Goal: Task Accomplishment & Management: Manage account settings

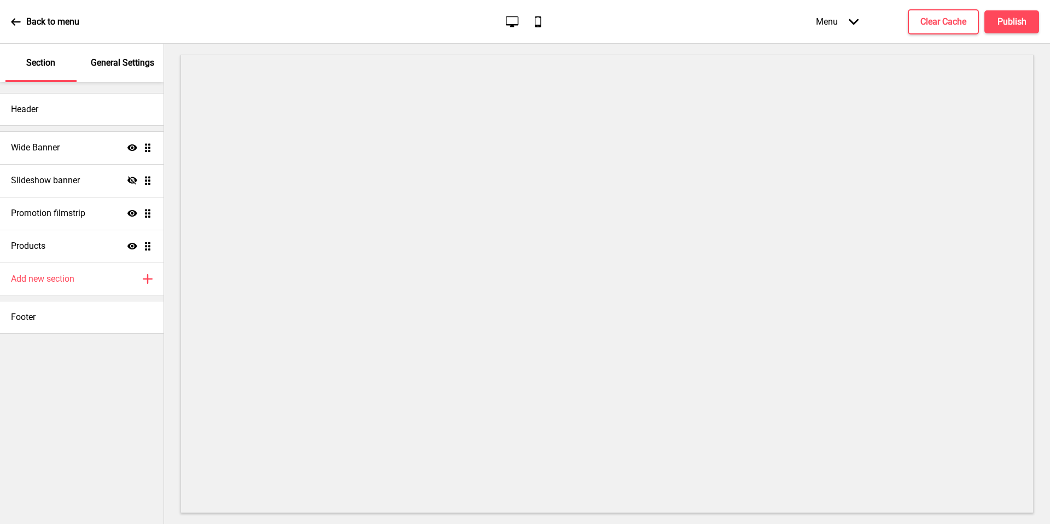
click at [105, 67] on p "General Settings" at bounding box center [122, 63] width 63 height 12
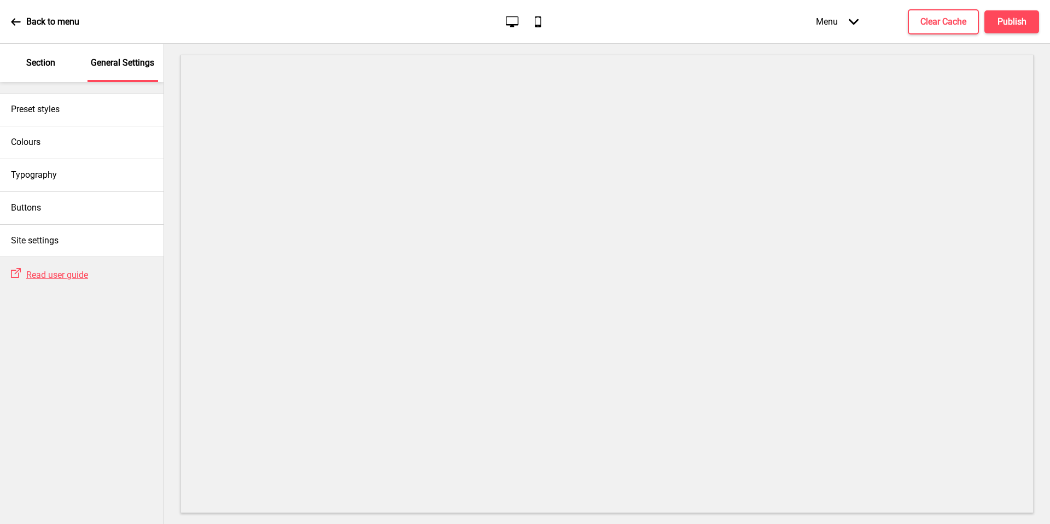
click at [39, 72] on div "Section" at bounding box center [40, 63] width 71 height 38
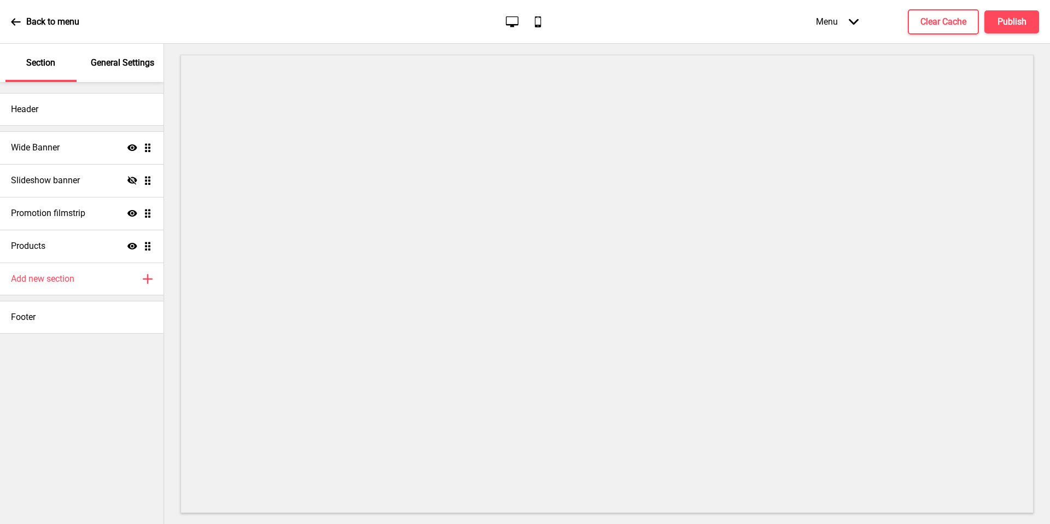
click at [66, 140] on div "Wide Banner Show Drag" at bounding box center [82, 147] width 164 height 33
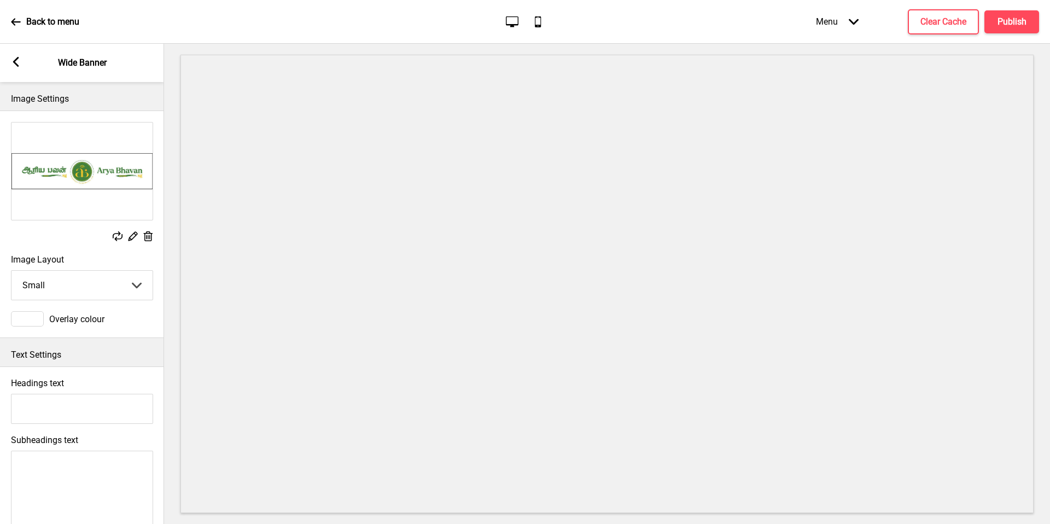
click at [30, 69] on div "Arrow left Wide Banner" at bounding box center [82, 63] width 164 height 38
drag, startPoint x: 0, startPoint y: 0, endPoint x: 25, endPoint y: 68, distance: 72.2
click at [25, 68] on div "Arrow left Wide Banner" at bounding box center [82, 63] width 164 height 38
drag, startPoint x: 25, startPoint y: 68, endPoint x: 20, endPoint y: 63, distance: 6.6
click at [20, 63] on div "Arrow left Wide Banner" at bounding box center [82, 63] width 164 height 38
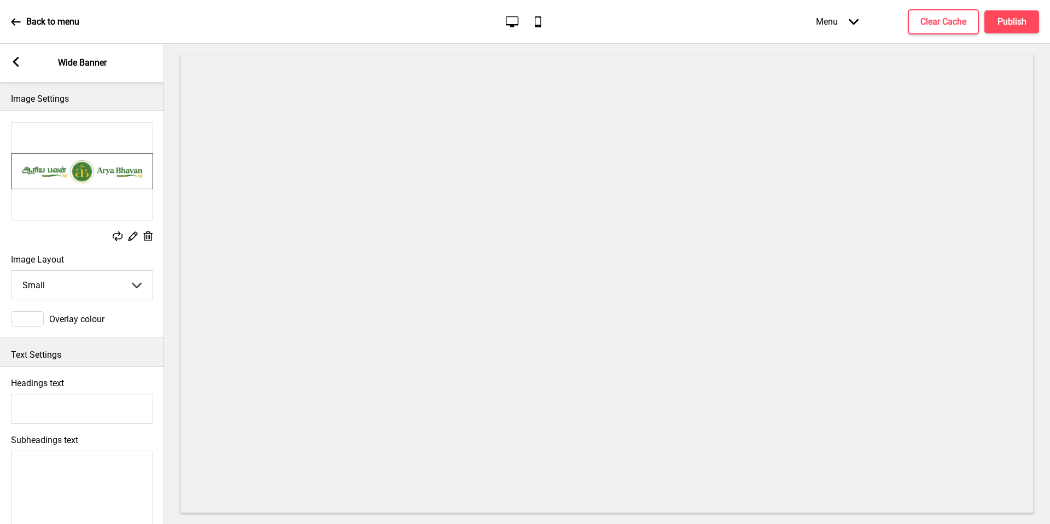
click at [18, 63] on rect at bounding box center [16, 62] width 10 height 10
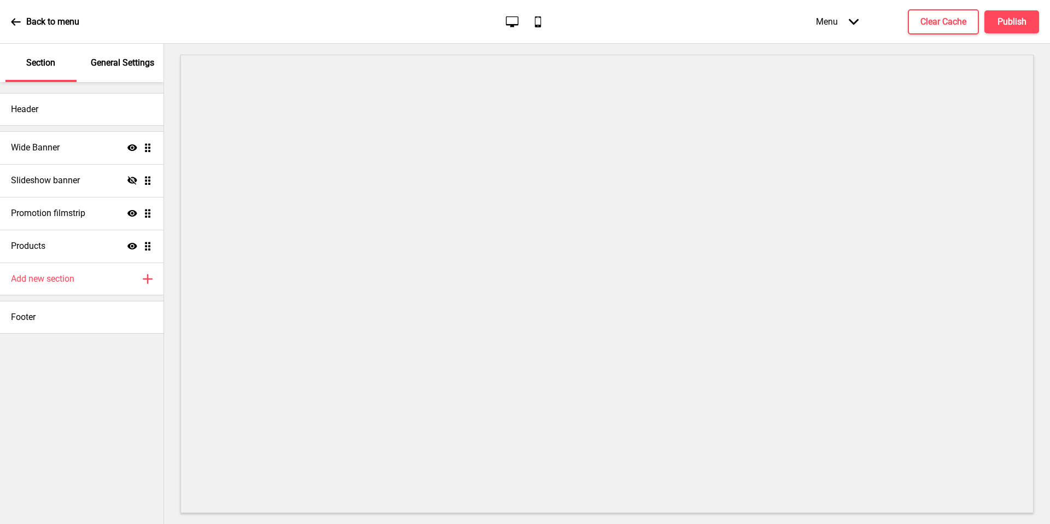
click at [131, 146] on icon "Show" at bounding box center [132, 148] width 10 height 10
click at [67, 173] on div "Slideshow banner Hide Drag" at bounding box center [82, 180] width 164 height 33
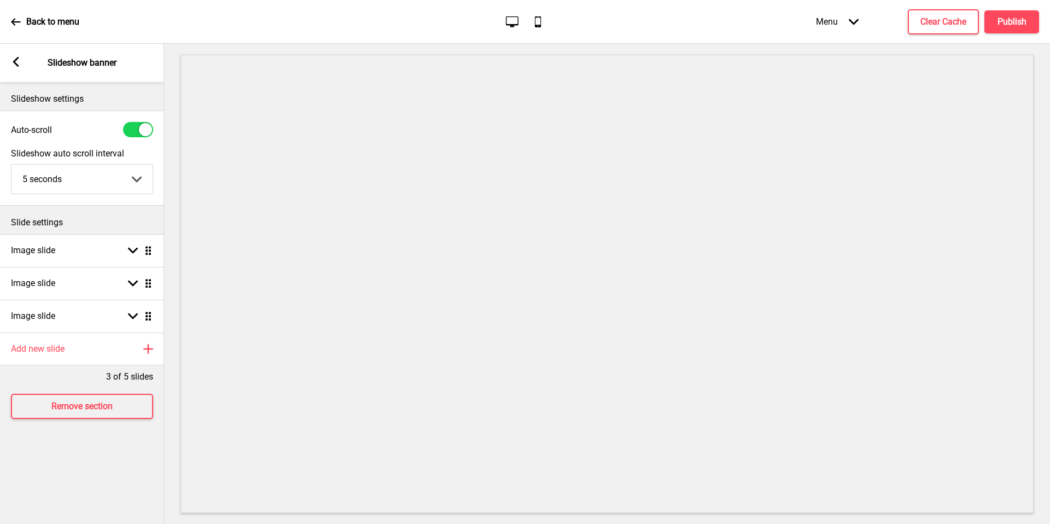
click at [14, 68] on div "Arrow left Slideshow banner" at bounding box center [82, 63] width 164 height 38
click at [16, 64] on icon at bounding box center [16, 62] width 6 height 10
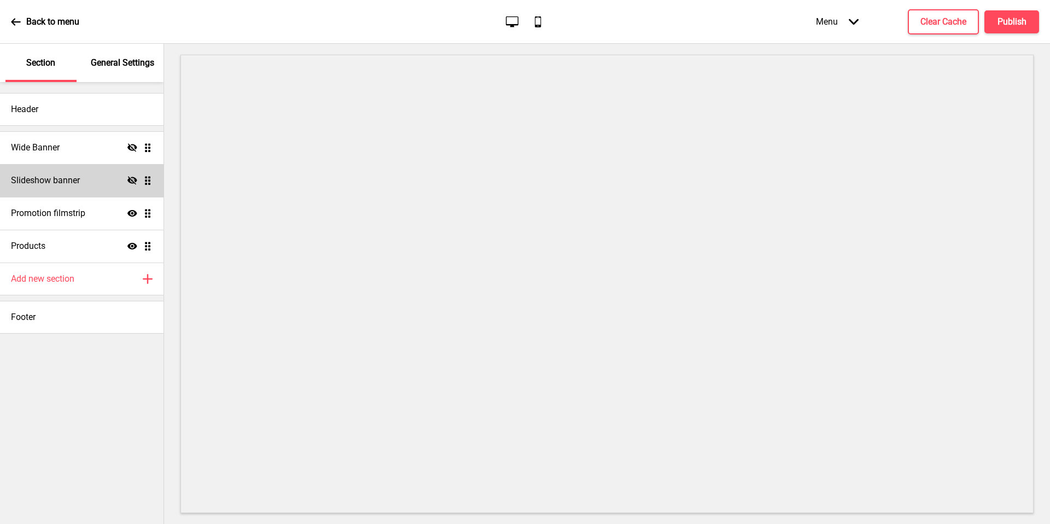
drag, startPoint x: 16, startPoint y: 64, endPoint x: 124, endPoint y: 177, distance: 155.9
click at [124, 177] on div "Slideshow banner Hide Drag" at bounding box center [82, 180] width 164 height 33
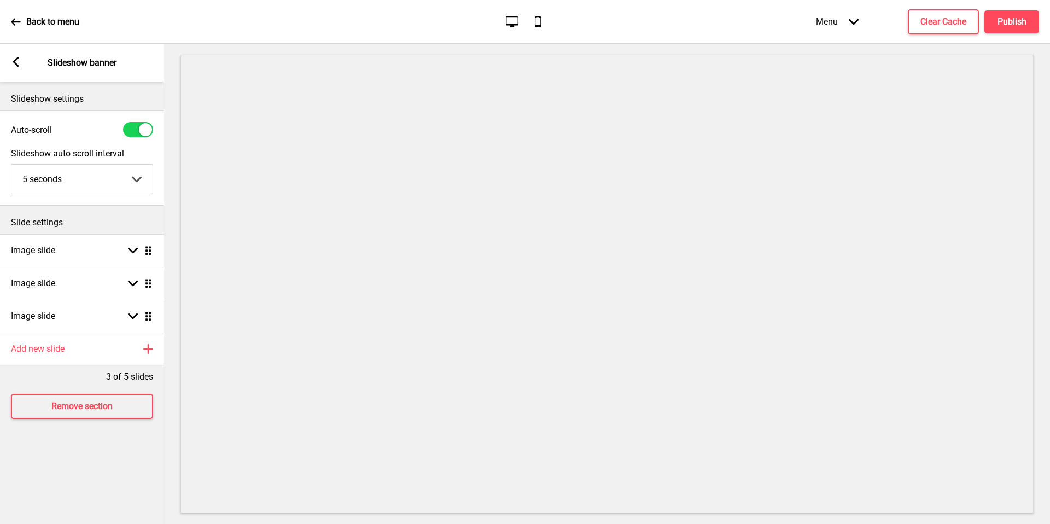
click at [129, 178] on select "5 seconds 6 seconds 7 seconds 8 seconds 9 seconds 10 seconds" at bounding box center [81, 179] width 141 height 29
click at [14, 61] on icon at bounding box center [16, 62] width 6 height 10
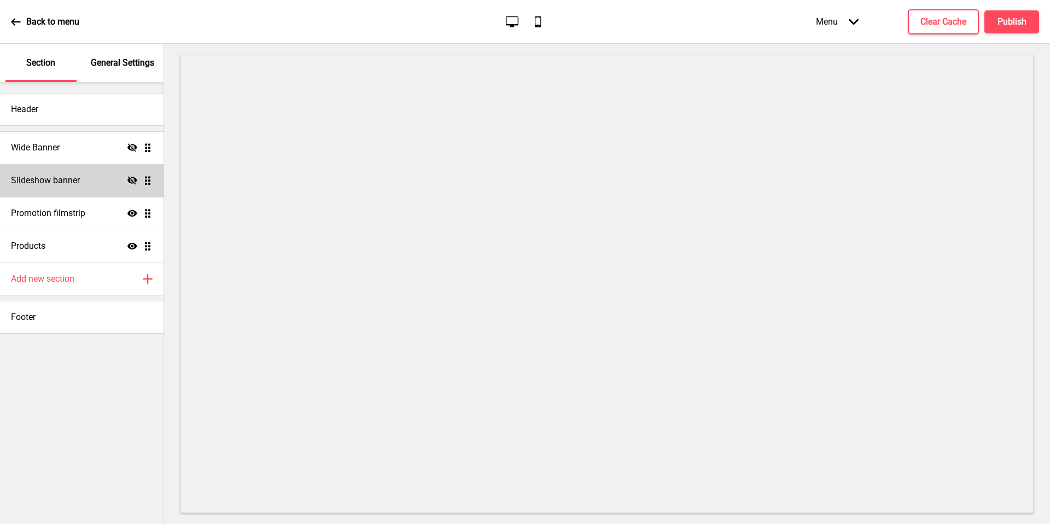
drag, startPoint x: 14, startPoint y: 61, endPoint x: 132, endPoint y: 178, distance: 166.7
click at [132, 178] on icon "Hide" at bounding box center [132, 181] width 10 height 10
click at [83, 183] on div "Slideshow banner Show Drag" at bounding box center [82, 180] width 164 height 33
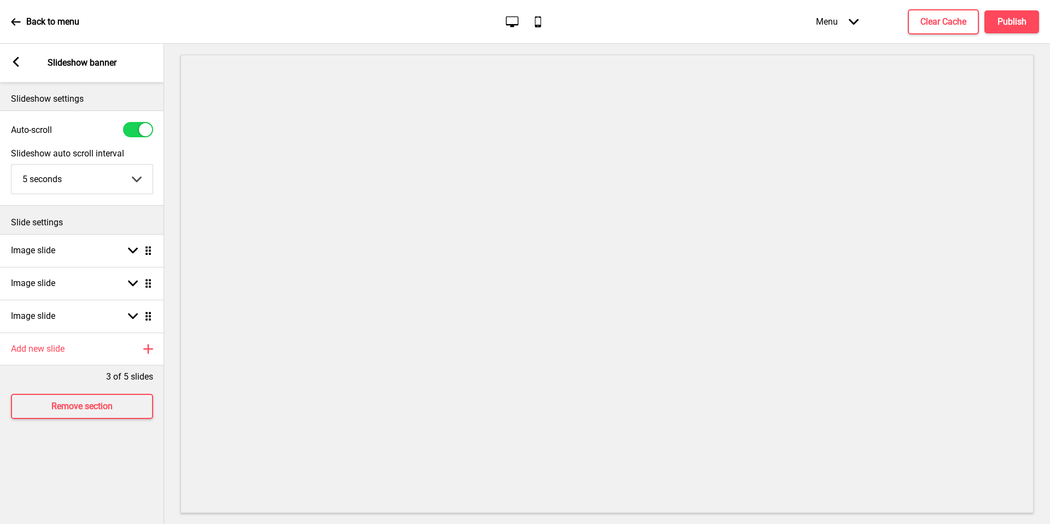
click at [84, 265] on div "Image slide Arrow down Drag" at bounding box center [82, 250] width 164 height 33
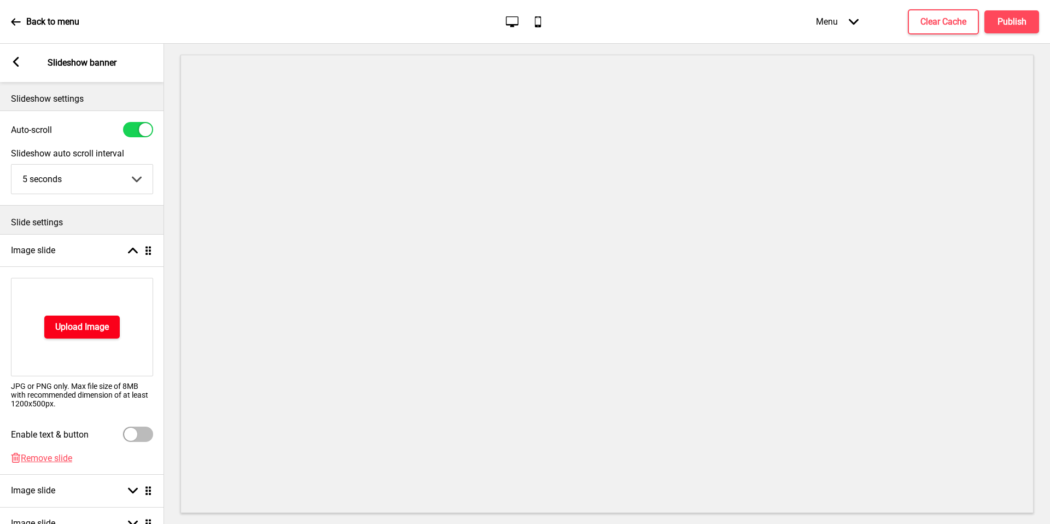
click at [106, 323] on h4 "Upload Image" at bounding box center [82, 327] width 54 height 12
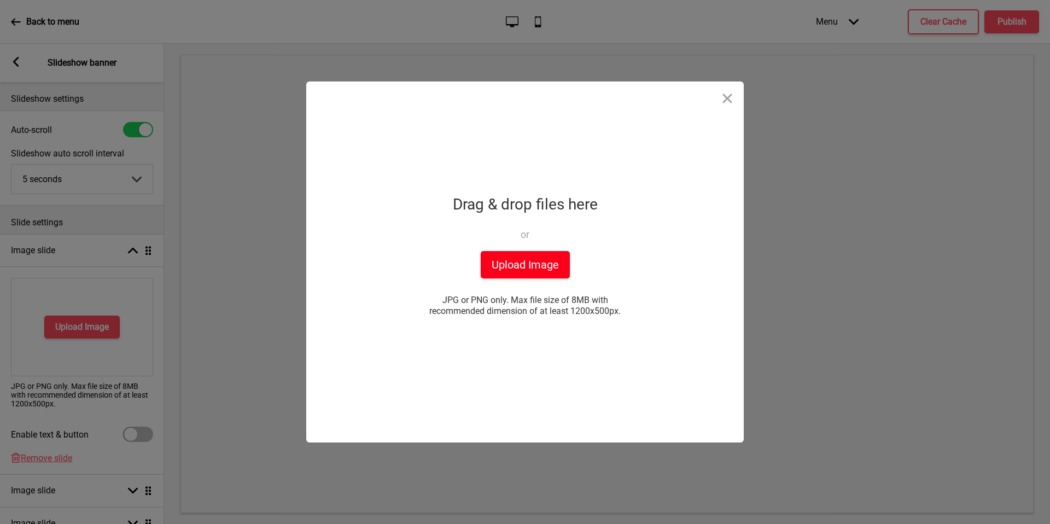
click at [524, 260] on button "Upload Image" at bounding box center [525, 264] width 89 height 27
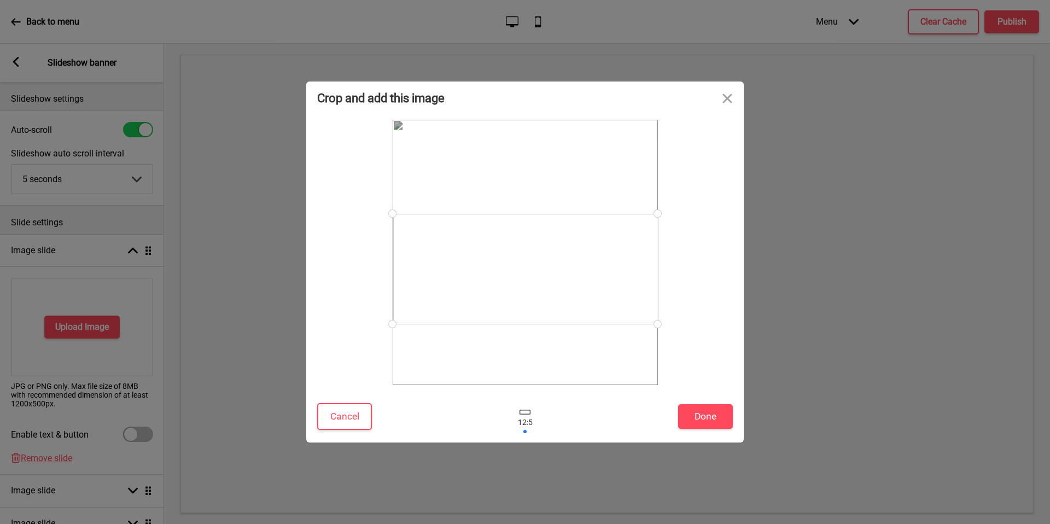
drag, startPoint x: 542, startPoint y: 296, endPoint x: 542, endPoint y: 312, distance: 16.4
click at [542, 312] on div at bounding box center [525, 268] width 265 height 111
drag, startPoint x: 542, startPoint y: 312, endPoint x: 719, endPoint y: 417, distance: 206.5
click at [719, 417] on button "Done" at bounding box center [705, 416] width 55 height 25
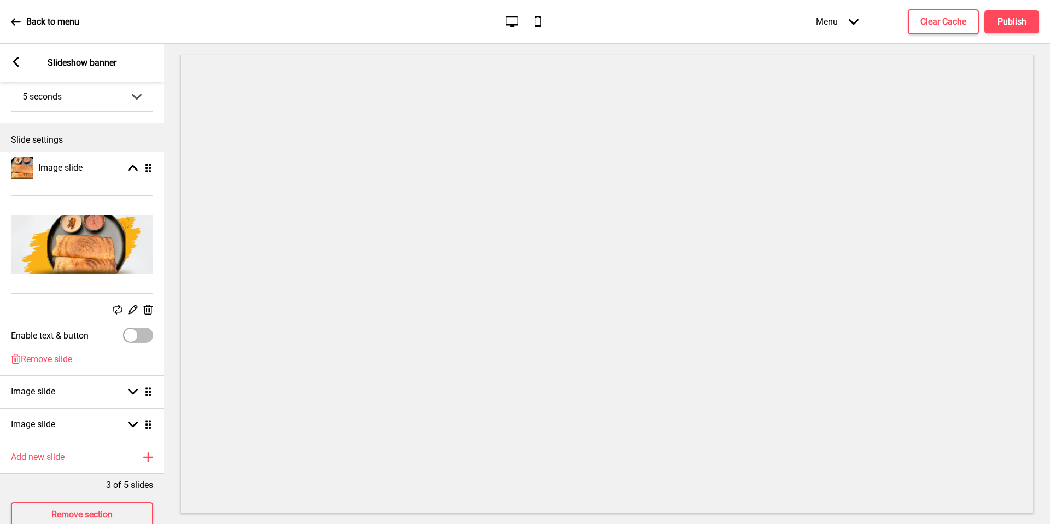
scroll to position [115, 0]
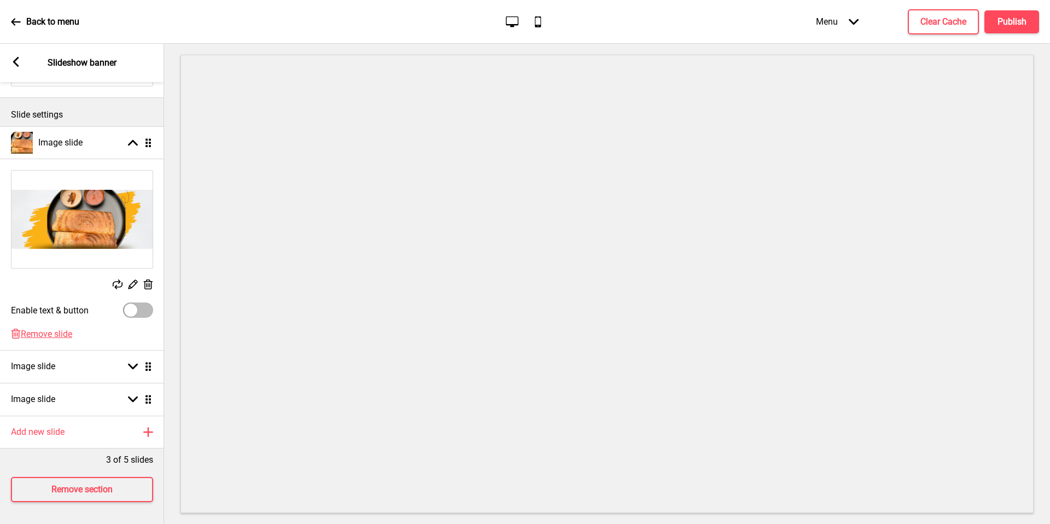
click at [74, 366] on div "Image slide Arrow down Drag" at bounding box center [82, 366] width 164 height 33
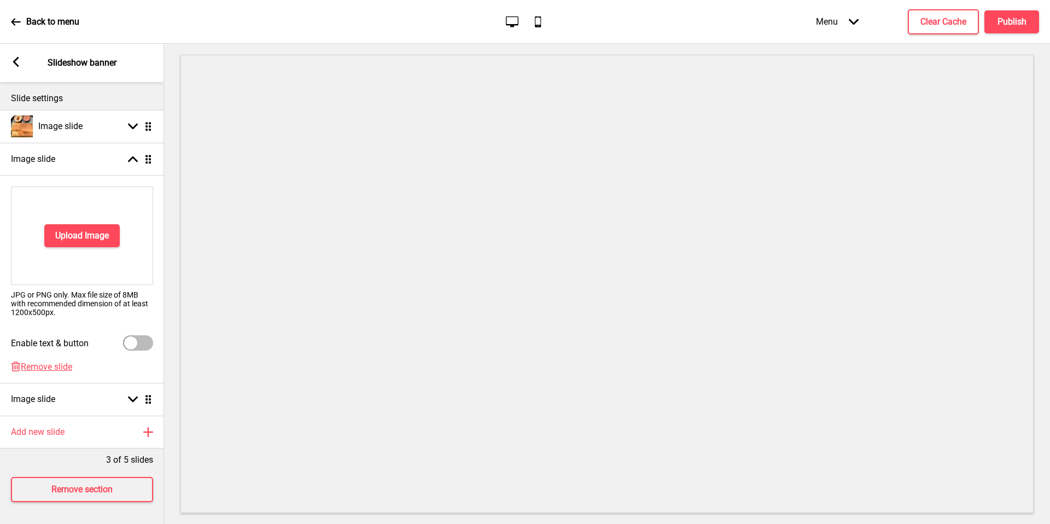
scroll to position [126, 0]
drag, startPoint x: 719, startPoint y: 417, endPoint x: 100, endPoint y: 229, distance: 647.4
click at [100, 230] on h4 "Upload Image" at bounding box center [82, 236] width 54 height 12
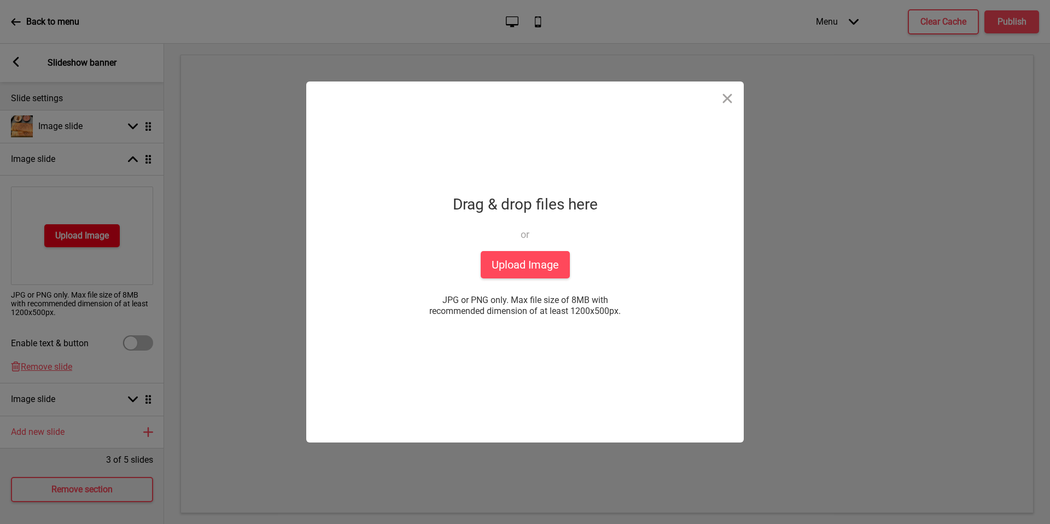
click at [474, 265] on div "Drop a file here Drag & drop files here or Upload files from your computer Uplo…" at bounding box center [525, 262] width 274 height 361
drag, startPoint x: 100, startPoint y: 229, endPoint x: 525, endPoint y: 265, distance: 426.6
click at [525, 265] on button "Upload Image" at bounding box center [525, 264] width 89 height 27
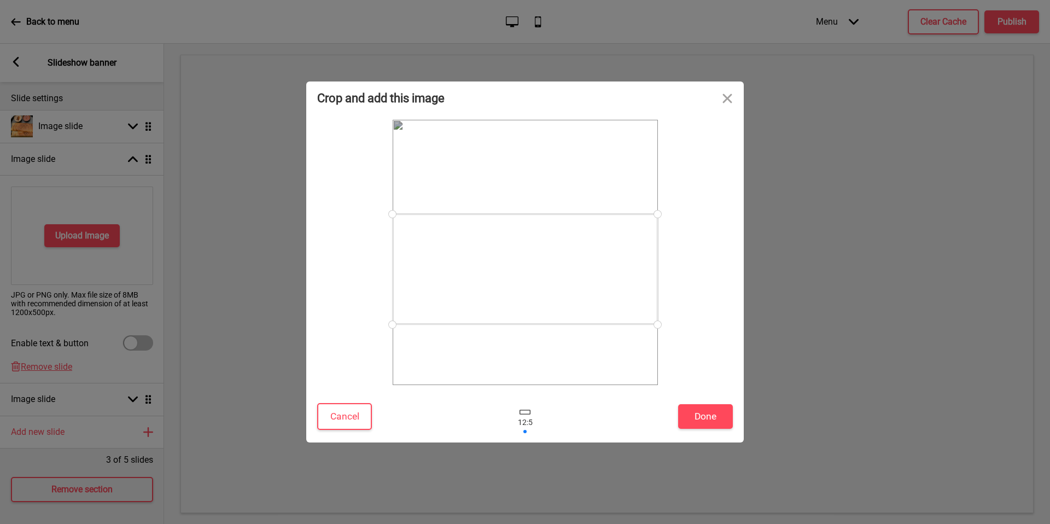
drag, startPoint x: 614, startPoint y: 283, endPoint x: 613, endPoint y: 300, distance: 17.0
click at [613, 300] on div at bounding box center [525, 269] width 265 height 111
drag, startPoint x: 613, startPoint y: 300, endPoint x: 718, endPoint y: 412, distance: 154.1
click at [718, 412] on button "Done" at bounding box center [705, 416] width 55 height 25
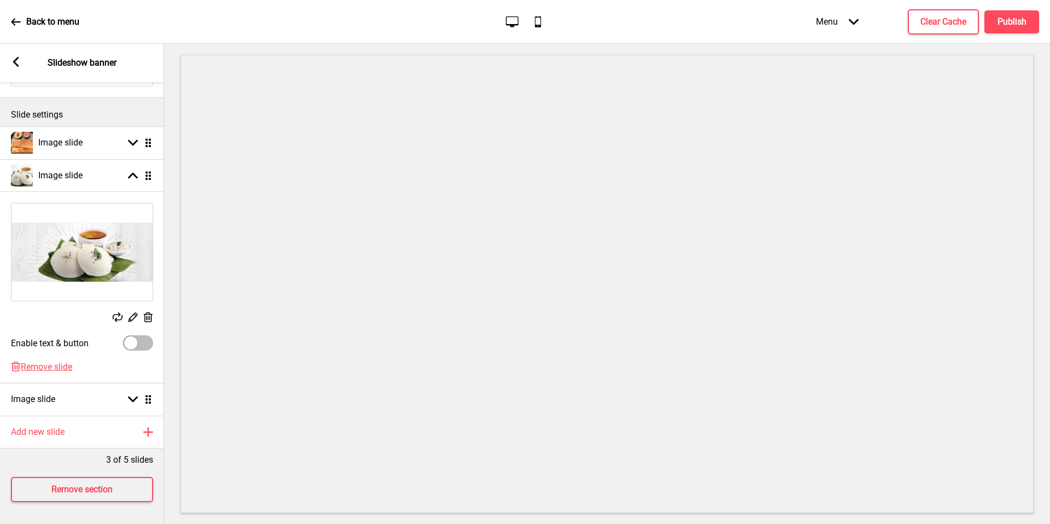
click at [55, 393] on h4 "Image slide" at bounding box center [33, 399] width 44 height 12
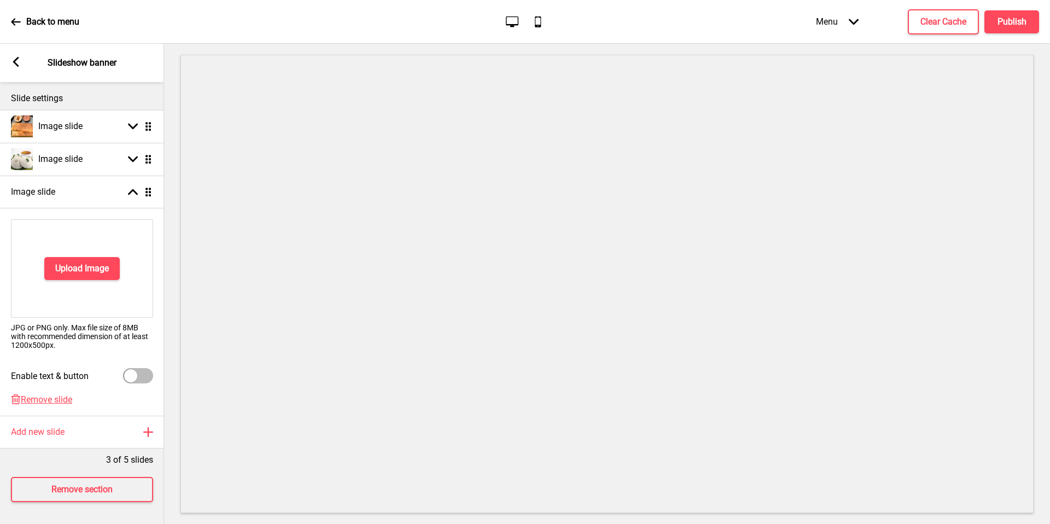
scroll to position [126, 0]
click at [98, 263] on h4 "Upload Image" at bounding box center [82, 269] width 54 height 12
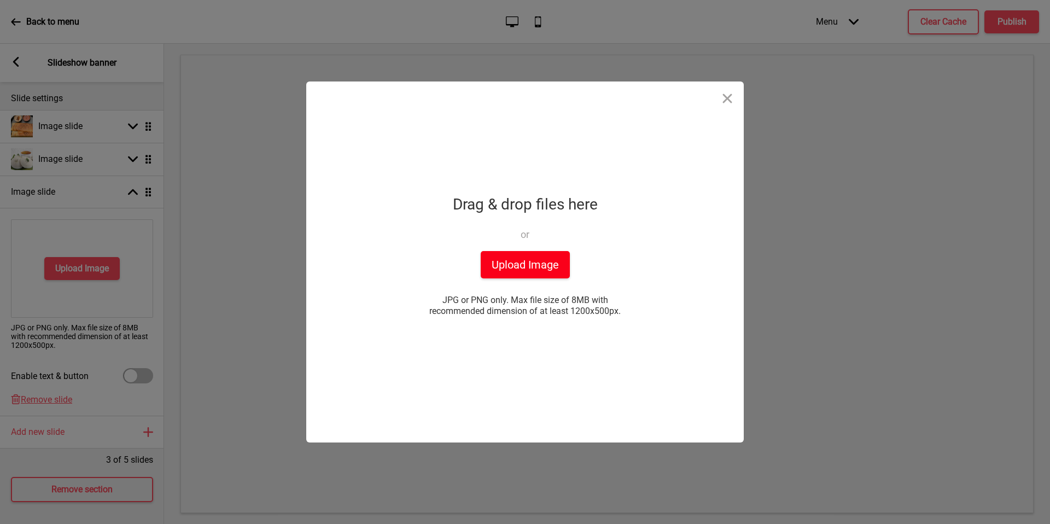
click at [511, 259] on button "Upload Image" at bounding box center [525, 264] width 89 height 27
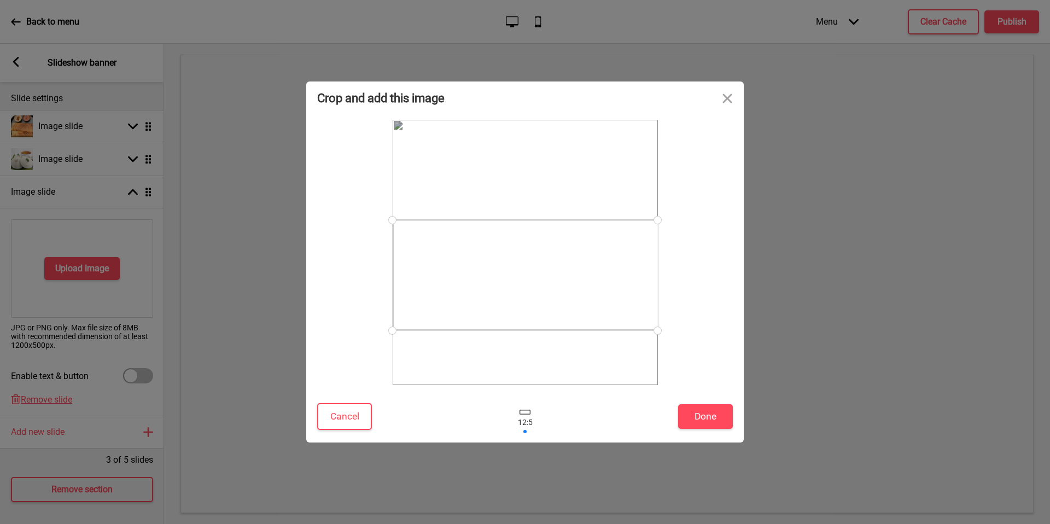
drag, startPoint x: 583, startPoint y: 270, endPoint x: 576, endPoint y: 293, distance: 23.9
click at [576, 293] on div at bounding box center [525, 275] width 265 height 111
drag, startPoint x: 576, startPoint y: 293, endPoint x: 694, endPoint y: 409, distance: 166.0
click at [694, 409] on button "Done" at bounding box center [705, 416] width 55 height 25
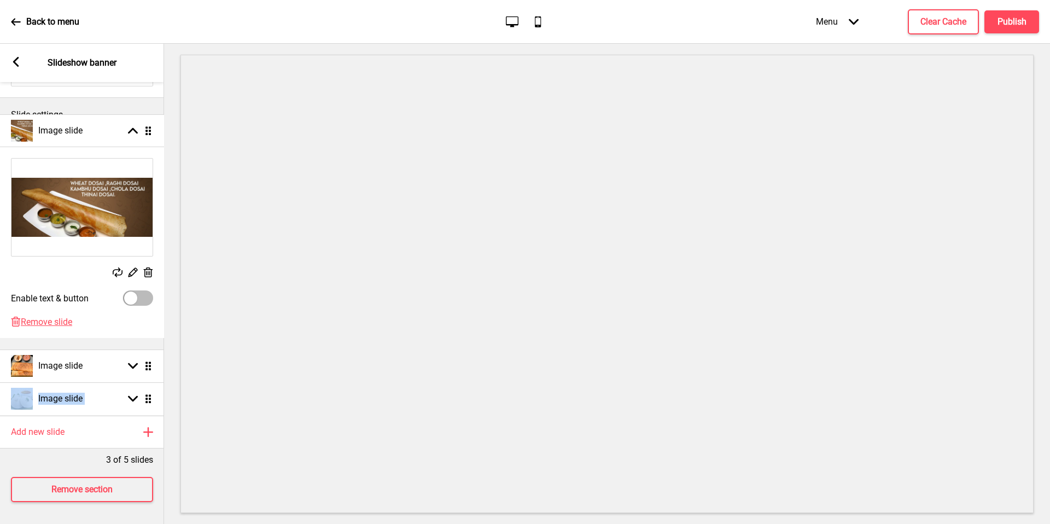
drag, startPoint x: 694, startPoint y: 409, endPoint x: 144, endPoint y: 129, distance: 617.3
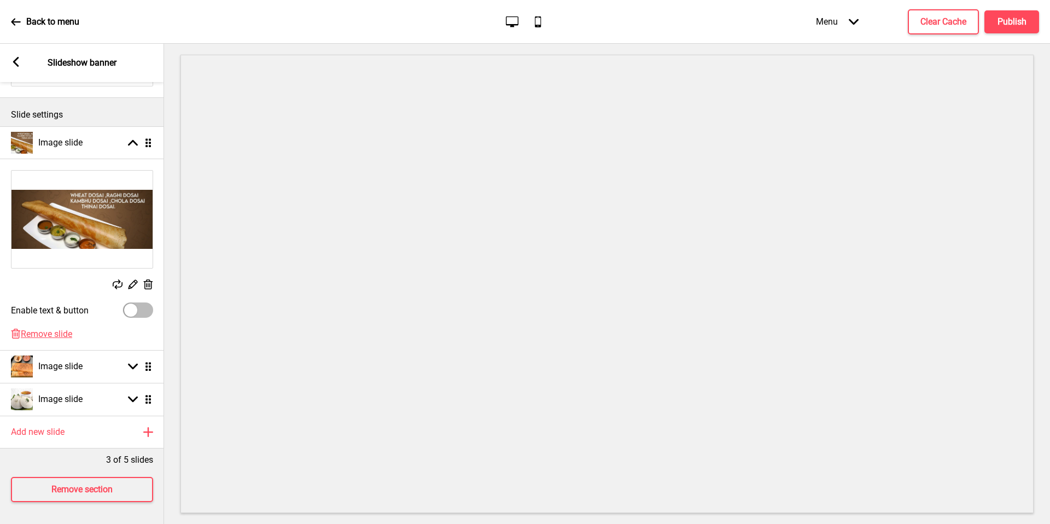
click at [20, 63] on rect at bounding box center [16, 62] width 10 height 10
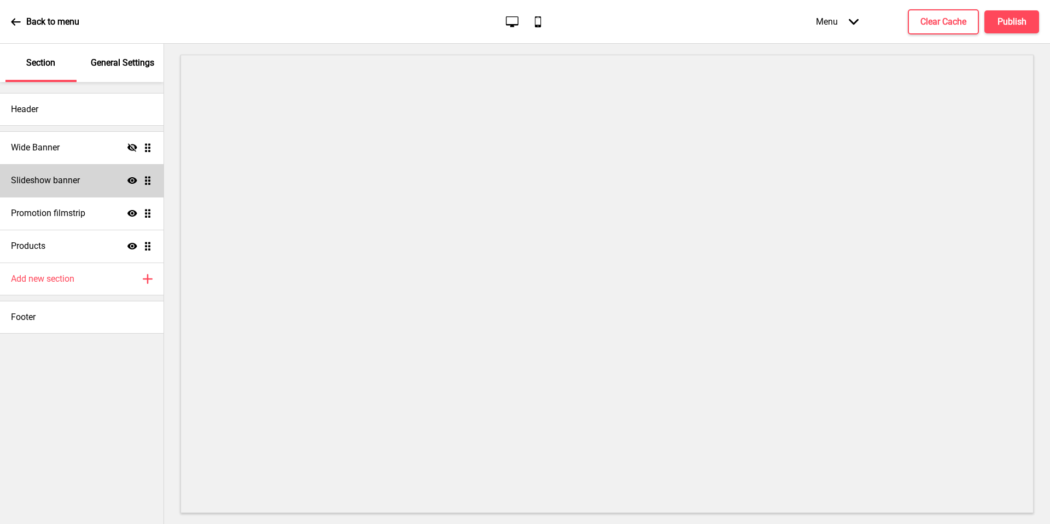
drag, startPoint x: 144, startPoint y: 129, endPoint x: 124, endPoint y: 57, distance: 73.9
click at [124, 57] on p "General Settings" at bounding box center [122, 63] width 63 height 12
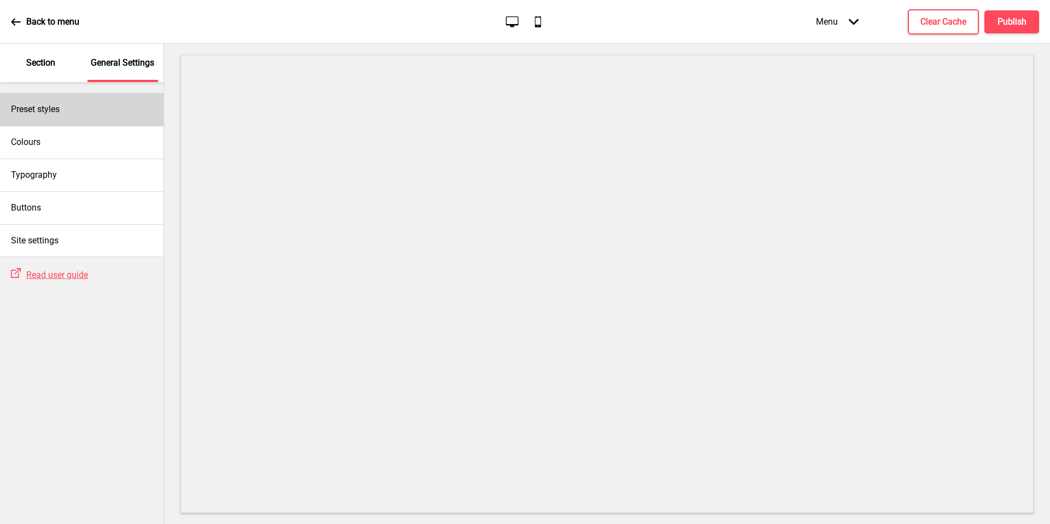
drag, startPoint x: 124, startPoint y: 57, endPoint x: 65, endPoint y: 120, distance: 86.3
click at [65, 120] on div "Preset styles" at bounding box center [82, 109] width 164 height 33
select select "Custom"
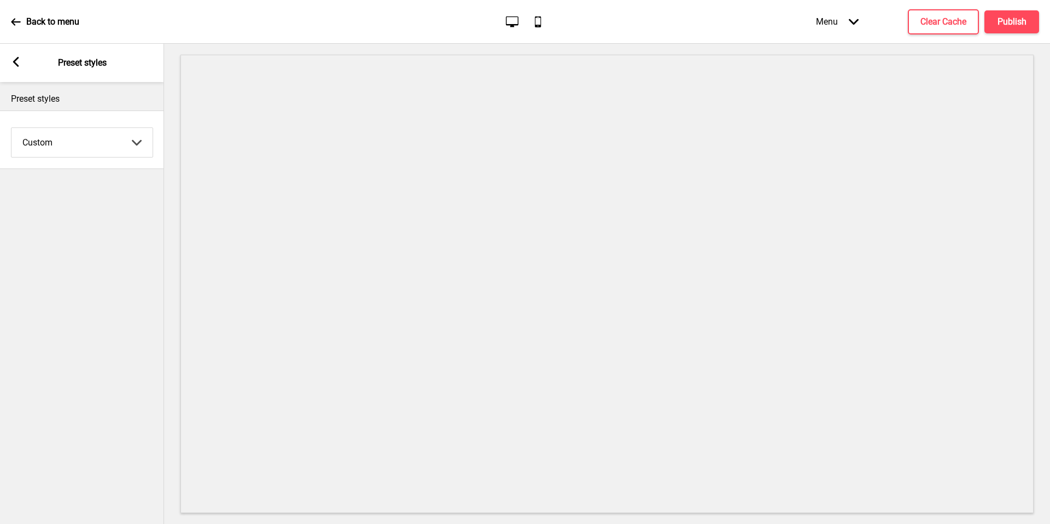
click at [16, 67] on div "Arrow left" at bounding box center [16, 63] width 10 height 12
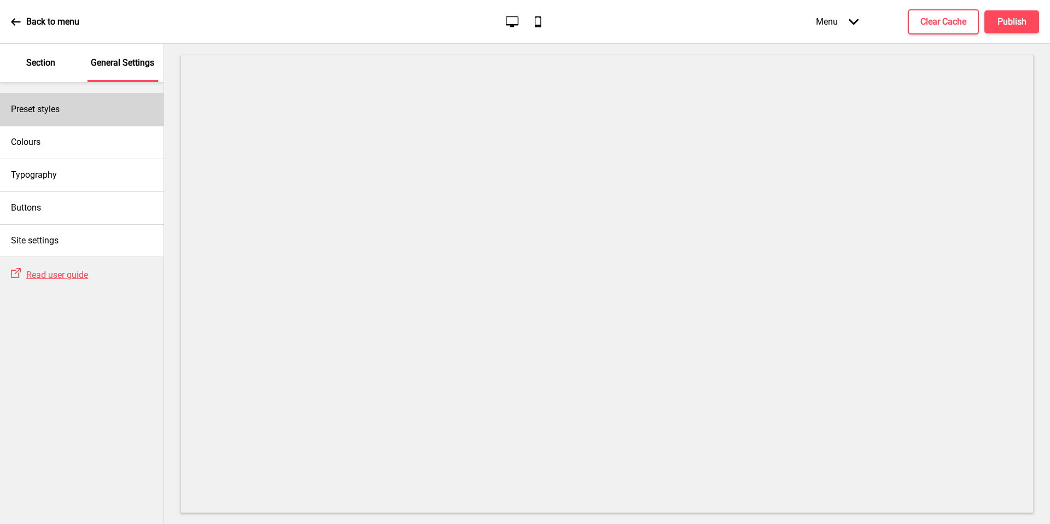
click at [50, 149] on div "Colours" at bounding box center [82, 142] width 164 height 33
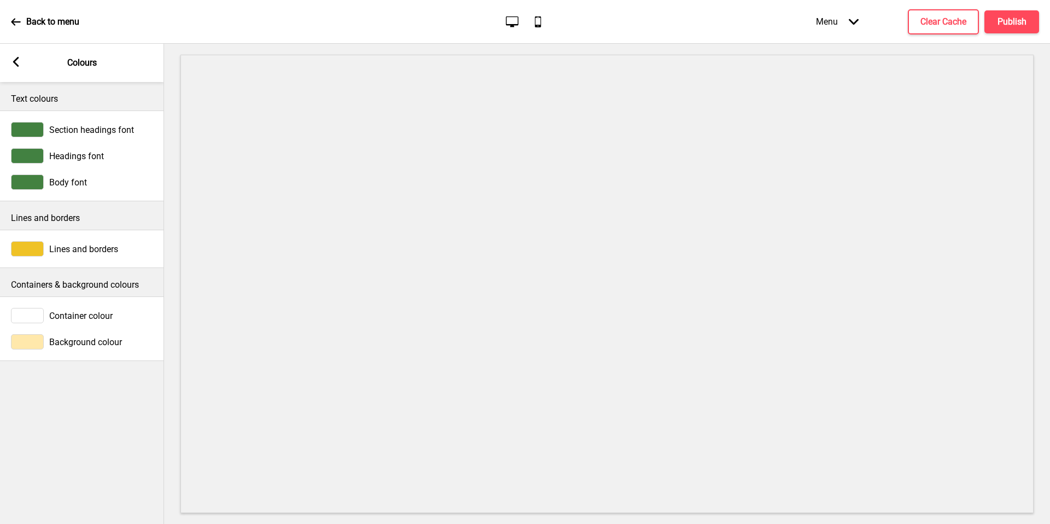
click at [22, 57] on div "Arrow left Colours" at bounding box center [82, 63] width 164 height 38
click at [19, 58] on rect at bounding box center [16, 62] width 10 height 10
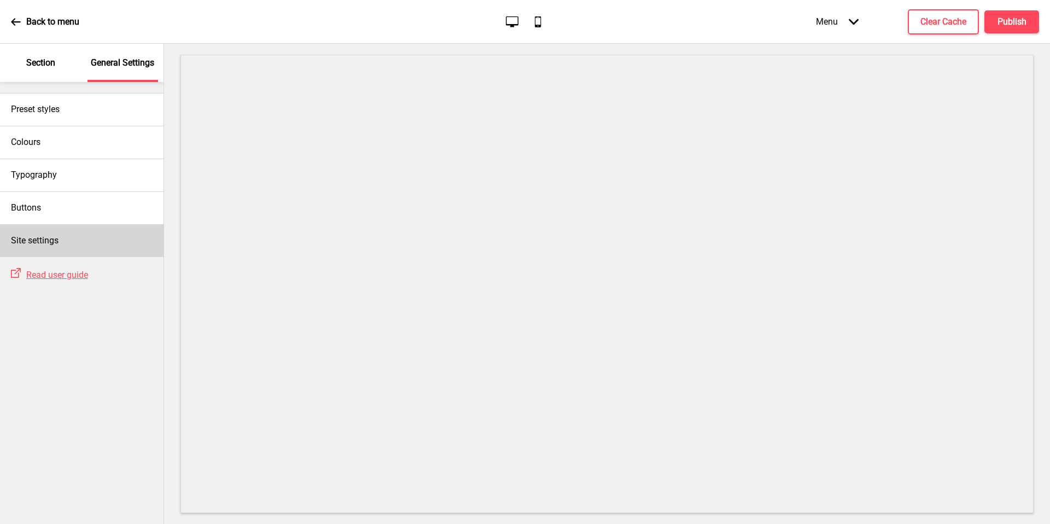
click at [91, 242] on div "Site settings" at bounding box center [82, 240] width 164 height 33
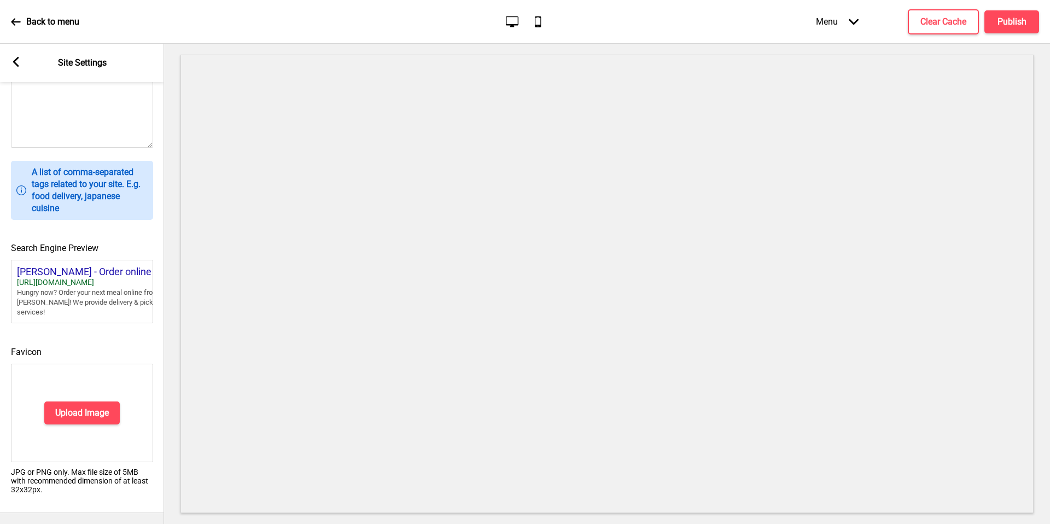
scroll to position [367, 0]
drag, startPoint x: 91, startPoint y: 242, endPoint x: 95, endPoint y: 403, distance: 160.9
click at [95, 407] on h4 "Upload Image" at bounding box center [82, 413] width 54 height 12
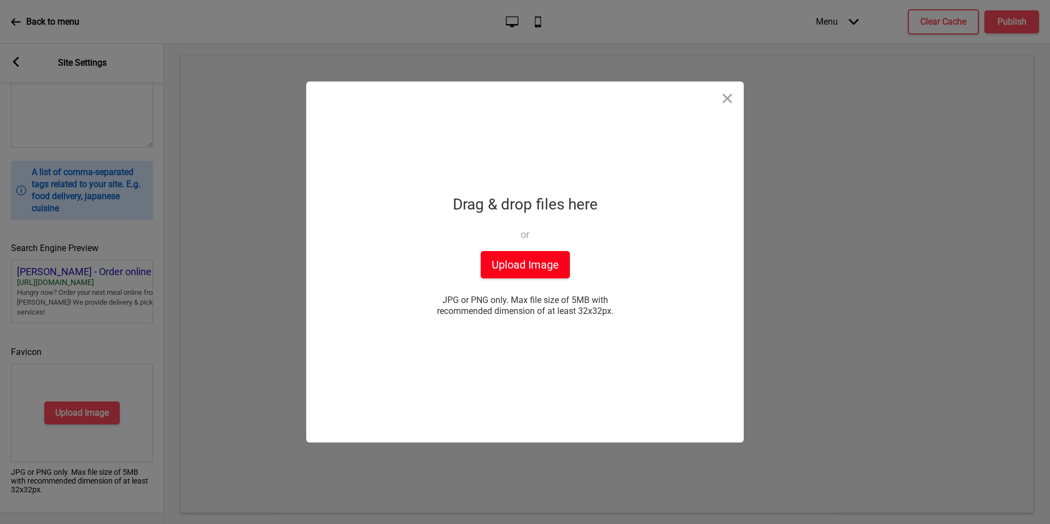
drag, startPoint x: 95, startPoint y: 403, endPoint x: 513, endPoint y: 255, distance: 443.1
click at [513, 255] on button "Upload Image" at bounding box center [525, 264] width 89 height 27
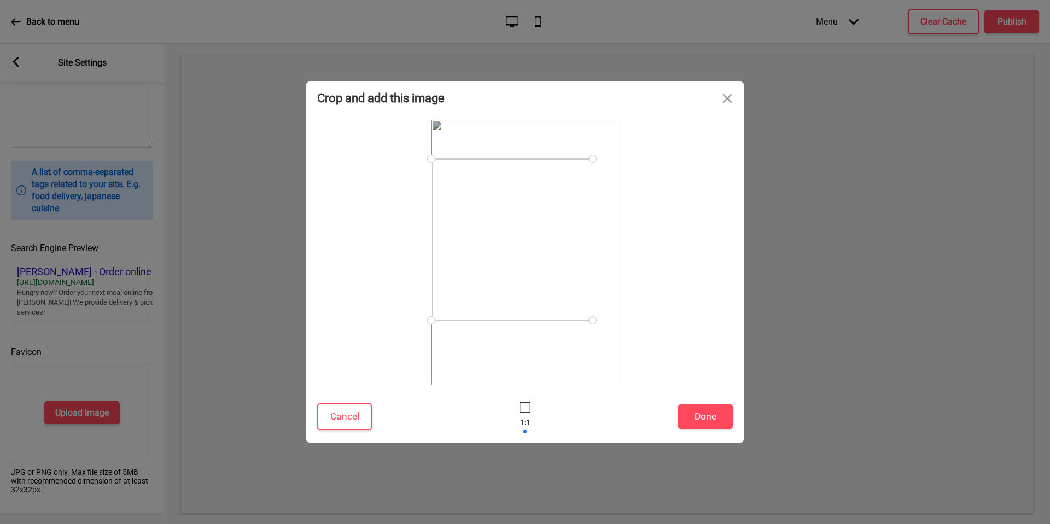
drag, startPoint x: 620, startPoint y: 346, endPoint x: 580, endPoint y: 320, distance: 48.0
click at [580, 320] on div at bounding box center [526, 252] width 188 height 265
drag, startPoint x: 580, startPoint y: 320, endPoint x: 460, endPoint y: 186, distance: 179.8
click at [460, 186] on div at bounding box center [458, 186] width 19 height 19
drag, startPoint x: 460, startPoint y: 186, endPoint x: 687, endPoint y: 412, distance: 320.7
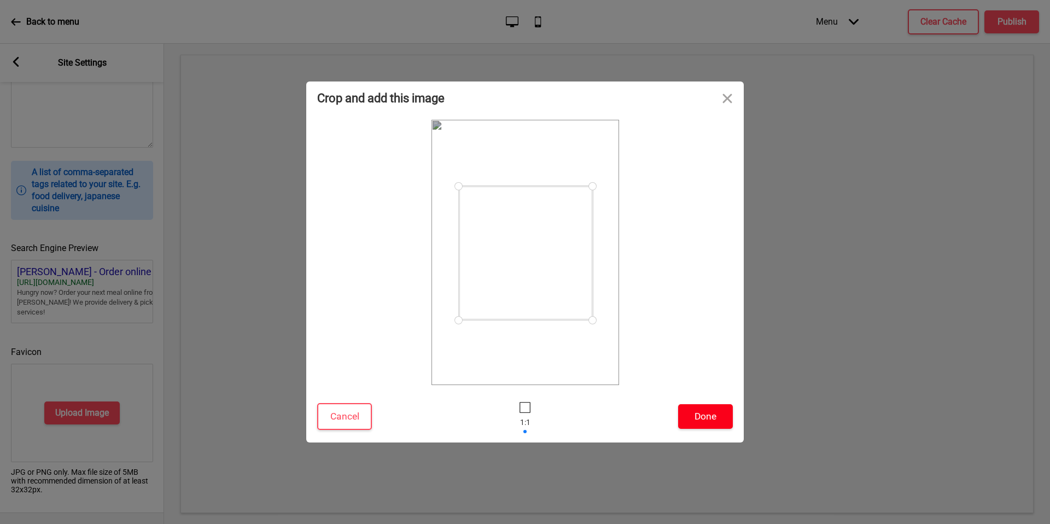
click at [687, 412] on button "Done" at bounding box center [705, 416] width 55 height 25
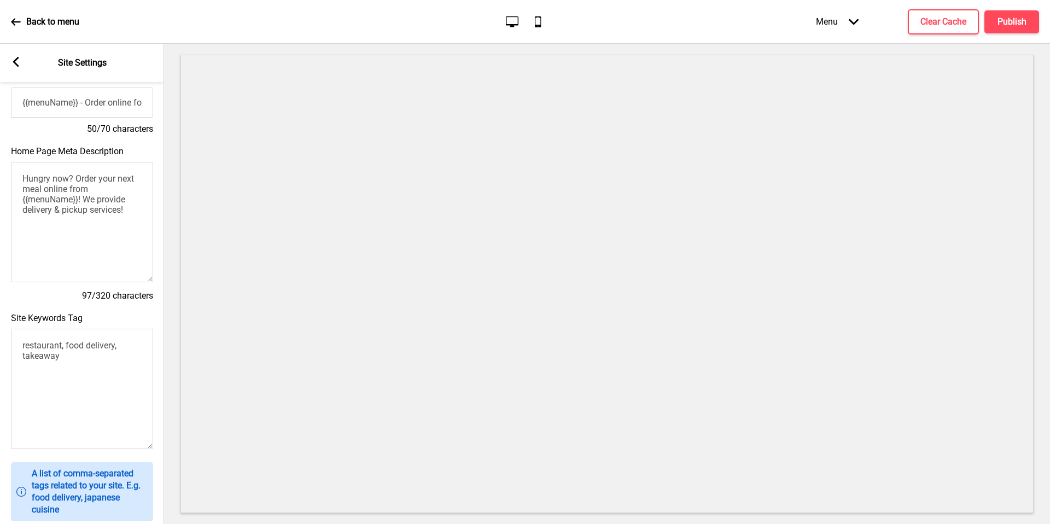
scroll to position [0, 0]
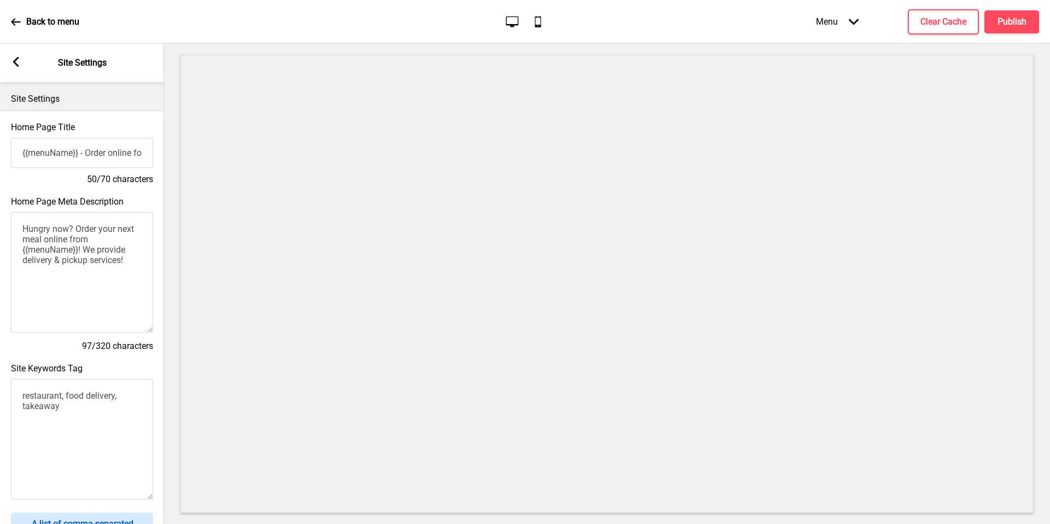
click at [19, 56] on div "Arrow left Site Settings" at bounding box center [82, 63] width 164 height 38
click at [11, 69] on div "Arrow left Site Settings" at bounding box center [82, 63] width 164 height 38
click at [15, 63] on icon at bounding box center [16, 62] width 6 height 10
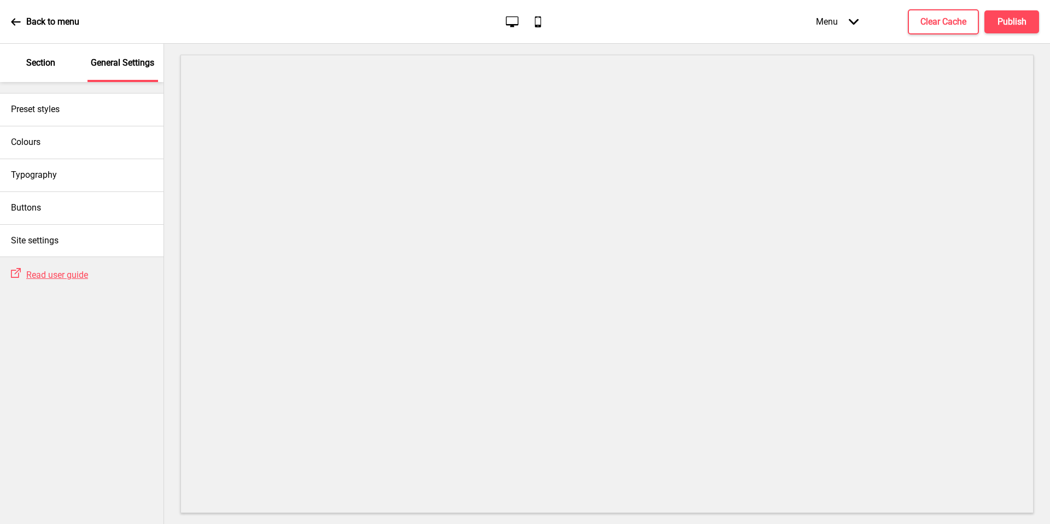
click at [49, 72] on div "Section" at bounding box center [40, 63] width 71 height 38
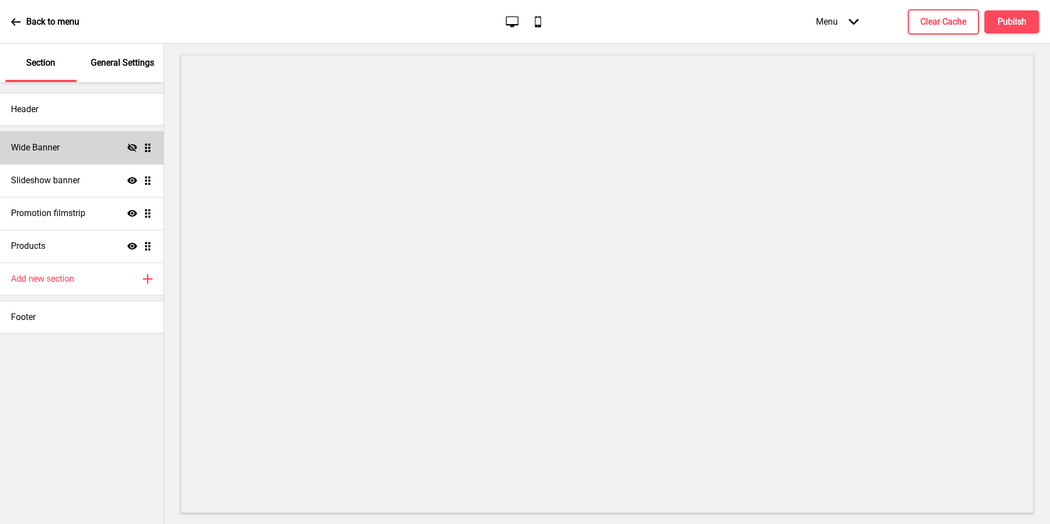
drag, startPoint x: 687, startPoint y: 412, endPoint x: 64, endPoint y: 141, distance: 679.8
click at [64, 141] on div "Wide Banner Hide Drag" at bounding box center [82, 147] width 164 height 33
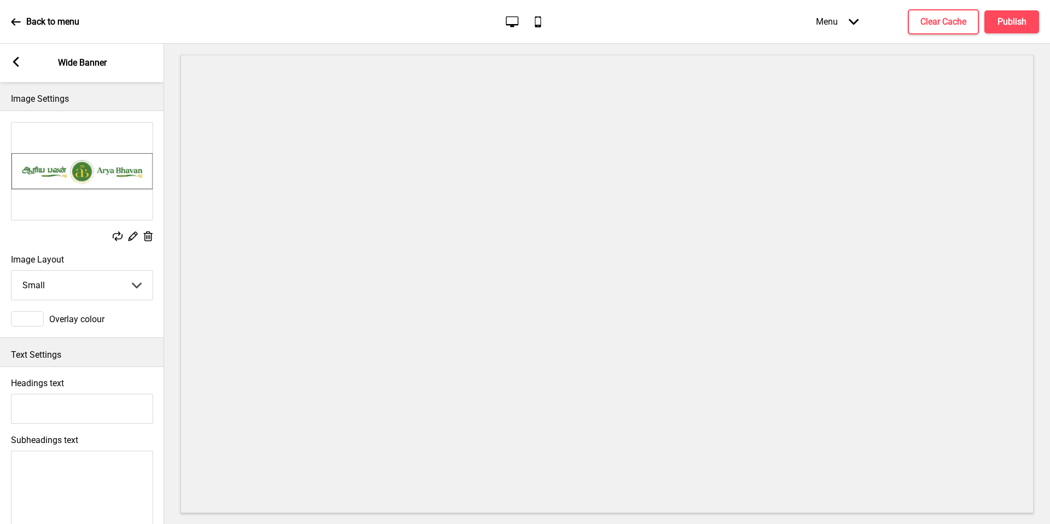
click at [14, 59] on rect at bounding box center [16, 62] width 10 height 10
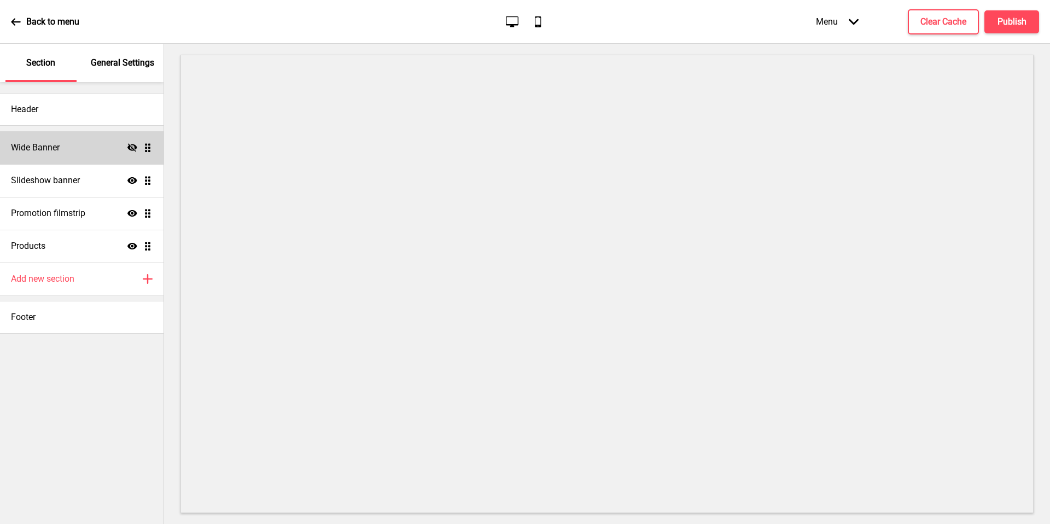
click at [74, 109] on div "Header" at bounding box center [82, 109] width 164 height 33
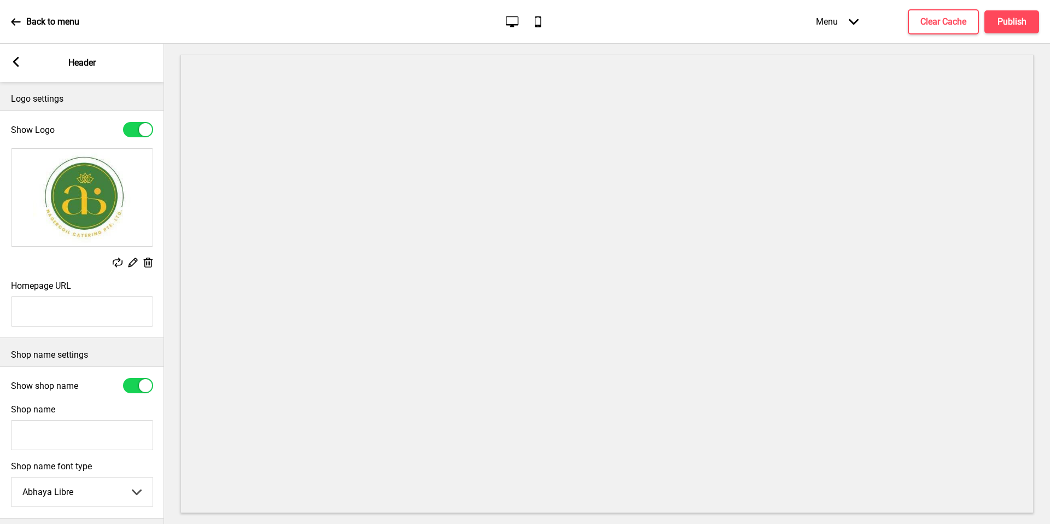
drag, startPoint x: 64, startPoint y: 141, endPoint x: 148, endPoint y: 265, distance: 150.5
click at [148, 265] on rect at bounding box center [147, 262] width 11 height 11
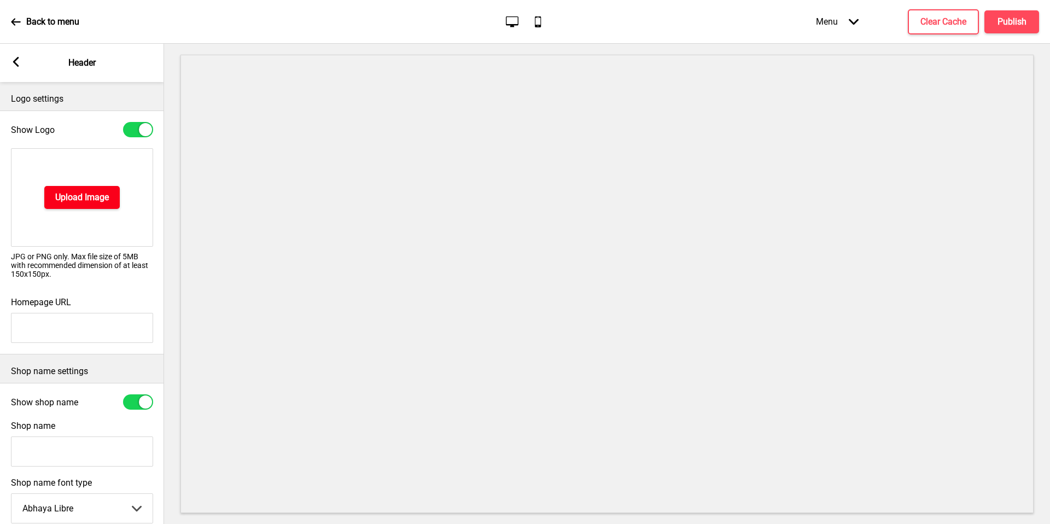
drag, startPoint x: 148, startPoint y: 265, endPoint x: 90, endPoint y: 201, distance: 87.1
click at [90, 201] on h4 "Upload Image" at bounding box center [82, 197] width 54 height 12
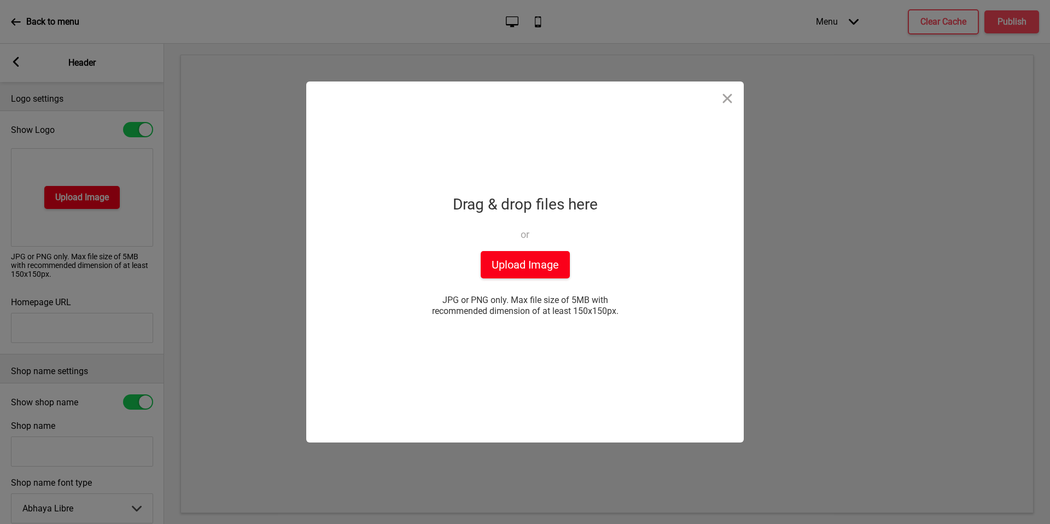
click at [548, 271] on button "Upload Image" at bounding box center [525, 264] width 89 height 27
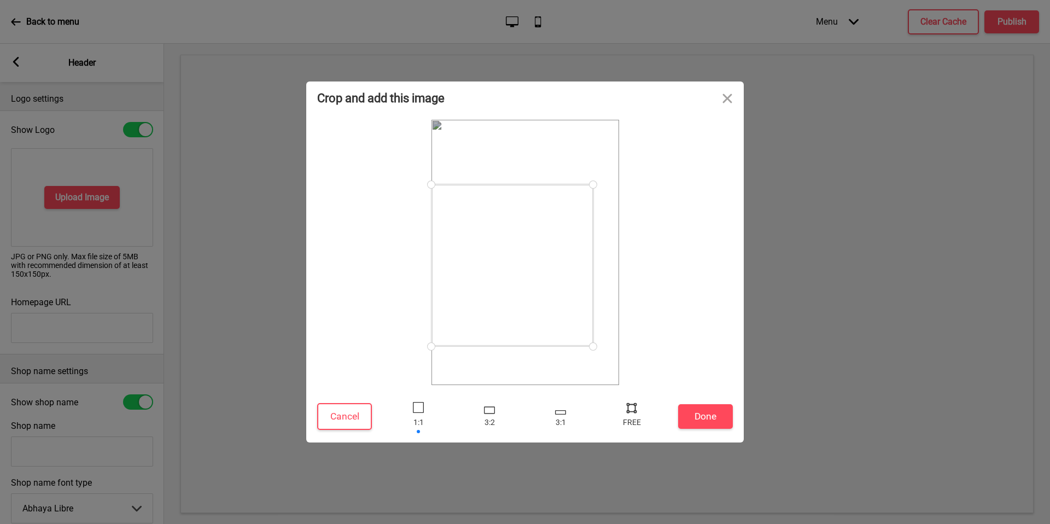
drag, startPoint x: 616, startPoint y: 156, endPoint x: 589, endPoint y: 184, distance: 38.7
click at [589, 184] on div at bounding box center [593, 184] width 19 height 19
drag, startPoint x: 589, startPoint y: 184, endPoint x: 476, endPoint y: 323, distance: 178.9
click at [476, 323] on div at bounding box center [526, 252] width 188 height 265
drag, startPoint x: 476, startPoint y: 323, endPoint x: 688, endPoint y: 418, distance: 232.1
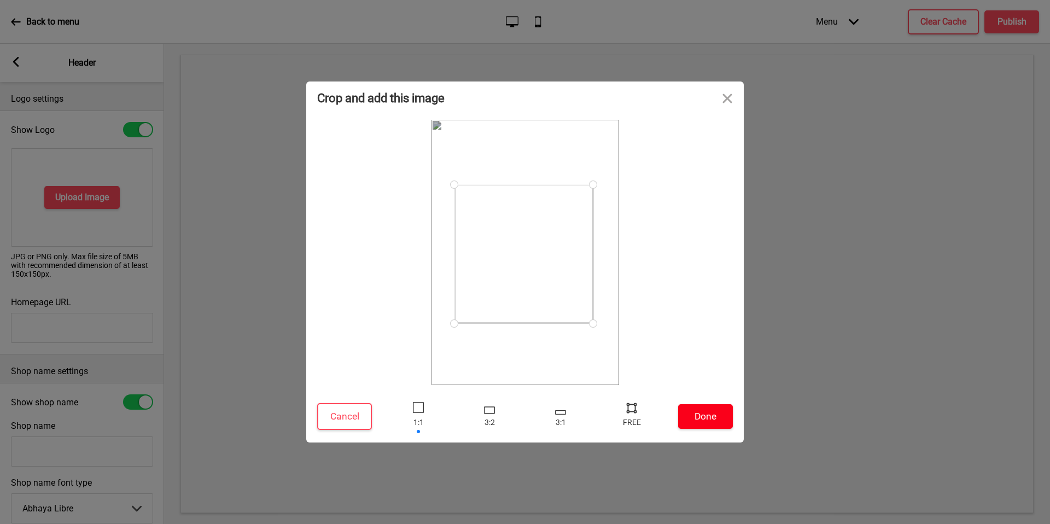
click at [688, 418] on button "Done" at bounding box center [705, 416] width 55 height 25
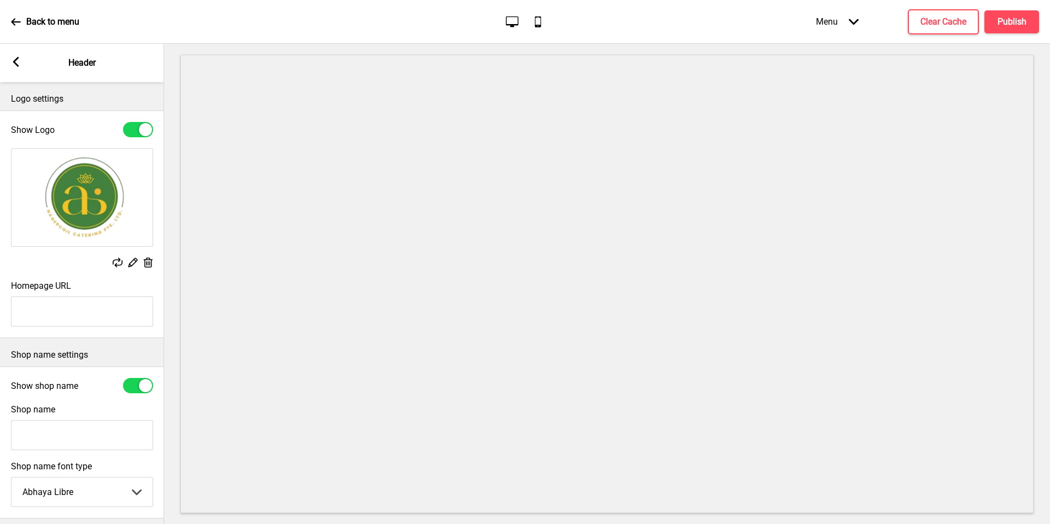
click at [16, 68] on div "Arrow left" at bounding box center [16, 63] width 10 height 12
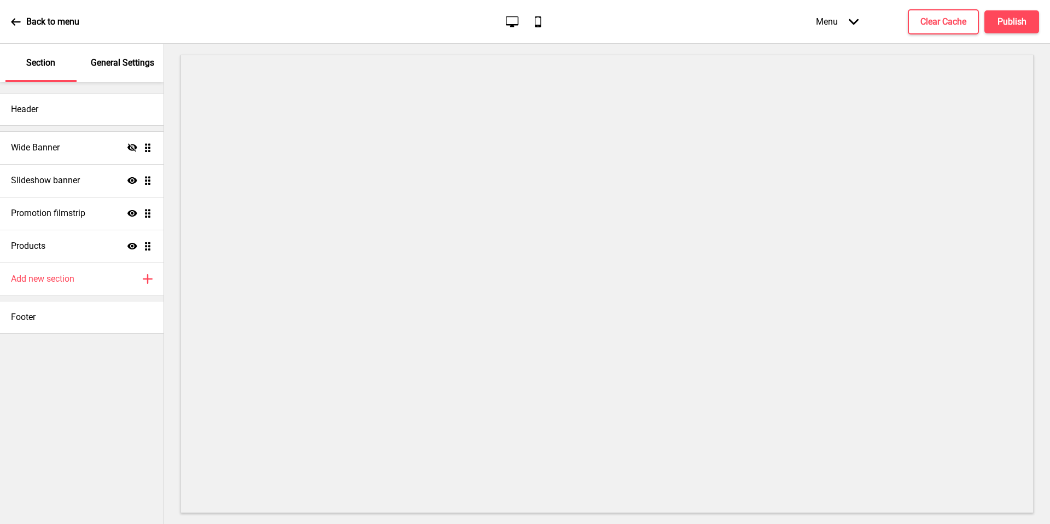
click at [107, 61] on p "General Settings" at bounding box center [122, 63] width 63 height 12
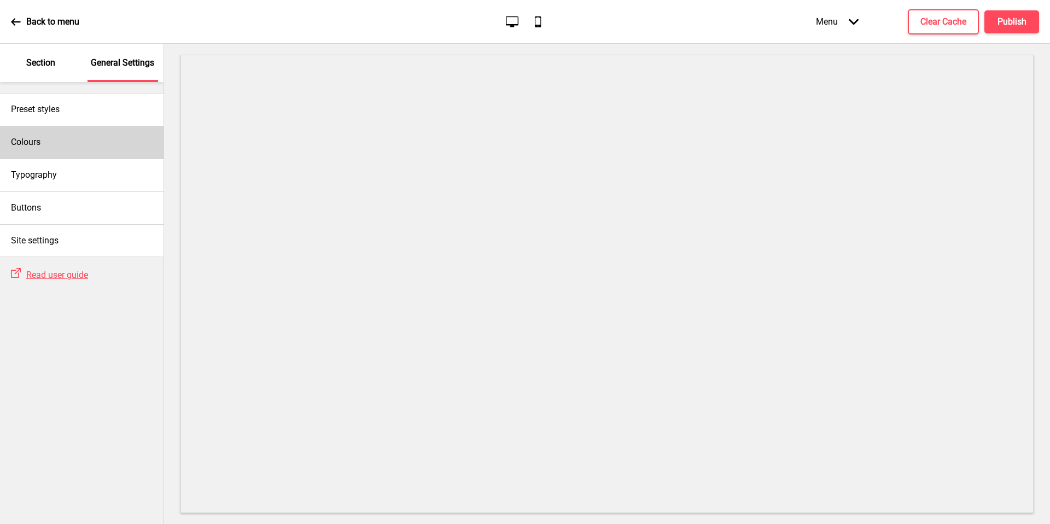
drag, startPoint x: 759, startPoint y: 523, endPoint x: 94, endPoint y: 140, distance: 767.6
click at [94, 140] on div "Colours" at bounding box center [82, 142] width 164 height 33
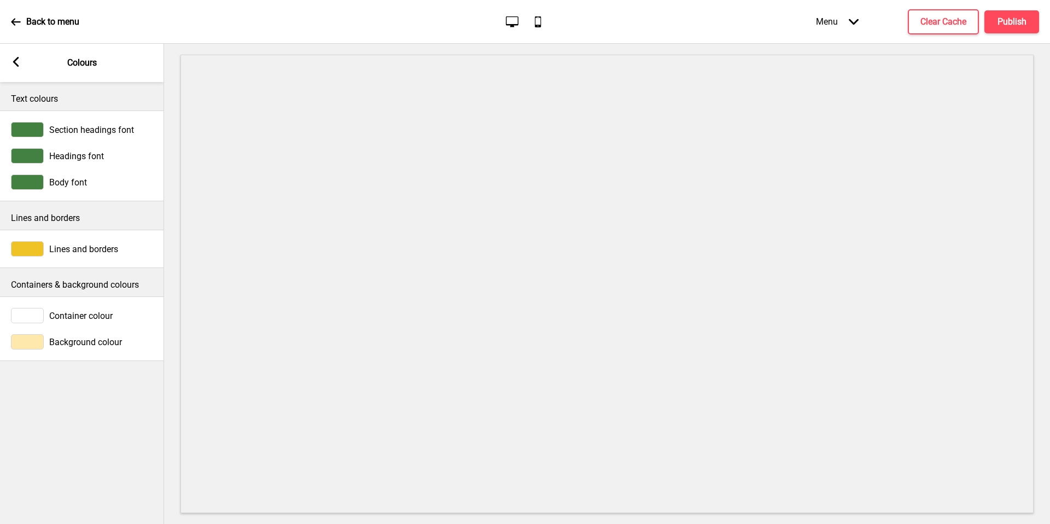
drag, startPoint x: 94, startPoint y: 140, endPoint x: 34, endPoint y: 346, distance: 214.7
click at [34, 346] on div at bounding box center [27, 341] width 33 height 15
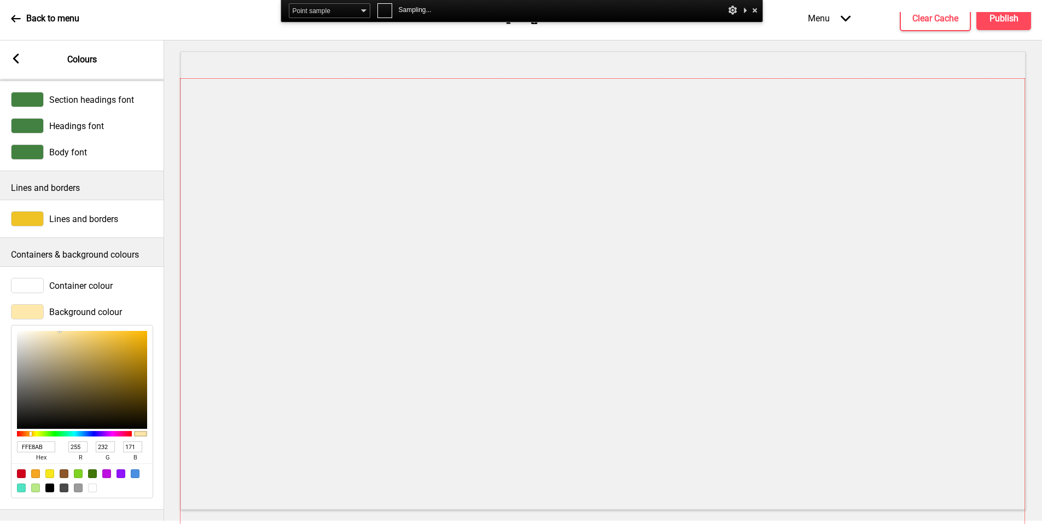
scroll to position [27, 0]
drag, startPoint x: 480, startPoint y: 109, endPoint x: 34, endPoint y: 429, distance: 549.3
click at [34, 429] on div "FFE8AB hex 255 r 232 g 171 b 100 a" at bounding box center [82, 411] width 142 height 173
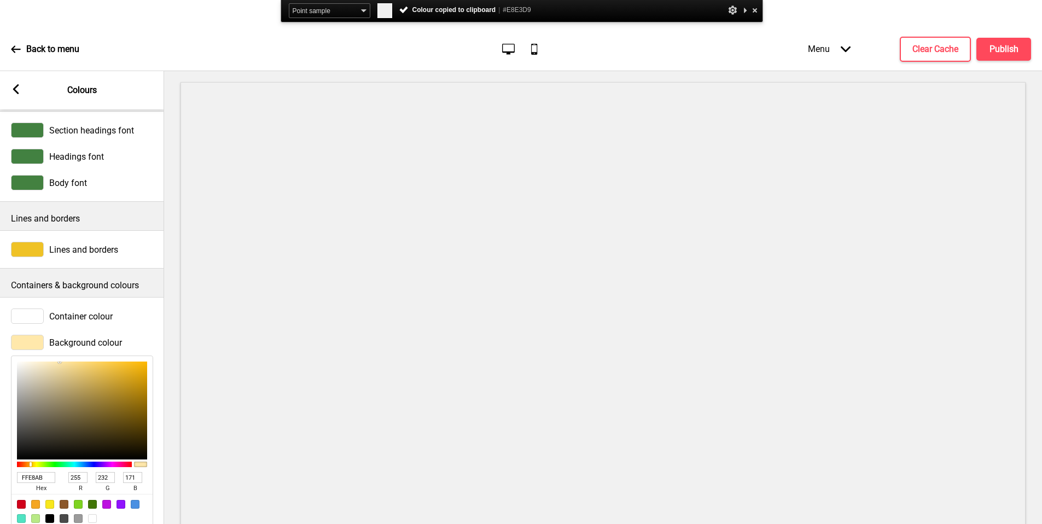
type input "FFF5AB"
type input "245"
click at [34, 462] on div at bounding box center [74, 464] width 115 height 5
click at [37, 472] on input "FFF5AB" at bounding box center [36, 477] width 38 height 11
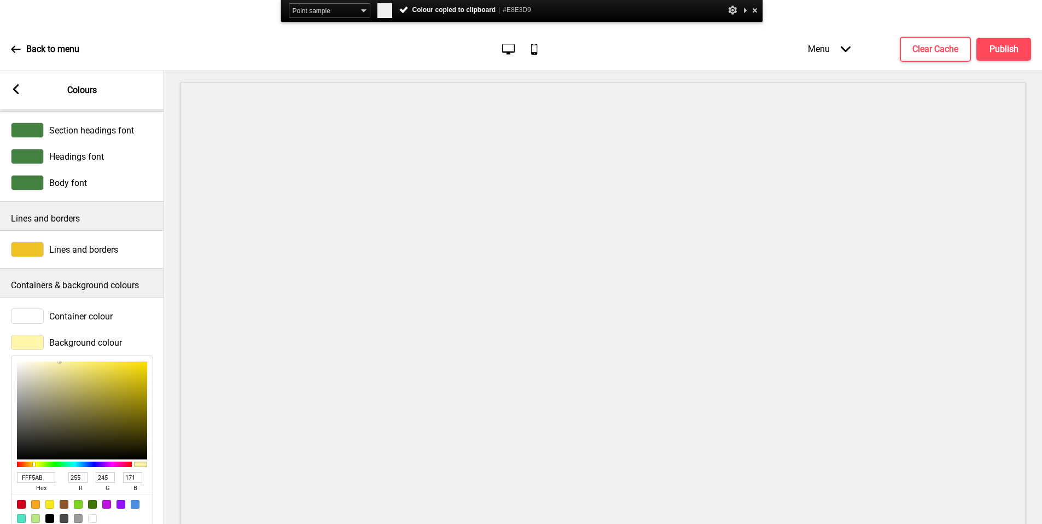
paste input "#E8E3D9"
type input "#E8E3D9"
type input "232"
type input "227"
type input "217"
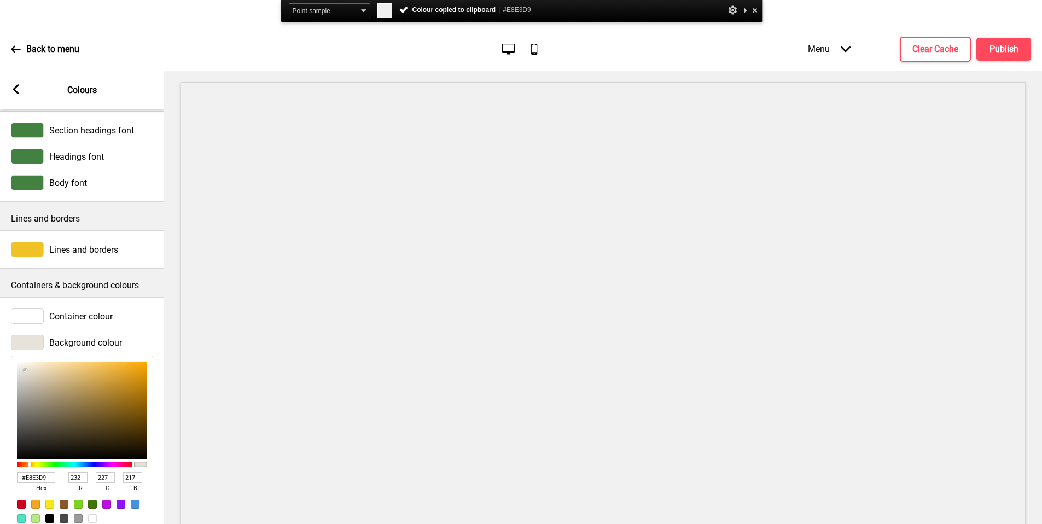
type input "E8E3D9"
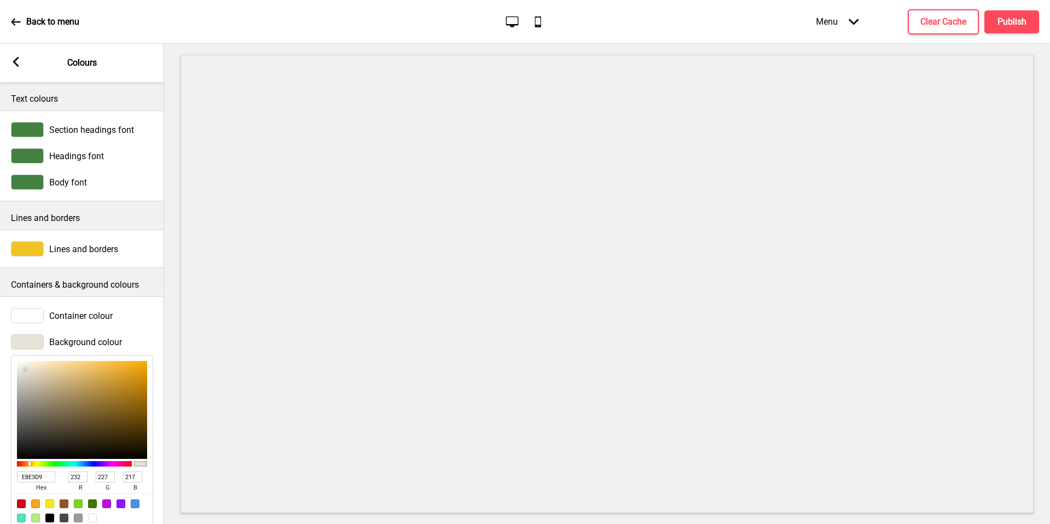
drag, startPoint x: 34, startPoint y: 429, endPoint x: 18, endPoint y: 319, distance: 111.1
click at [18, 319] on div at bounding box center [27, 315] width 33 height 15
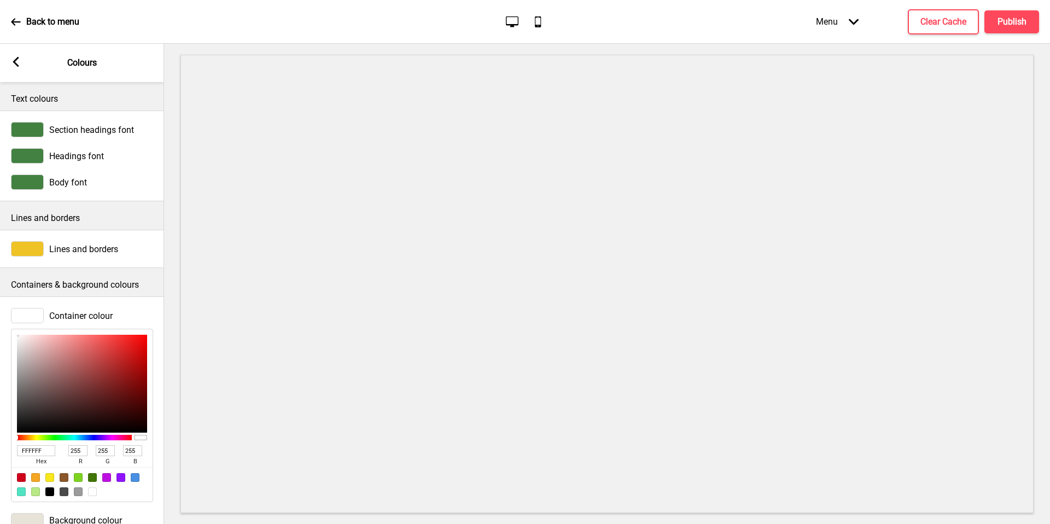
click at [31, 317] on div at bounding box center [27, 315] width 33 height 15
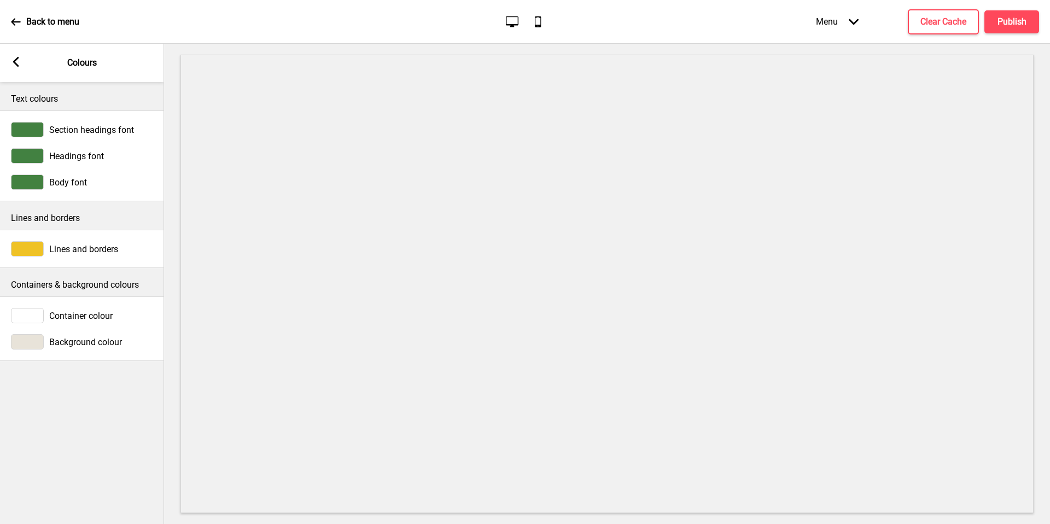
drag, startPoint x: 18, startPoint y: 319, endPoint x: 16, endPoint y: 65, distance: 254.9
click at [16, 65] on g at bounding box center [16, 62] width 10 height 10
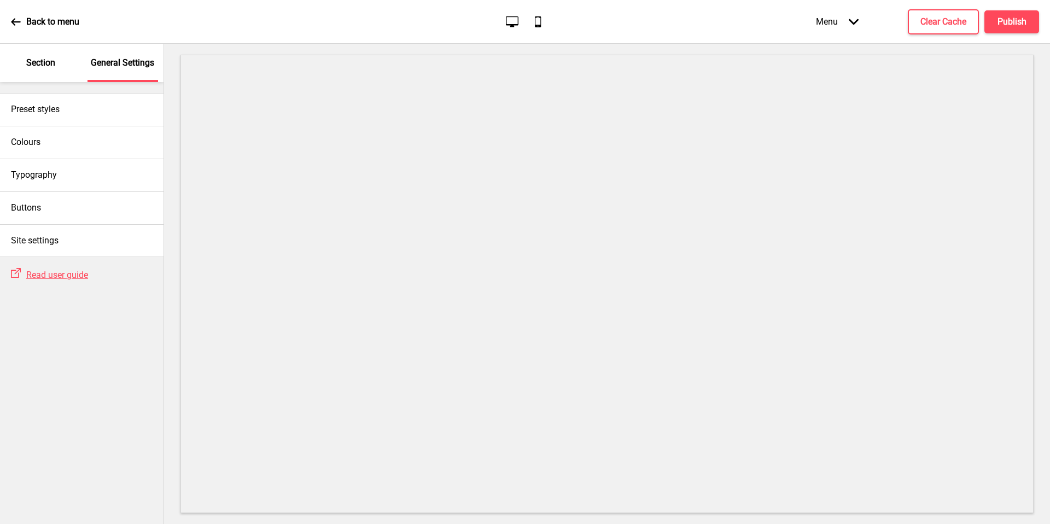
drag, startPoint x: 16, startPoint y: 65, endPoint x: 56, endPoint y: 76, distance: 42.1
click at [56, 76] on div "Section" at bounding box center [40, 63] width 71 height 38
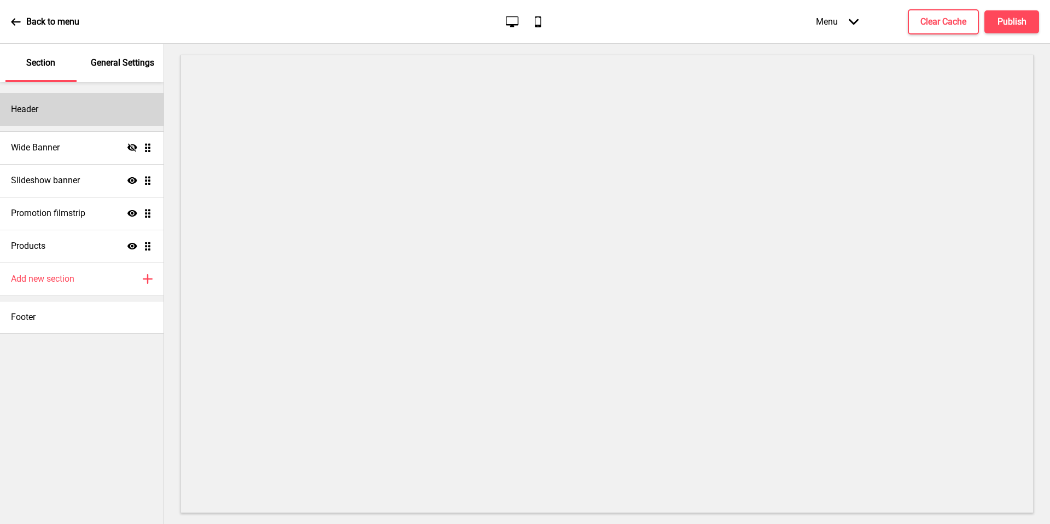
drag, startPoint x: 56, startPoint y: 76, endPoint x: 73, endPoint y: 112, distance: 39.9
click at [73, 112] on div "Header" at bounding box center [82, 109] width 164 height 33
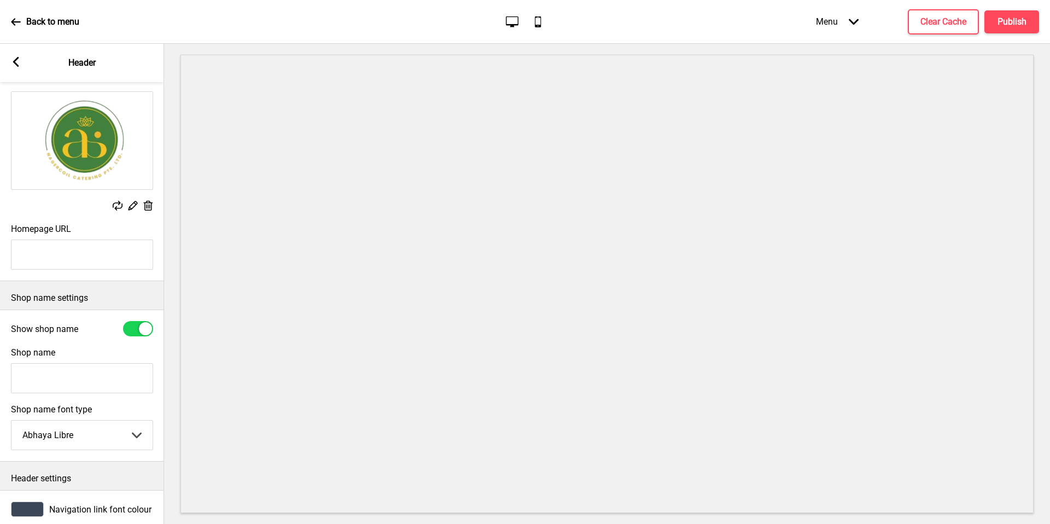
scroll to position [106, 0]
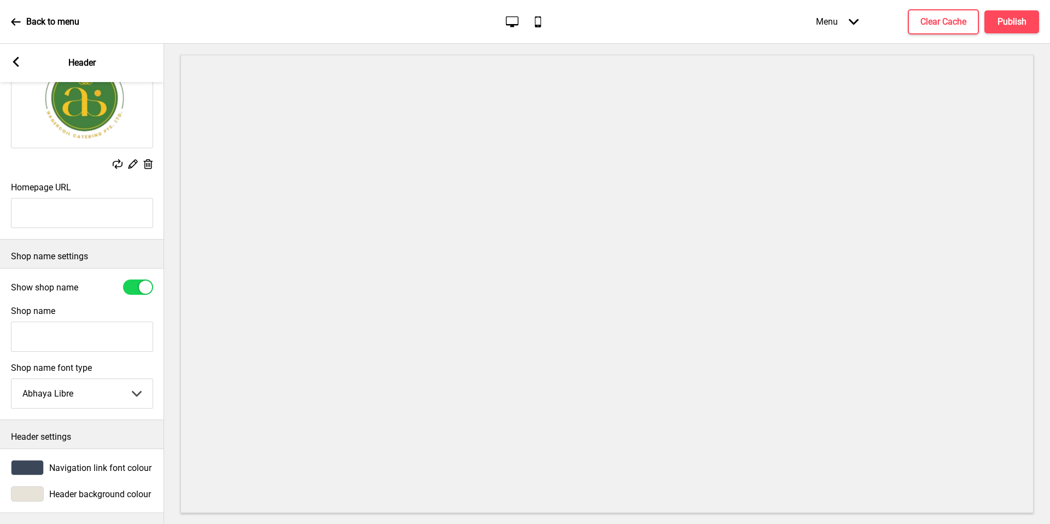
drag, startPoint x: 73, startPoint y: 112, endPoint x: 33, endPoint y: 484, distance: 374.1
click at [33, 486] on div at bounding box center [27, 493] width 33 height 15
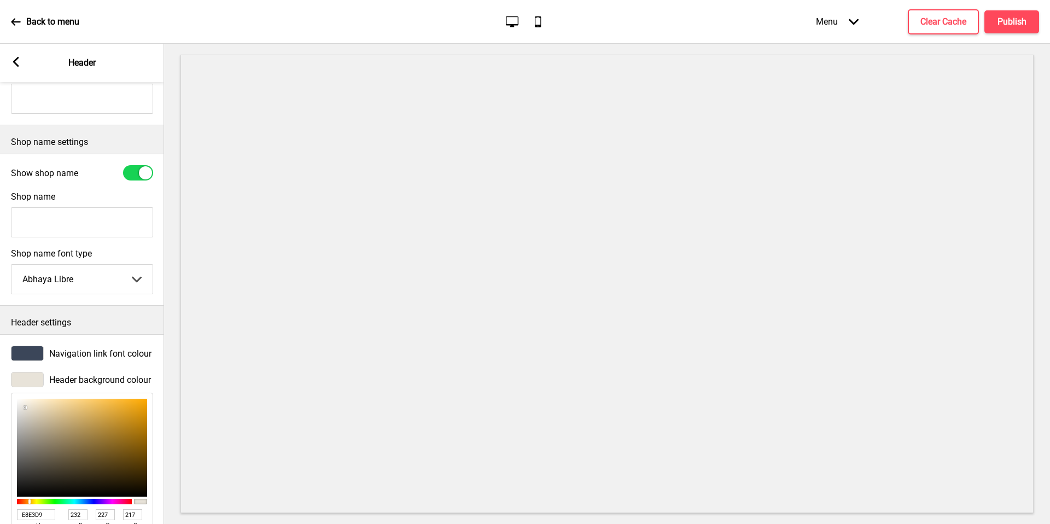
scroll to position [284, 0]
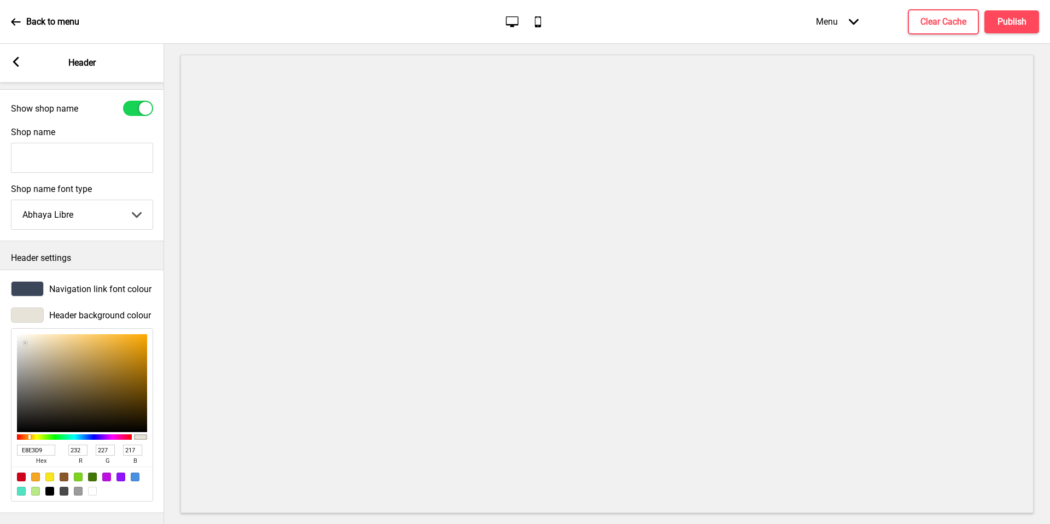
type input "D7D6D4"
type input "215"
type input "214"
type input "212"
type input "DAD9D6"
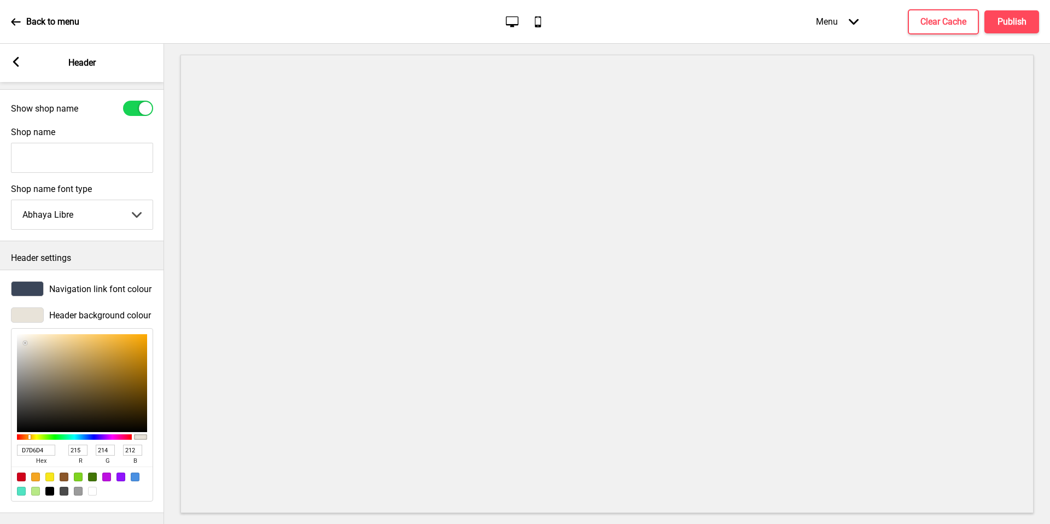
type input "218"
type input "217"
type input "214"
type input "DDDCD8"
type input "221"
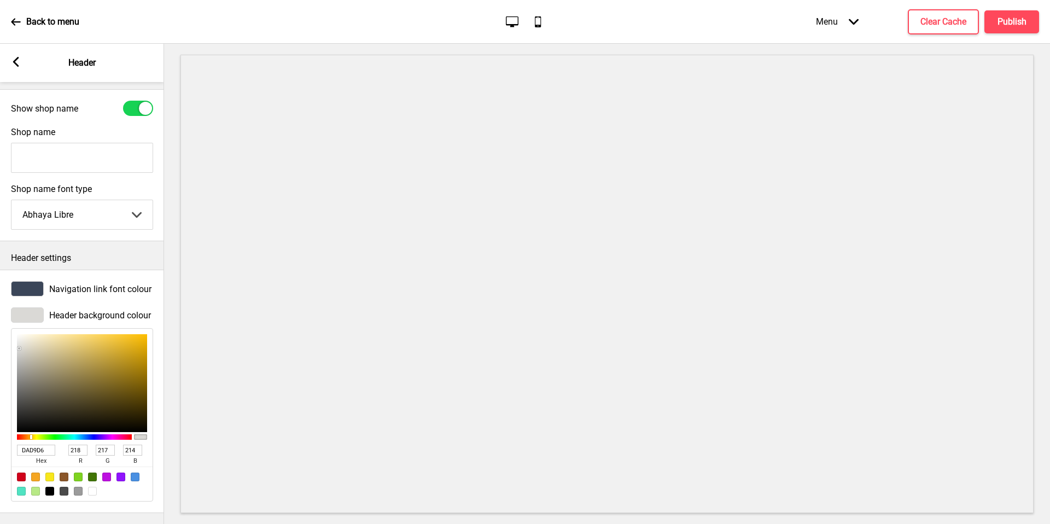
type input "220"
type input "216"
type input "F4F2EB"
type input "244"
type input "242"
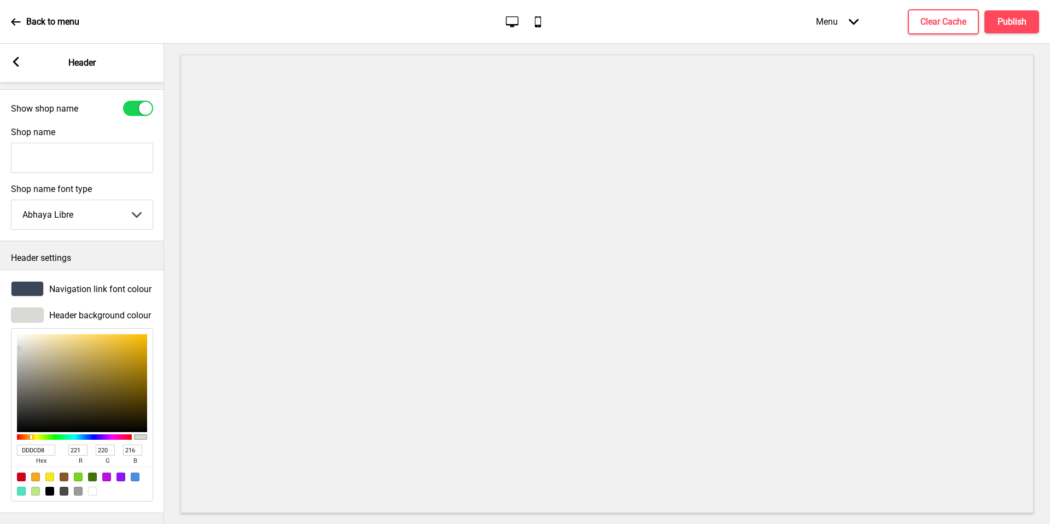
type input "235"
type input "FFFDF6"
type input "255"
type input "253"
type input "246"
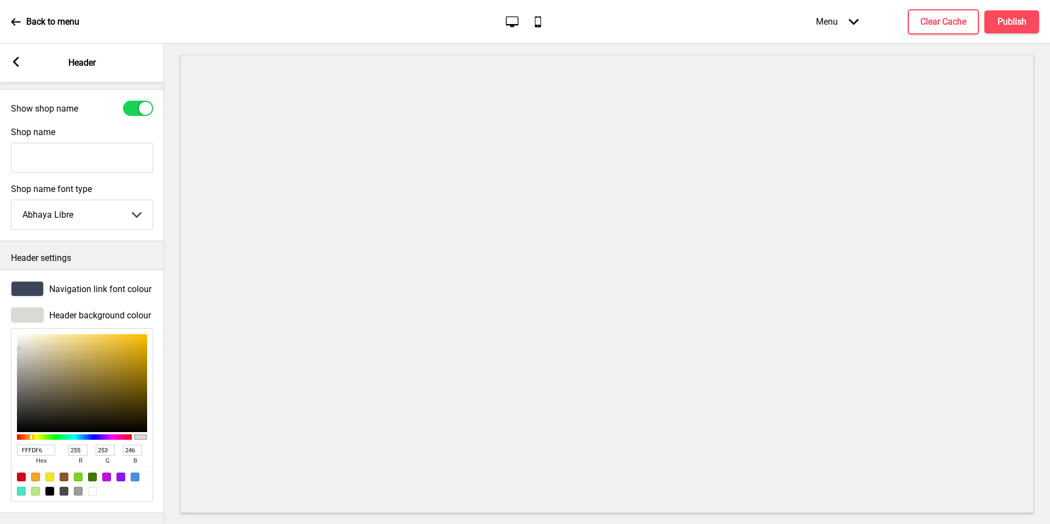
type input "FFFFFF"
type input "255"
drag, startPoint x: 33, startPoint y: 484, endPoint x: 10, endPoint y: 282, distance: 203.8
click at [10, 282] on div "Navigation link font colour Header background colour FFFFFF hex 255 r 255 g 255…" at bounding box center [82, 391] width 164 height 243
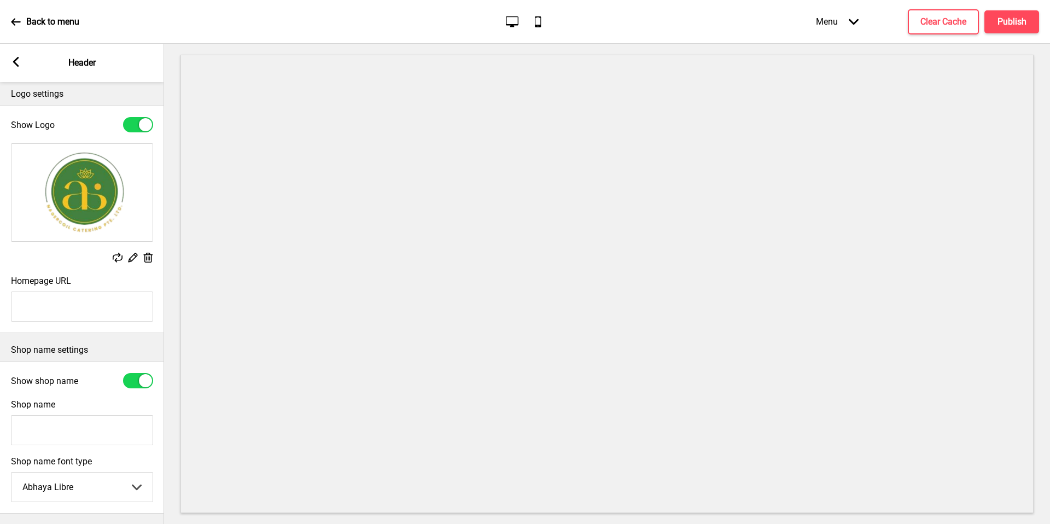
scroll to position [0, 0]
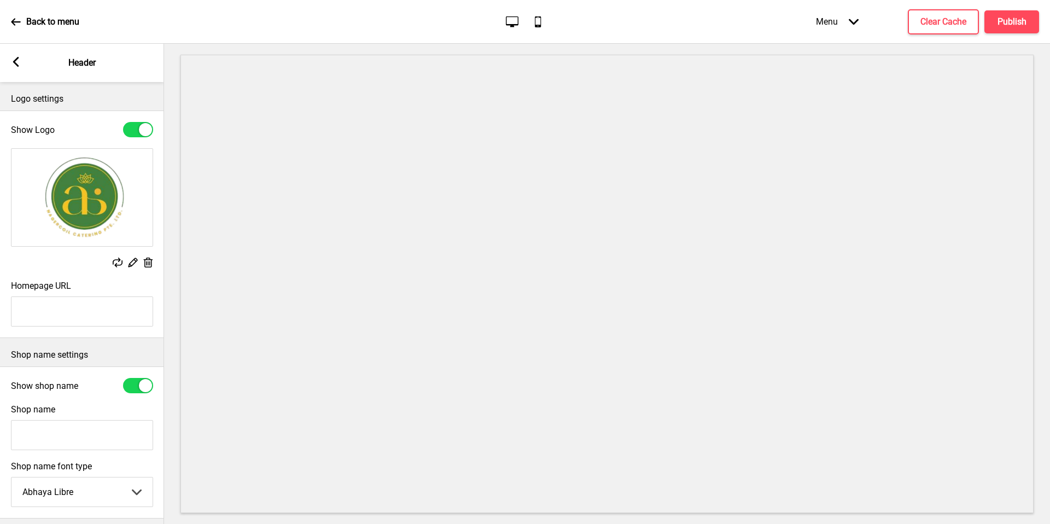
drag, startPoint x: 10, startPoint y: 282, endPoint x: 14, endPoint y: 66, distance: 216.1
click at [14, 66] on rect at bounding box center [16, 62] width 10 height 10
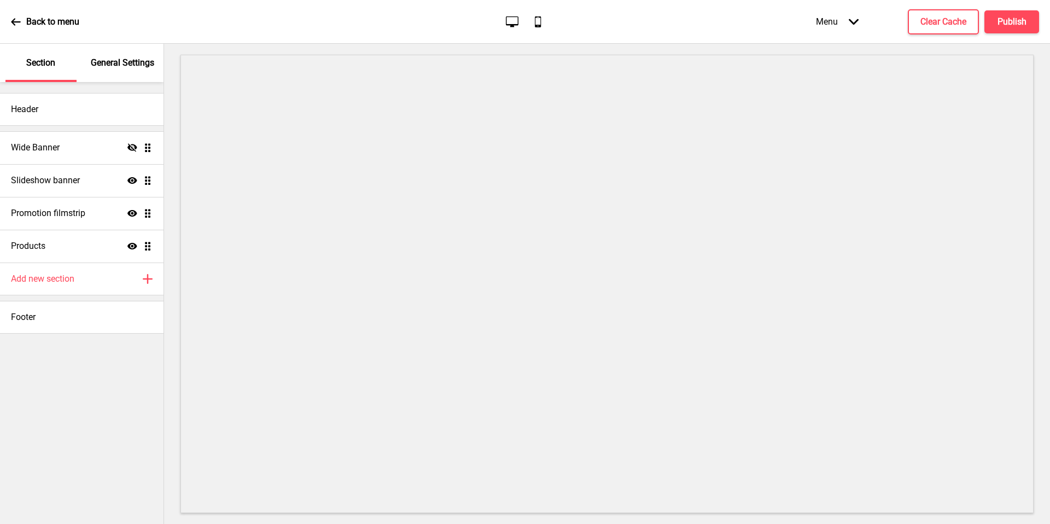
click at [718, 14] on div "Back to menu Desktop Mobile Menu Arrow down Product Page Store Information Chec…" at bounding box center [525, 22] width 1050 height 44
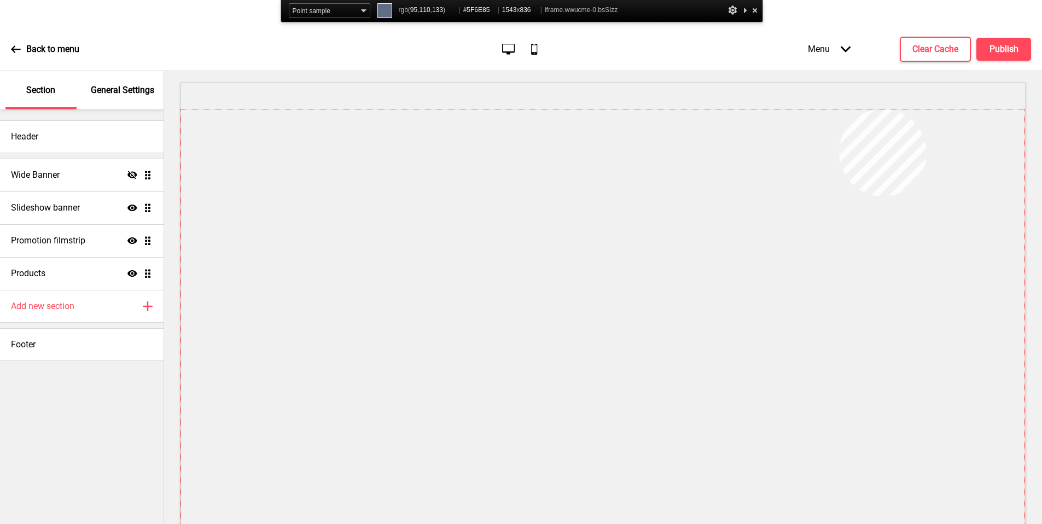
click at [707, 218] on div at bounding box center [603, 337] width 844 height 457
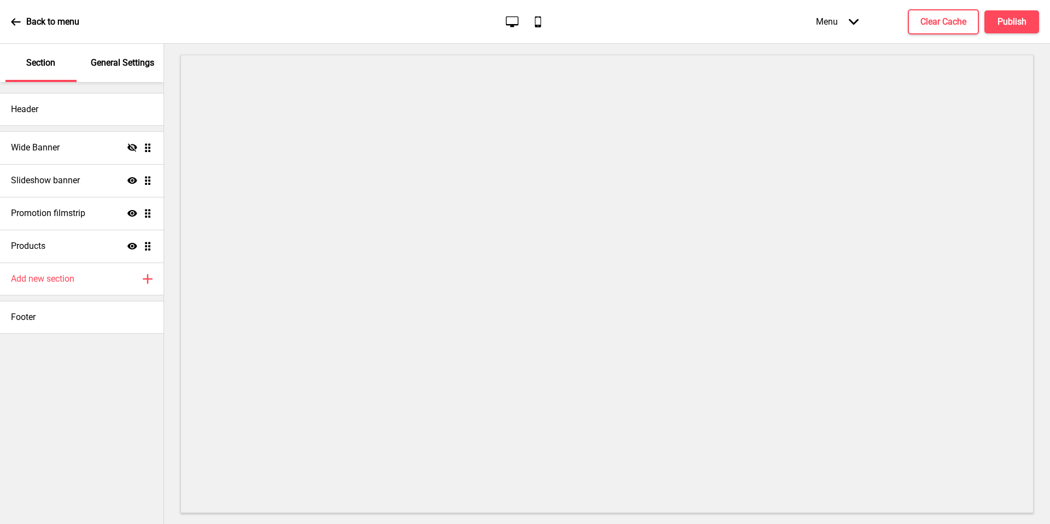
drag, startPoint x: 839, startPoint y: 109, endPoint x: 18, endPoint y: 33, distance: 825.2
click at [18, 33] on div "Back to menu" at bounding box center [45, 22] width 68 height 30
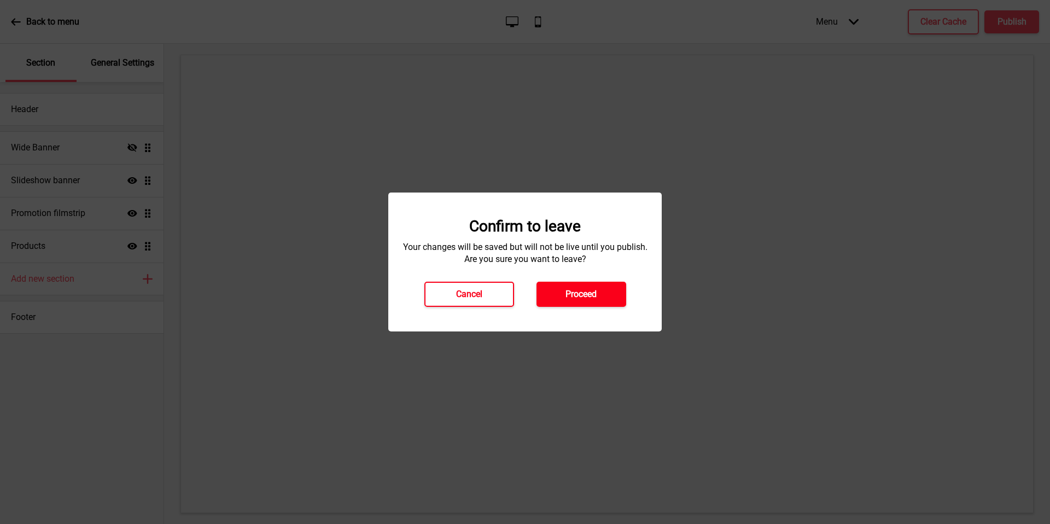
drag, startPoint x: 18, startPoint y: 33, endPoint x: 592, endPoint y: 295, distance: 631.8
click at [592, 295] on div "Cancel Proceed" at bounding box center [525, 294] width 224 height 25
click at [592, 295] on h4 "Proceed" at bounding box center [581, 294] width 31 height 12
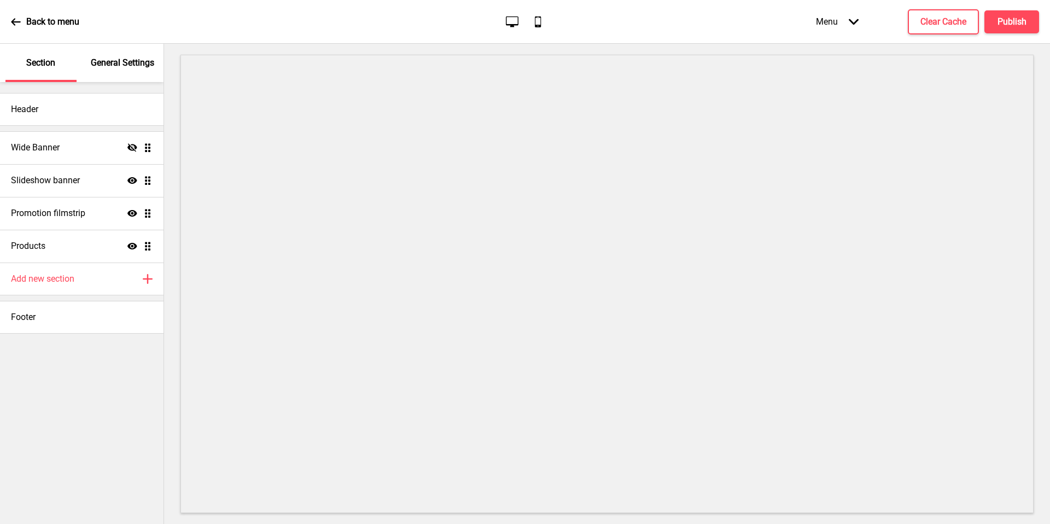
click at [75, 54] on div "Section" at bounding box center [40, 63] width 71 height 38
click at [103, 65] on p "General Settings" at bounding box center [122, 63] width 63 height 12
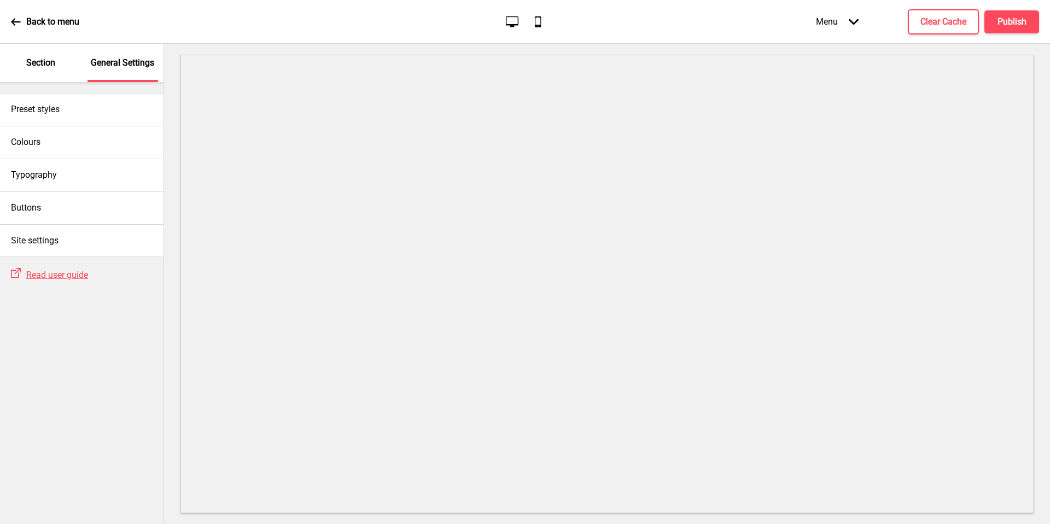
click at [20, 64] on div "Section" at bounding box center [40, 63] width 71 height 38
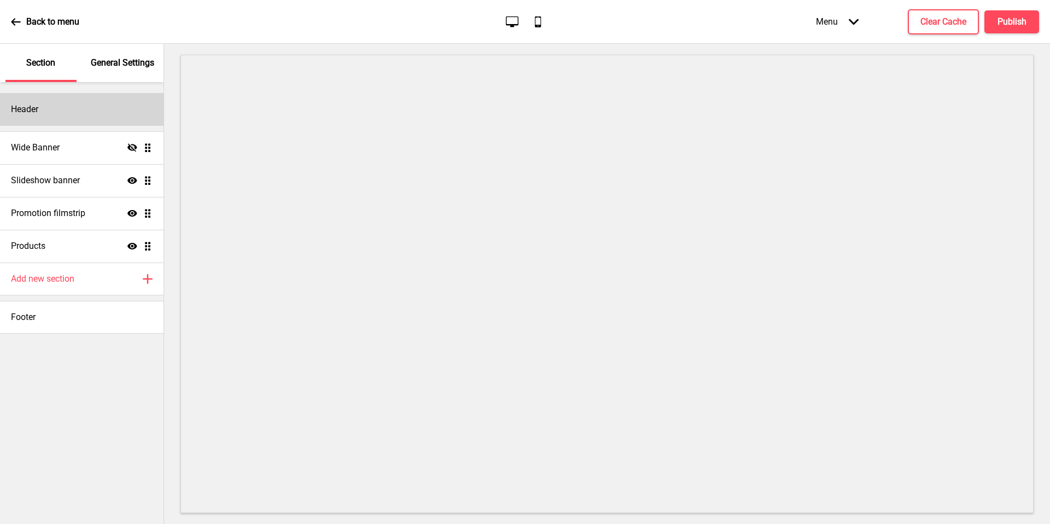
drag, startPoint x: 177, startPoint y: 113, endPoint x: 69, endPoint y: 119, distance: 107.9
click at [69, 119] on div "Header" at bounding box center [82, 109] width 164 height 33
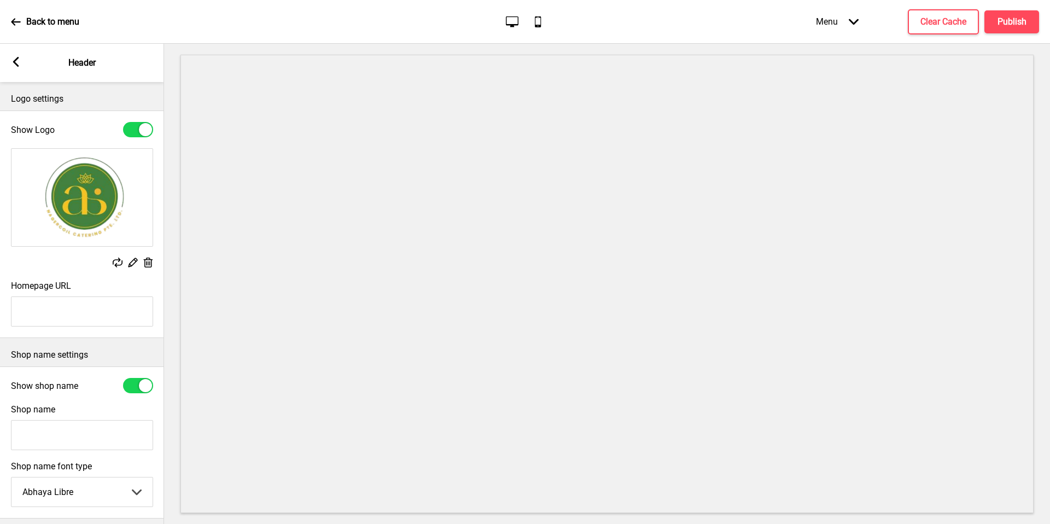
click at [136, 387] on div at bounding box center [138, 385] width 30 height 15
checkbox input "false"
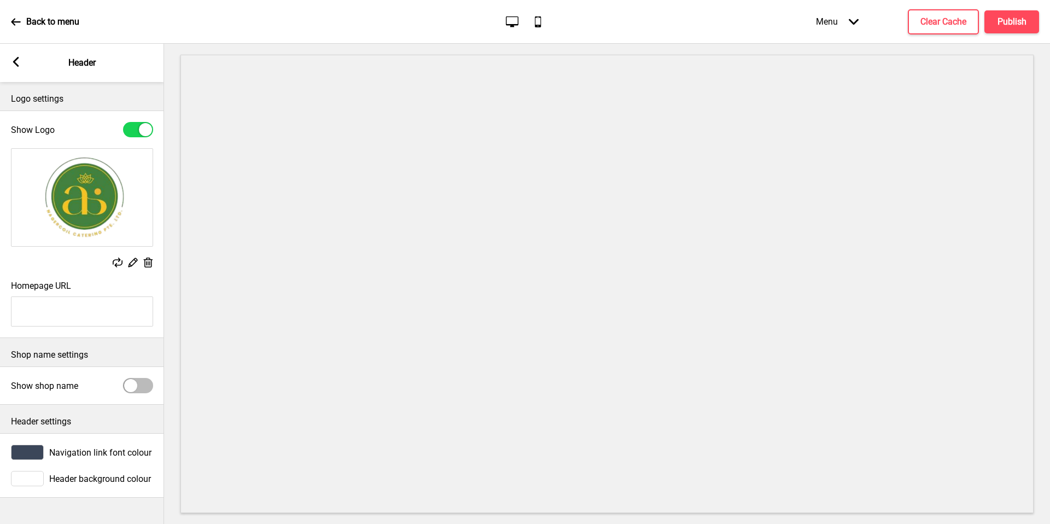
drag, startPoint x: 69, startPoint y: 119, endPoint x: 101, endPoint y: 185, distance: 73.6
click at [101, 185] on img at bounding box center [81, 197] width 141 height 97
click at [127, 260] on div "Replace Edit Delete" at bounding box center [82, 264] width 142 height 12
drag, startPoint x: 101, startPoint y: 185, endPoint x: 138, endPoint y: 261, distance: 84.9
click at [138, 261] on div "Replace Edit Delete" at bounding box center [82, 264] width 142 height 12
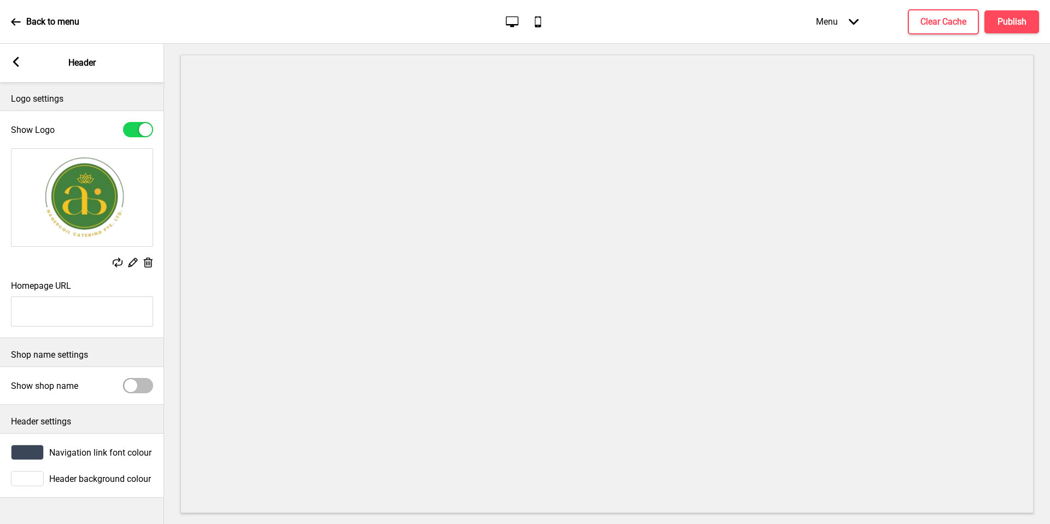
click at [133, 263] on icon at bounding box center [133, 262] width 9 height 9
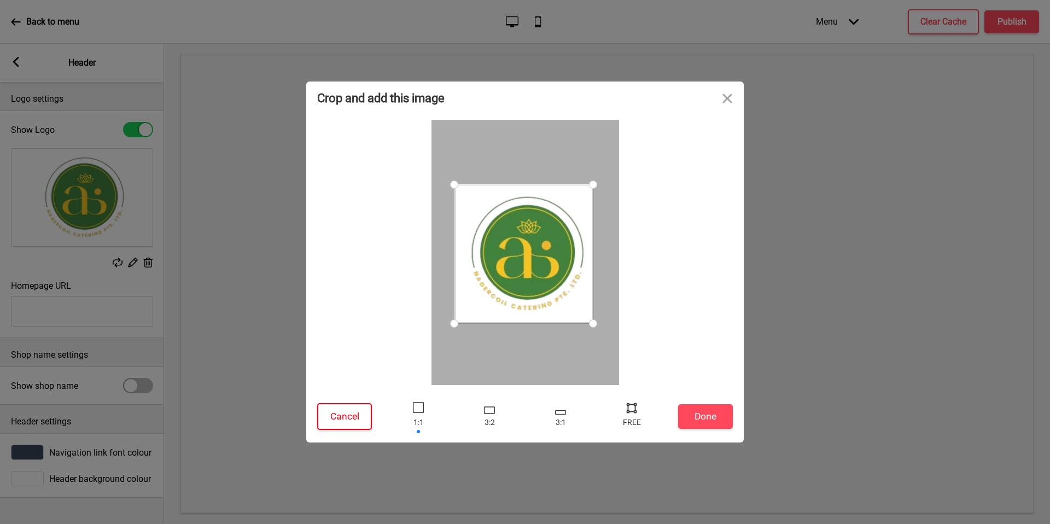
drag, startPoint x: 138, startPoint y: 261, endPoint x: 348, endPoint y: 417, distance: 261.7
click at [348, 417] on button "Cancel" at bounding box center [344, 416] width 55 height 27
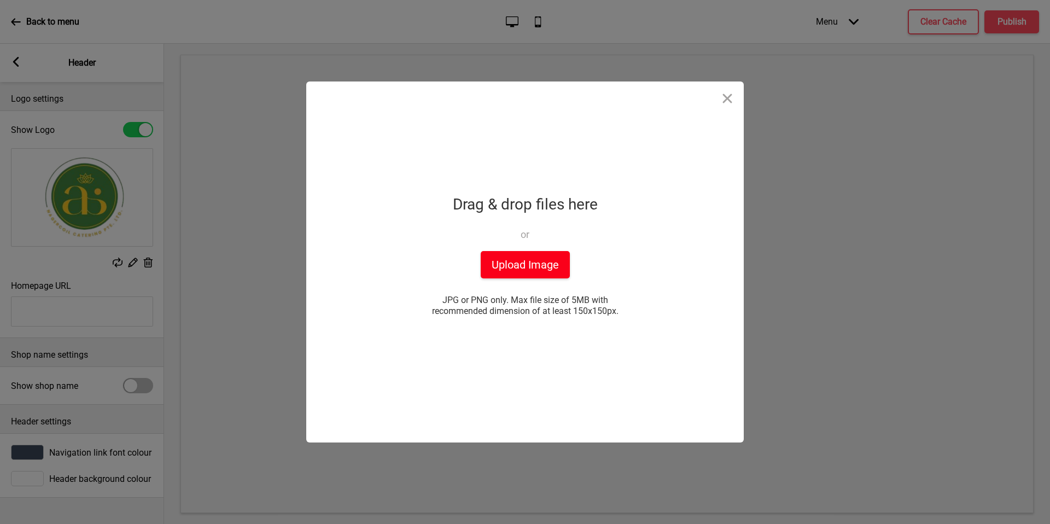
click at [486, 271] on button "Upload Image" at bounding box center [525, 264] width 89 height 27
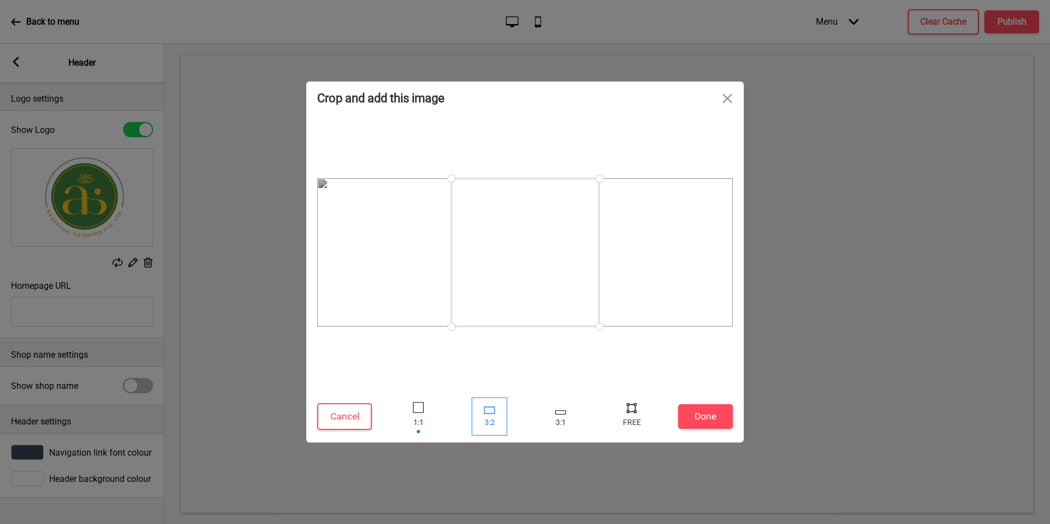
click at [488, 418] on div at bounding box center [489, 417] width 33 height 36
click at [577, 414] on div at bounding box center [560, 417] width 33 height 36
drag, startPoint x: 488, startPoint y: 418, endPoint x: 563, endPoint y: 418, distance: 74.9
click at [563, 418] on div at bounding box center [560, 417] width 33 height 36
drag, startPoint x: 563, startPoint y: 418, endPoint x: 360, endPoint y: 323, distance: 224.2
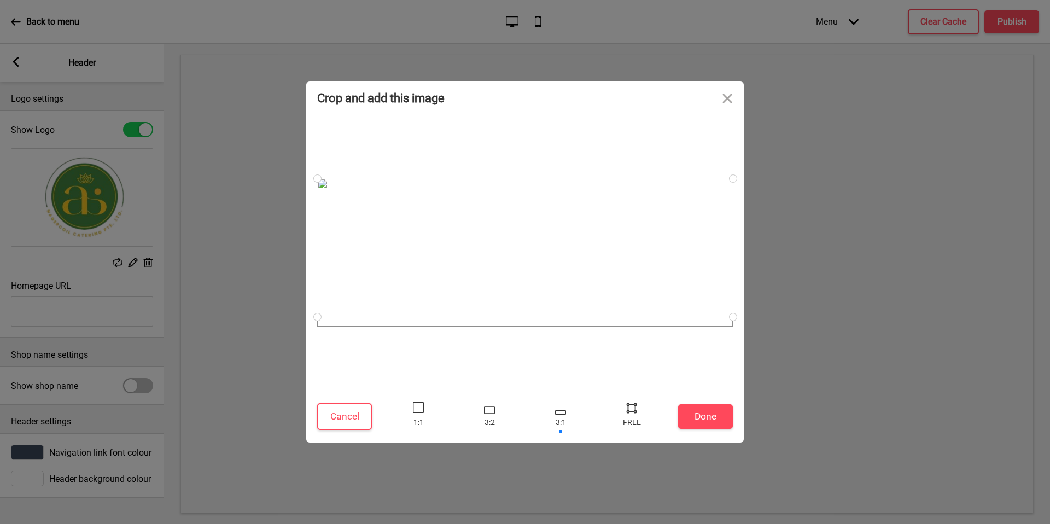
click at [360, 323] on div at bounding box center [525, 252] width 416 height 148
drag, startPoint x: 360, startPoint y: 323, endPoint x: 438, endPoint y: 275, distance: 91.4
click at [438, 275] on div at bounding box center [525, 253] width 416 height 138
drag, startPoint x: 438, startPoint y: 275, endPoint x: 620, endPoint y: 407, distance: 225.6
click at [620, 407] on div at bounding box center [631, 417] width 33 height 36
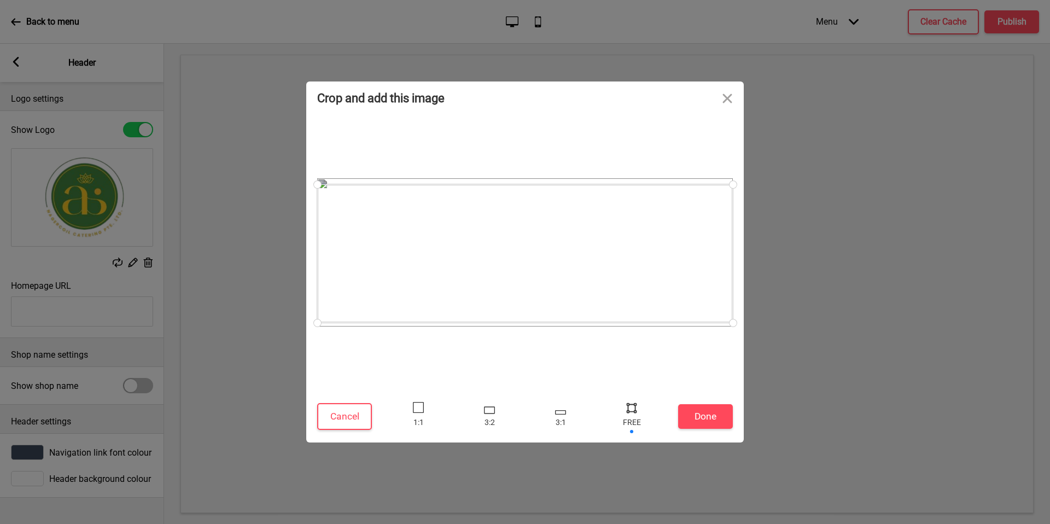
click at [633, 408] on div at bounding box center [632, 407] width 16 height 16
drag, startPoint x: 620, startPoint y: 407, endPoint x: 703, endPoint y: 321, distance: 119.2
click at [703, 321] on div at bounding box center [704, 321] width 19 height 19
drag, startPoint x: 703, startPoint y: 321, endPoint x: 350, endPoint y: 322, distance: 352.8
click at [350, 322] on div at bounding box center [350, 321] width 19 height 19
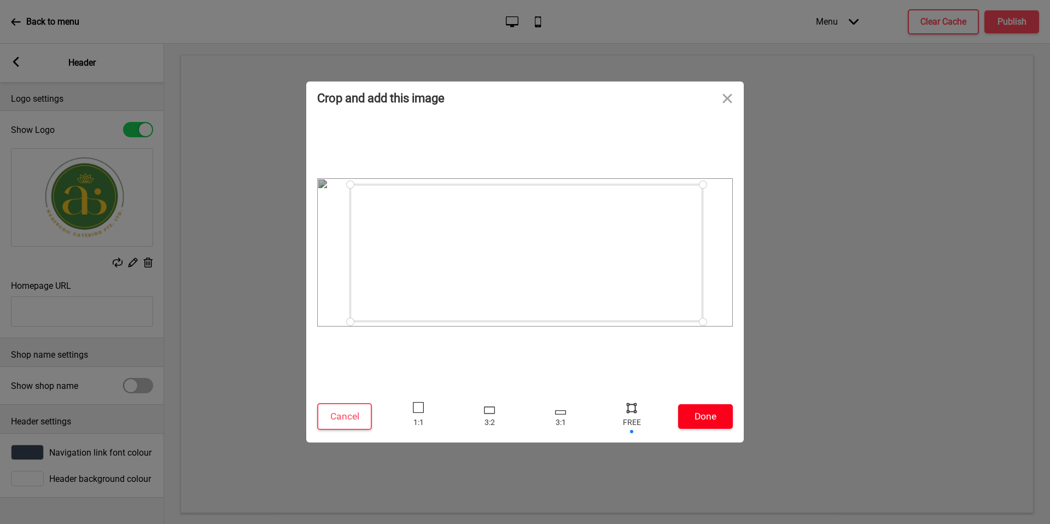
drag, startPoint x: 350, startPoint y: 322, endPoint x: 687, endPoint y: 410, distance: 348.4
click at [687, 410] on button "Done" at bounding box center [705, 416] width 55 height 25
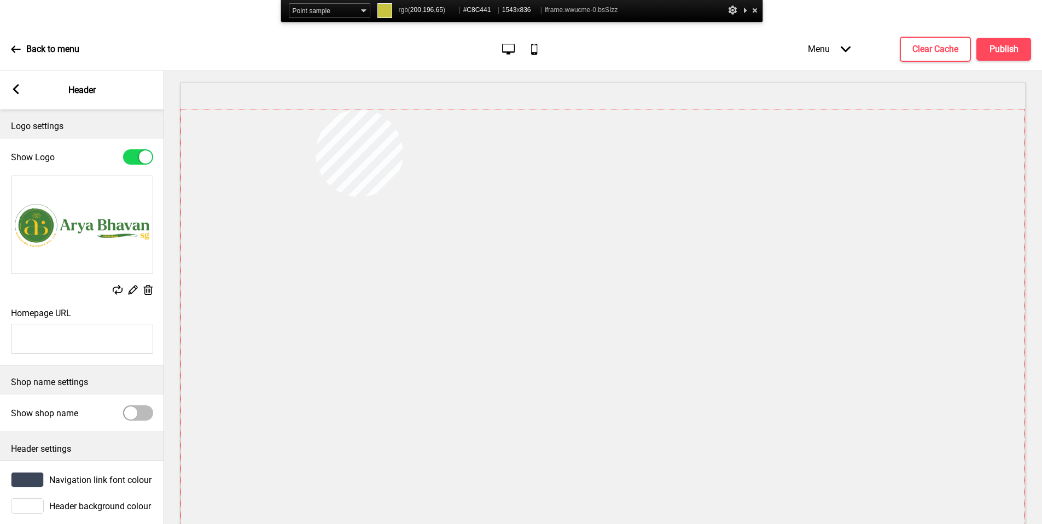
click at [483, 9] on span "#C8C441" at bounding box center [479, 10] width 32 height 14
copy span "C8C441"
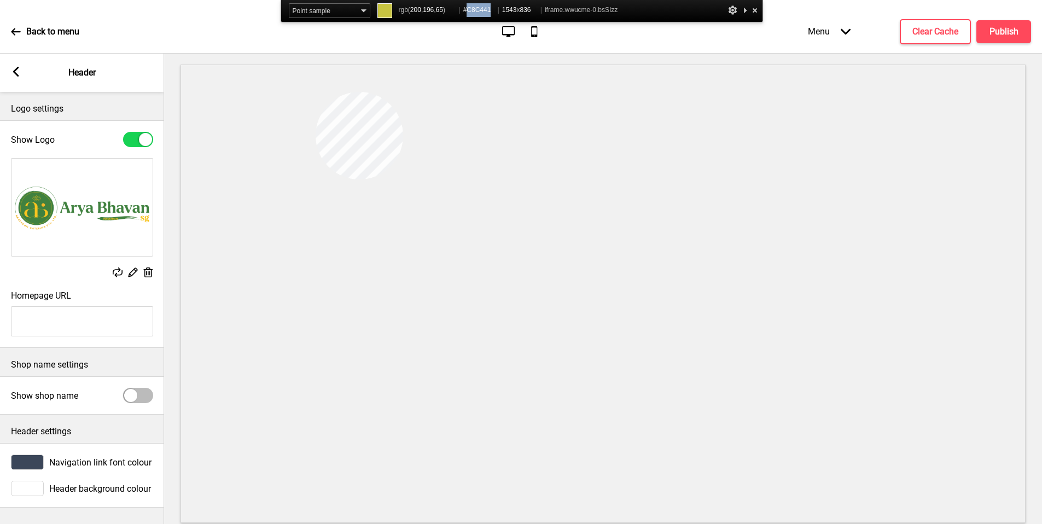
scroll to position [15, 0]
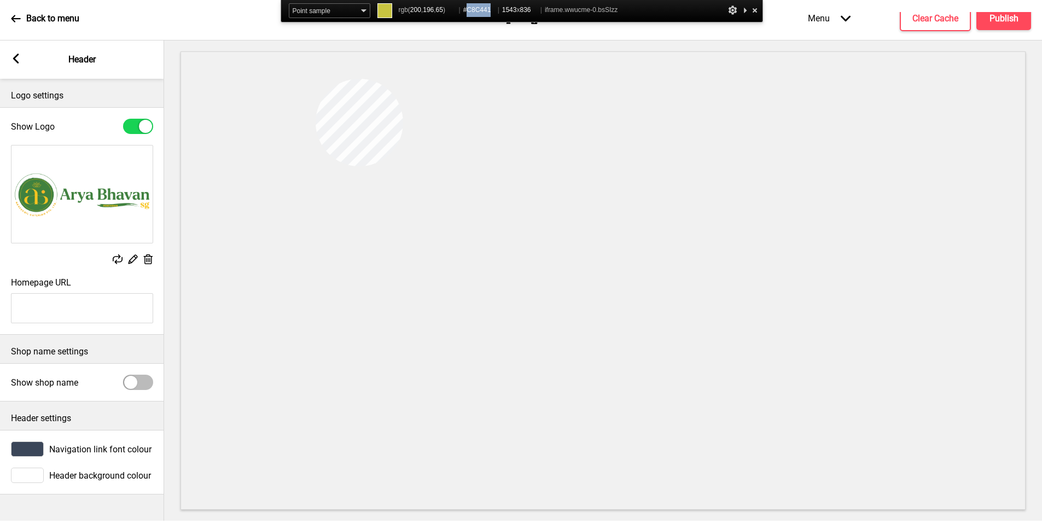
copy span "C8C441"
click at [37, 458] on div "Header settings Navigation link font colour Header background colour" at bounding box center [82, 448] width 164 height 93
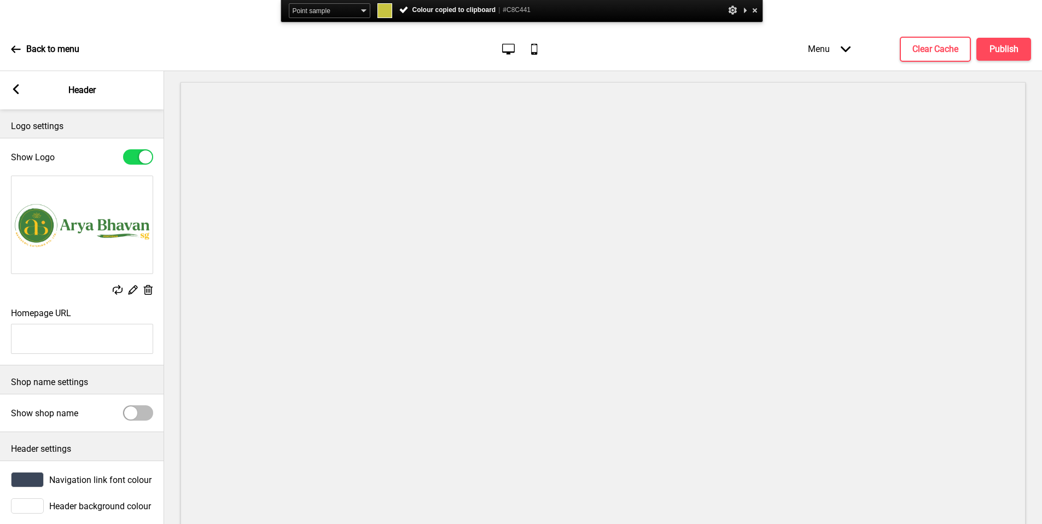
click at [33, 472] on div at bounding box center [27, 479] width 33 height 15
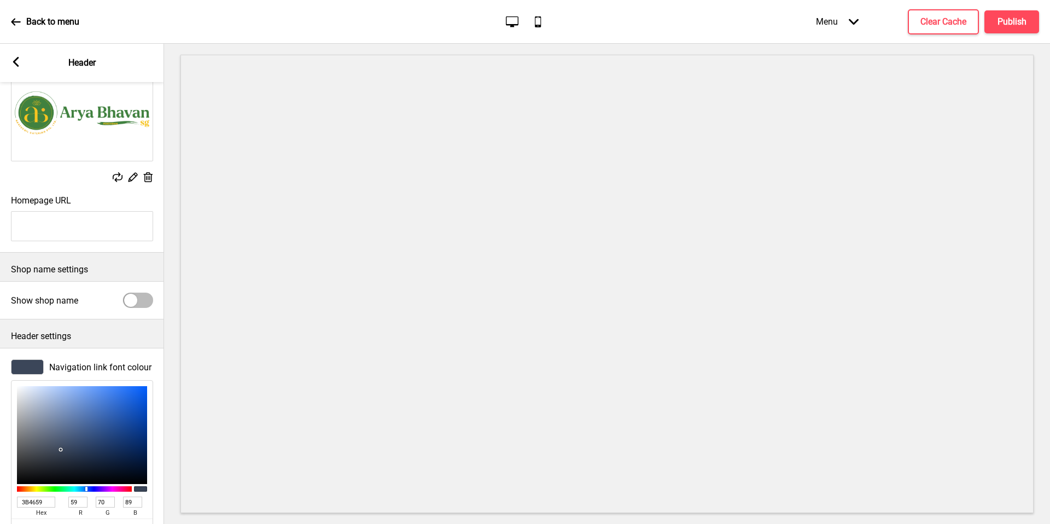
scroll to position [171, 0]
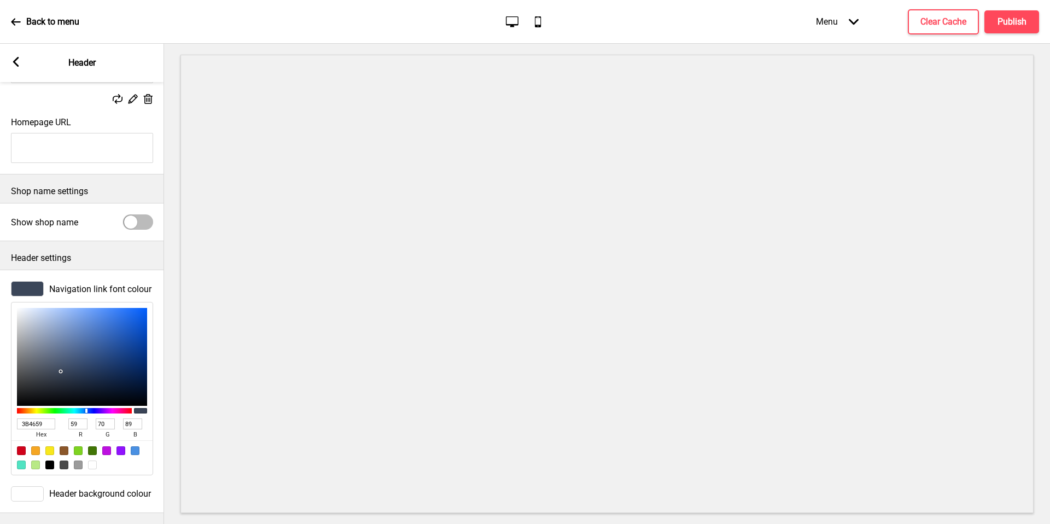
drag, startPoint x: 316, startPoint y: 109, endPoint x: 17, endPoint y: 485, distance: 479.6
click at [17, 486] on div at bounding box center [27, 493] width 33 height 15
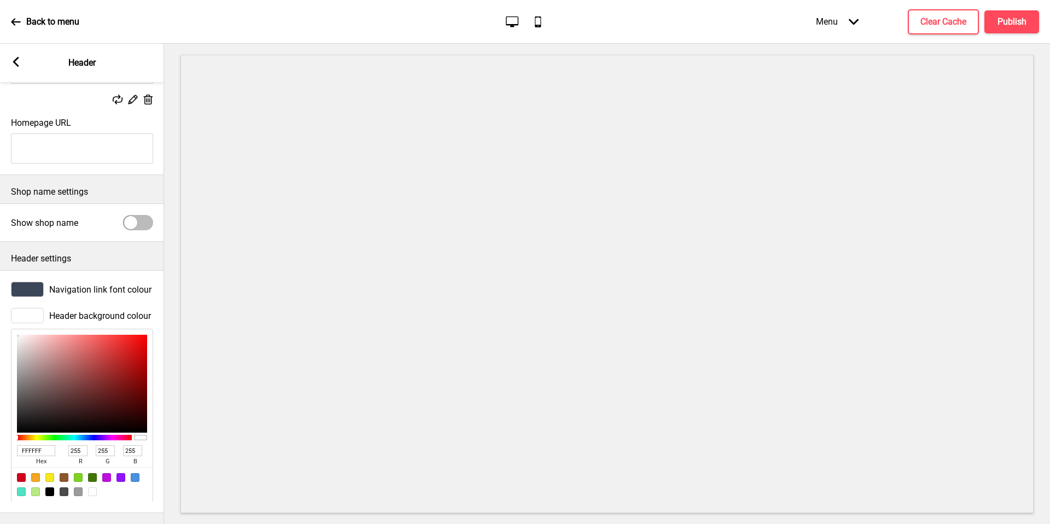
click at [21, 484] on div "FFFFFF hex 255 r 255 g 255 b 100 a" at bounding box center [82, 415] width 142 height 173
drag, startPoint x: 17, startPoint y: 485, endPoint x: 38, endPoint y: 289, distance: 196.5
click at [38, 289] on div "Navigation link font colour" at bounding box center [82, 289] width 164 height 26
click at [38, 286] on div at bounding box center [27, 288] width 33 height 15
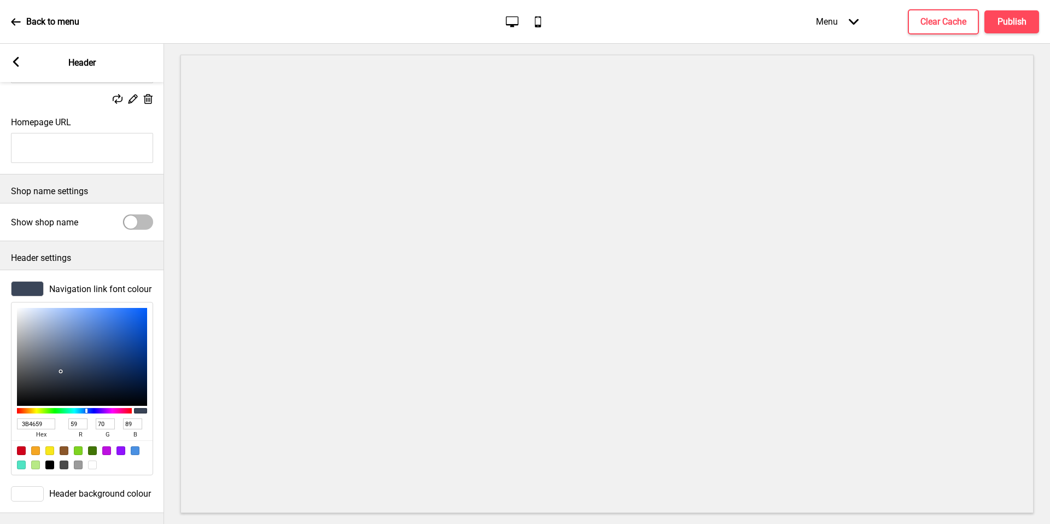
click at [36, 418] on input "3B4659" at bounding box center [36, 423] width 38 height 11
paste input "#C8C441"
type input "#C8C441"
type input "200"
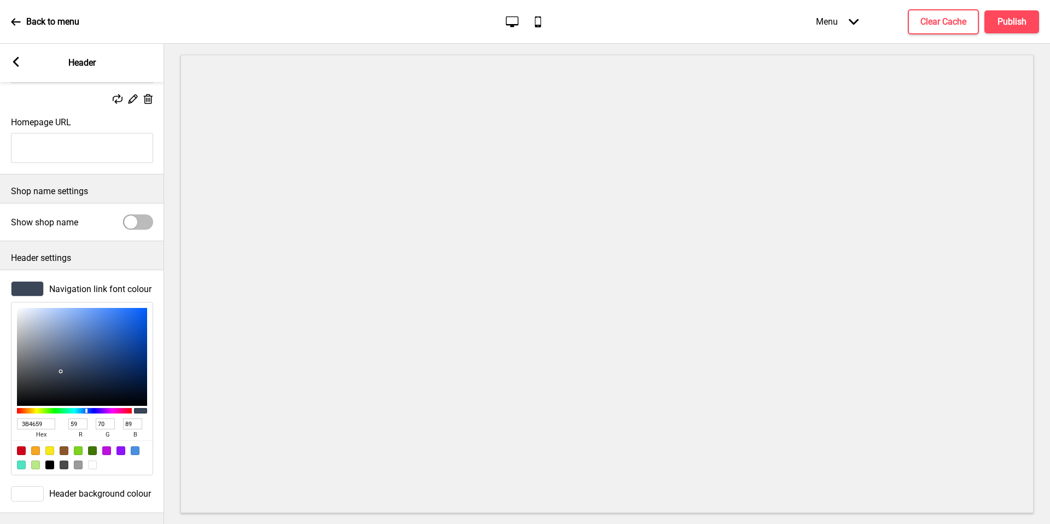
type input "196"
type input "65"
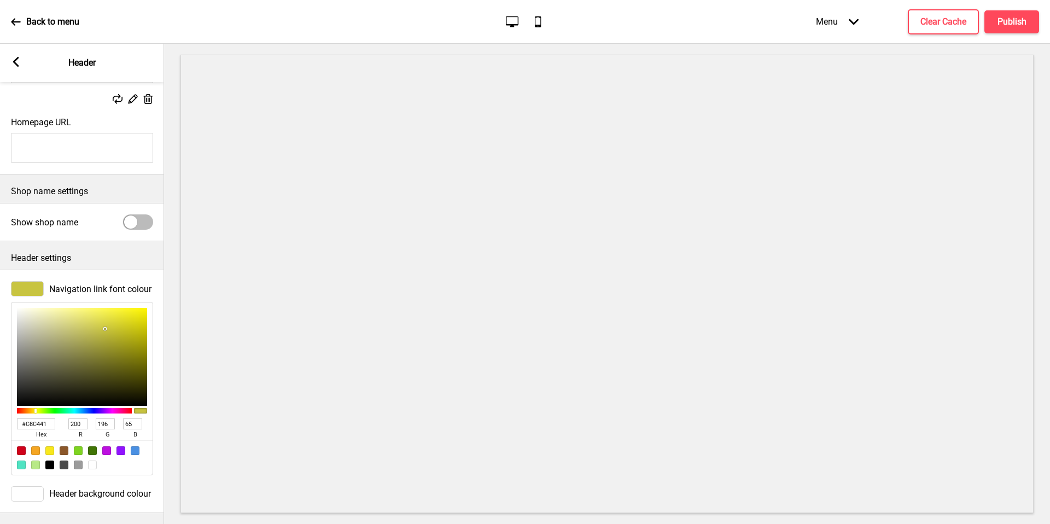
type input "C8C441"
click at [18, 61] on rect at bounding box center [16, 62] width 10 height 10
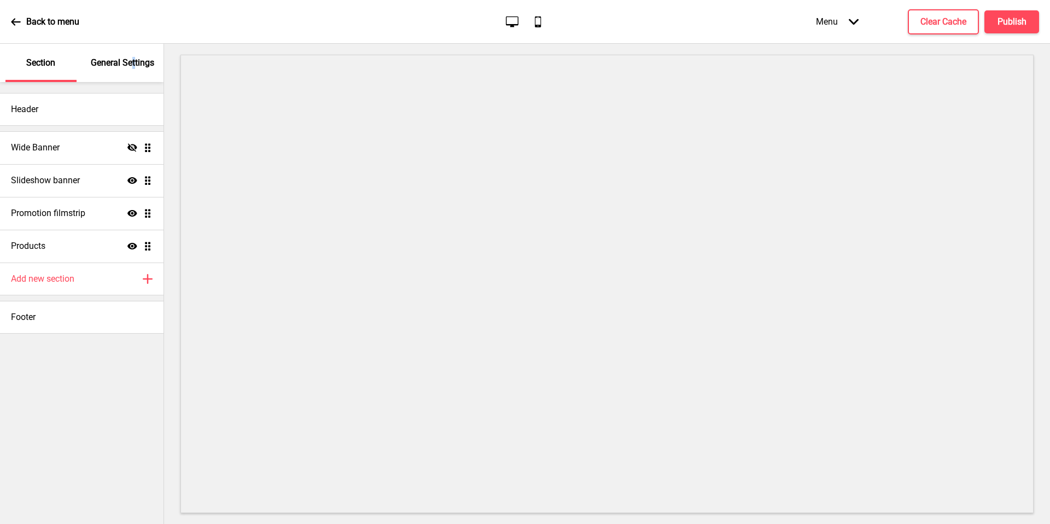
drag, startPoint x: 38, startPoint y: 286, endPoint x: 135, endPoint y: 64, distance: 242.0
click at [135, 64] on p "General Settings" at bounding box center [122, 63] width 63 height 12
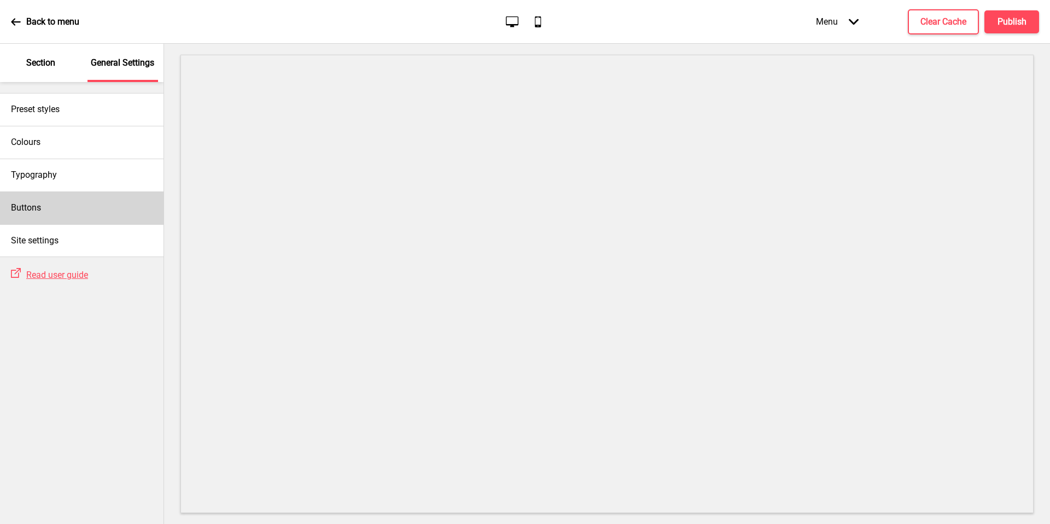
drag, startPoint x: 135, startPoint y: 64, endPoint x: 63, endPoint y: 217, distance: 168.8
click at [63, 217] on div "Buttons" at bounding box center [82, 207] width 164 height 33
select select "square"
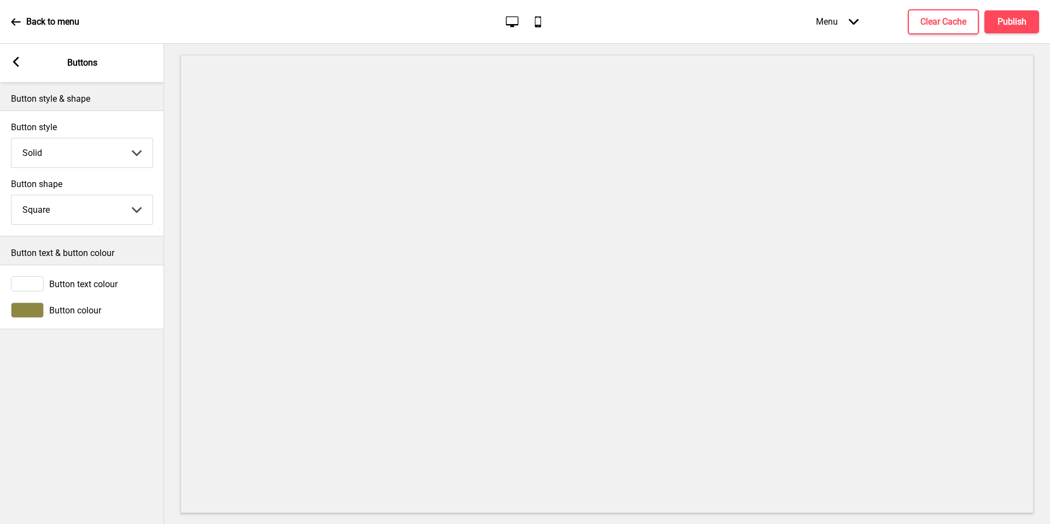
drag, startPoint x: 63, startPoint y: 217, endPoint x: 25, endPoint y: 315, distance: 104.9
click at [25, 315] on div at bounding box center [27, 310] width 33 height 15
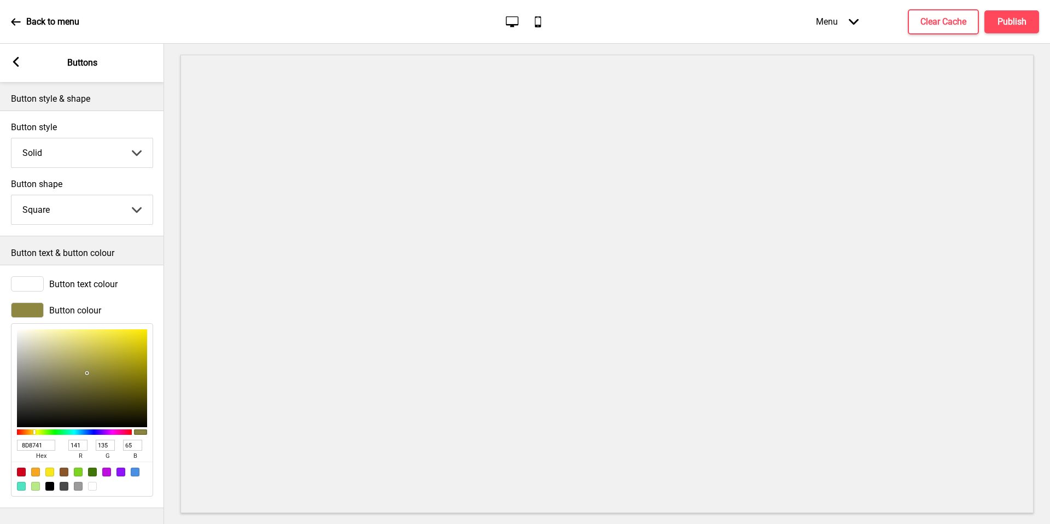
scroll to position [3, 0]
click at [41, 442] on input "8D8741" at bounding box center [36, 445] width 38 height 11
drag, startPoint x: 25, startPoint y: 315, endPoint x: 42, endPoint y: 442, distance: 128.6
click at [42, 442] on input "8D8741" at bounding box center [36, 445] width 38 height 11
paste input "#C8C4"
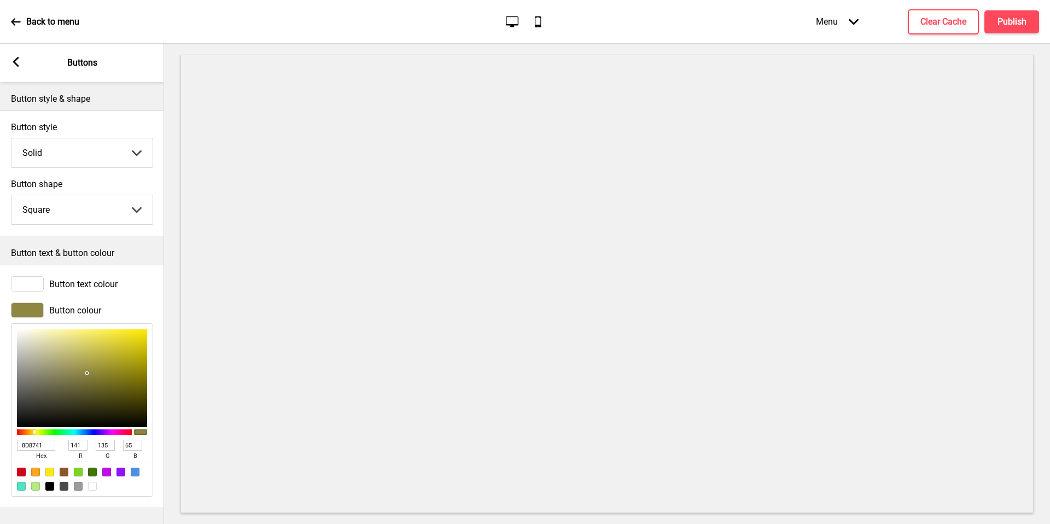
type input "#C8C441"
type input "200"
type input "196"
click at [42, 444] on input "C8C441" at bounding box center [36, 445] width 38 height 11
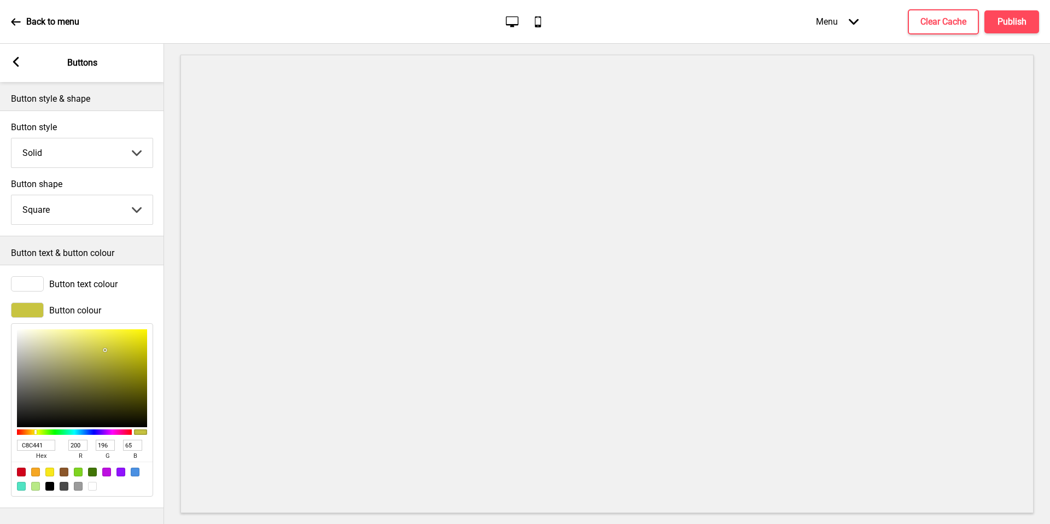
paste input "#42813E"
type input "#42813E"
type input "66"
type input "129"
type input "62"
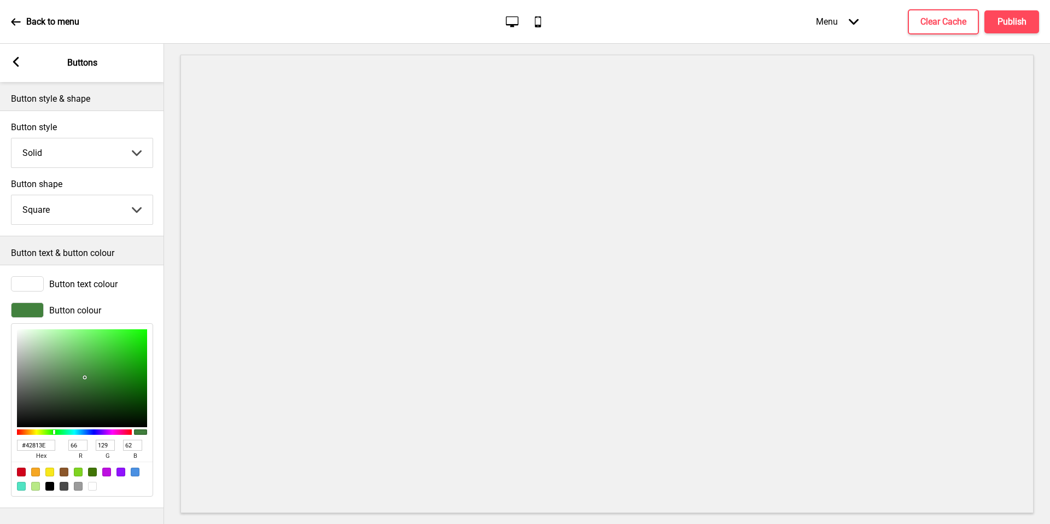
type input "42813E"
click at [18, 63] on rect at bounding box center [16, 62] width 10 height 10
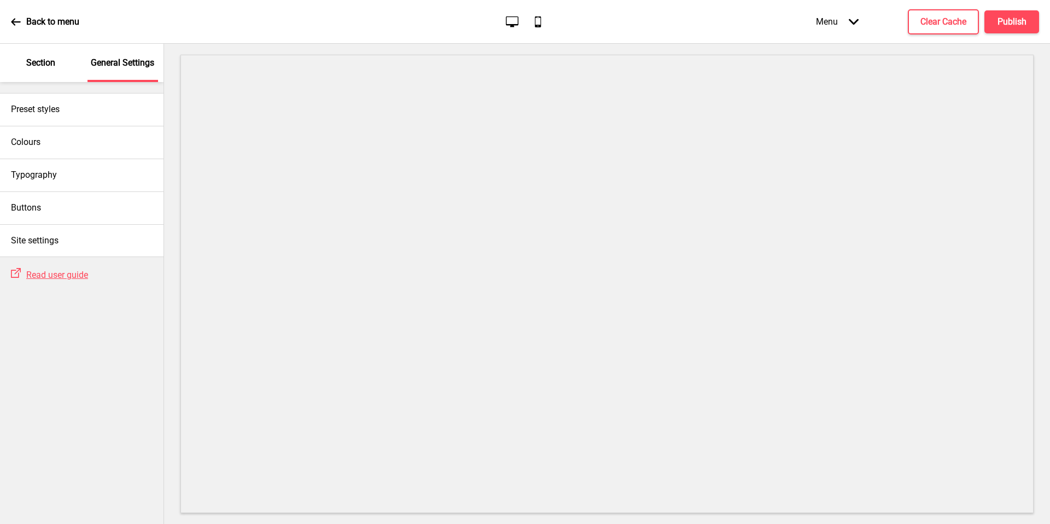
click at [19, 71] on div "Section" at bounding box center [40, 63] width 71 height 38
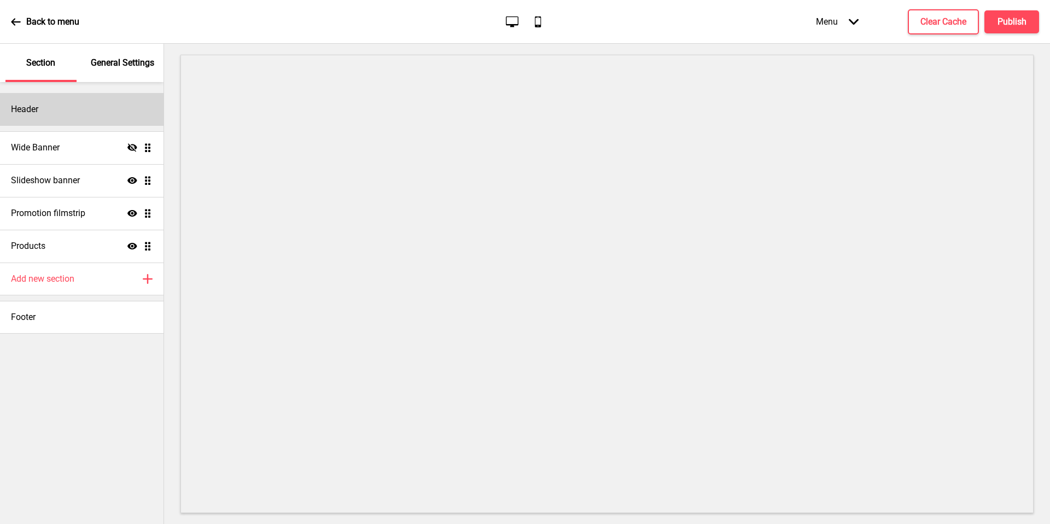
drag, startPoint x: 42, startPoint y: 444, endPoint x: 45, endPoint y: 117, distance: 326.6
click at [45, 117] on div "Header" at bounding box center [82, 109] width 164 height 33
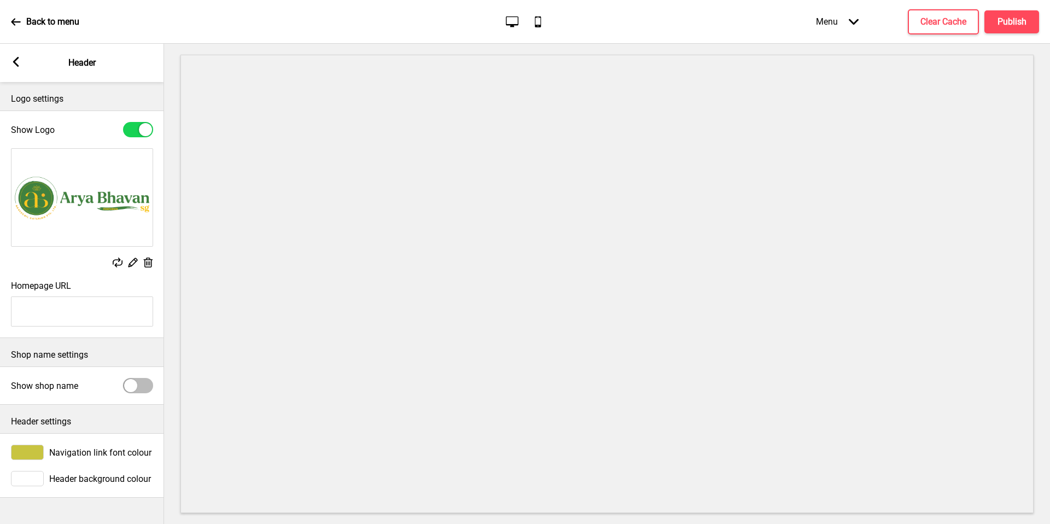
click at [30, 453] on div at bounding box center [27, 452] width 33 height 15
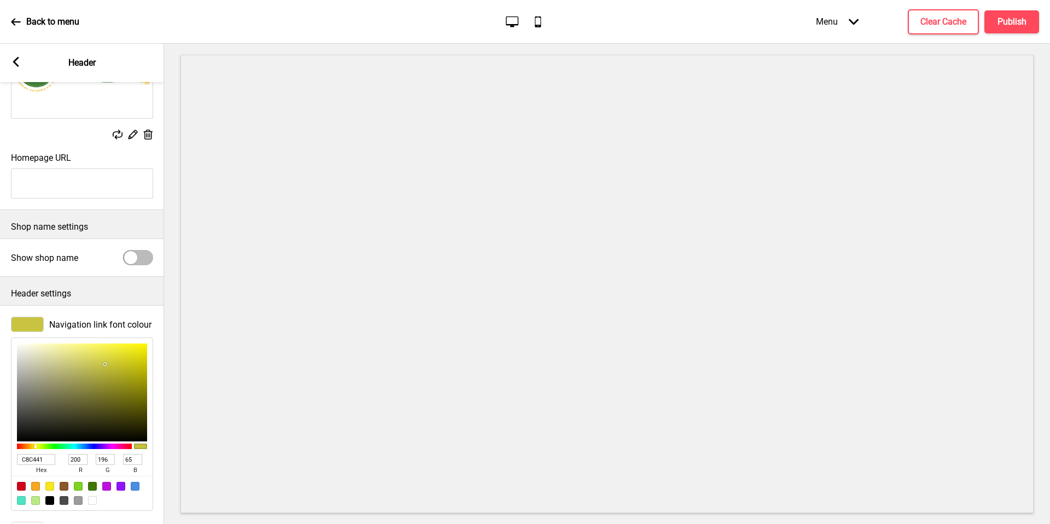
scroll to position [171, 0]
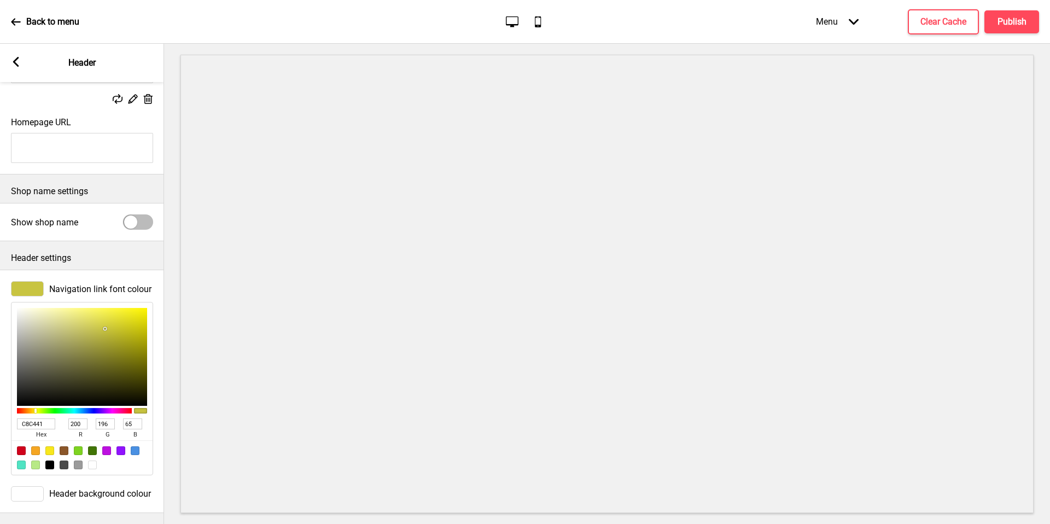
drag, startPoint x: 45, startPoint y: 117, endPoint x: 35, endPoint y: 419, distance: 302.1
click at [35, 419] on input "C8C441" at bounding box center [36, 423] width 38 height 11
paste input "#42813E"
type input "#42813E"
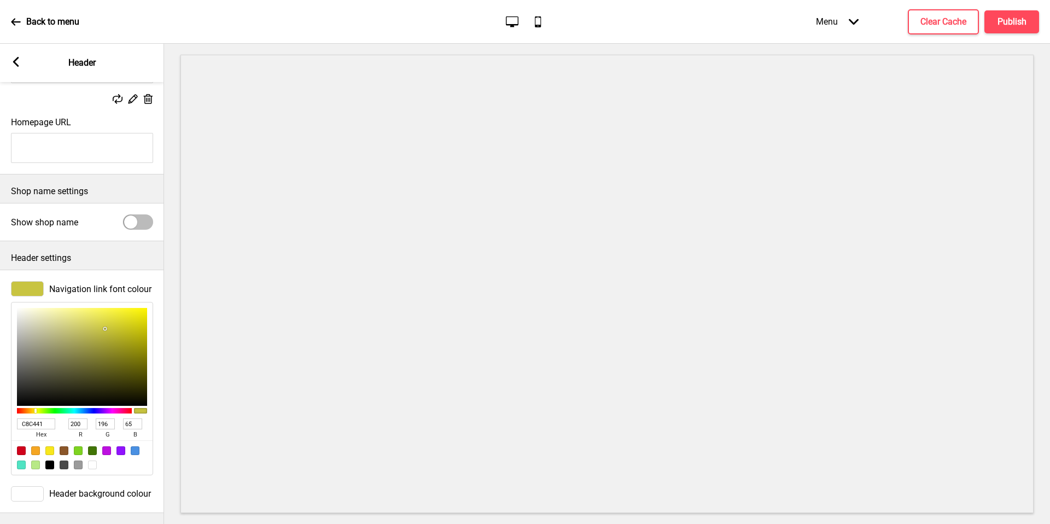
type input "66"
type input "129"
type input "62"
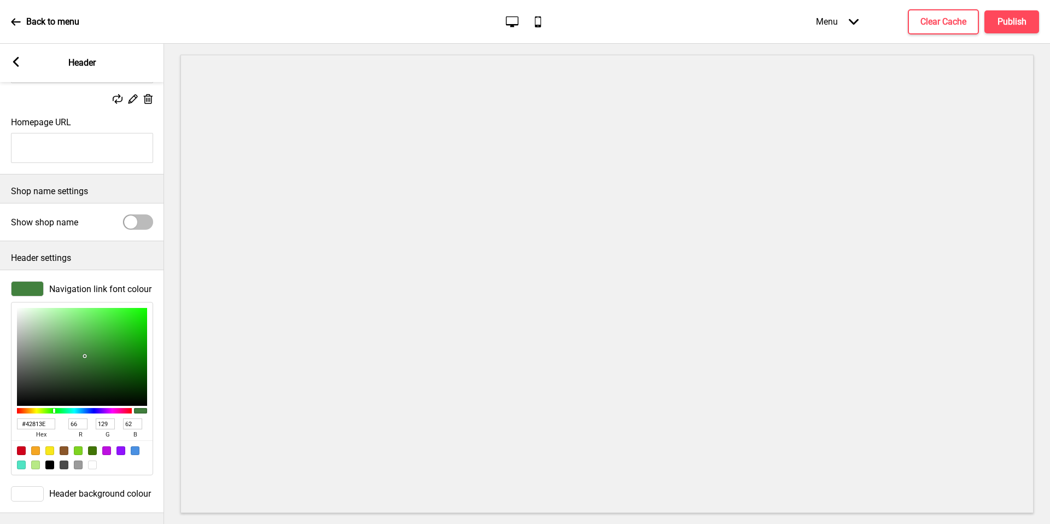
type input "42813E"
drag, startPoint x: 35, startPoint y: 419, endPoint x: 1026, endPoint y: 20, distance: 1068.5
click at [1026, 20] on button "Publish" at bounding box center [1012, 21] width 55 height 23
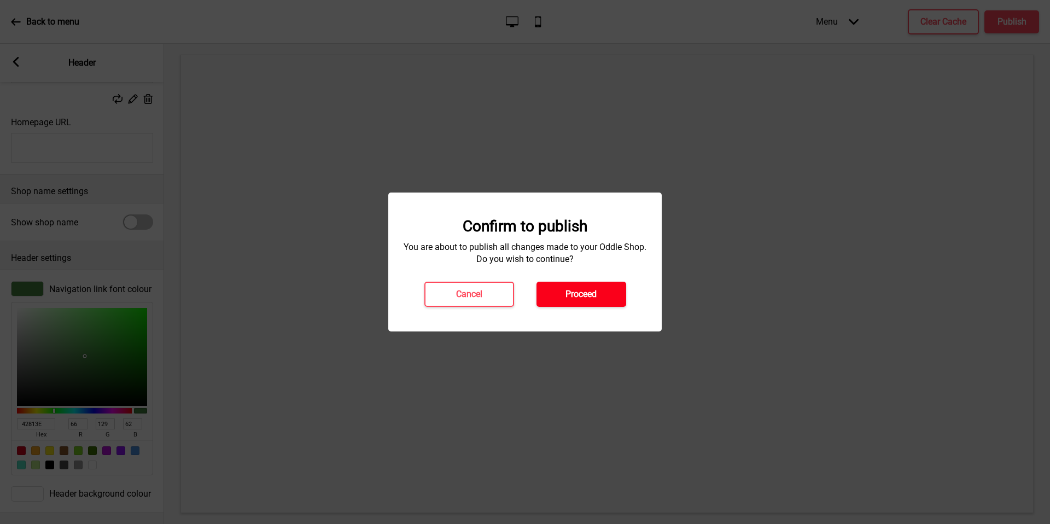
drag, startPoint x: 1026, startPoint y: 20, endPoint x: 593, endPoint y: 298, distance: 514.7
click at [593, 298] on h4 "Proceed" at bounding box center [581, 294] width 31 height 12
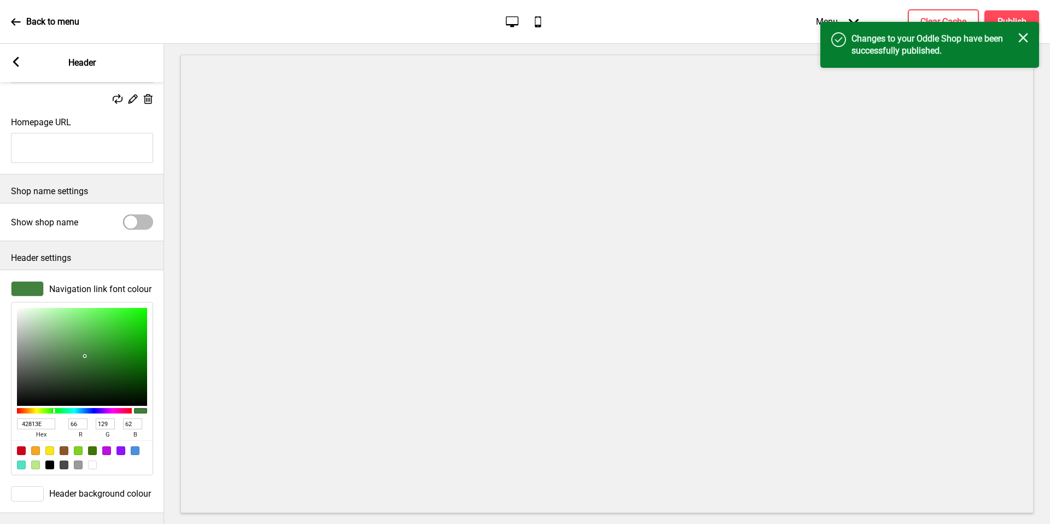
drag, startPoint x: 593, startPoint y: 298, endPoint x: 1020, endPoint y: 37, distance: 500.9
click at [1020, 37] on icon "Close" at bounding box center [1024, 38] width 10 height 10
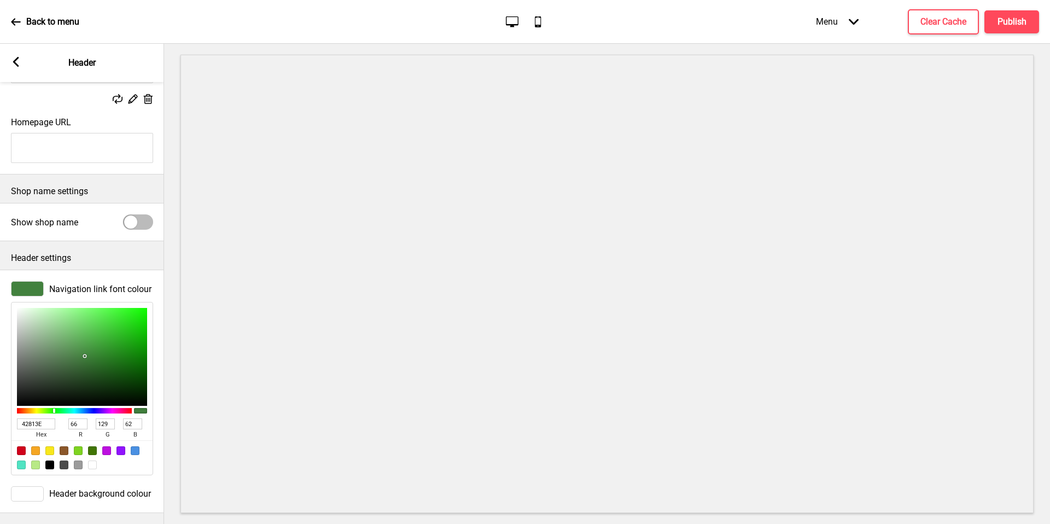
drag, startPoint x: 1020, startPoint y: 37, endPoint x: 39, endPoint y: 34, distance: 981.4
click at [39, 34] on div "Back to menu" at bounding box center [45, 22] width 68 height 30
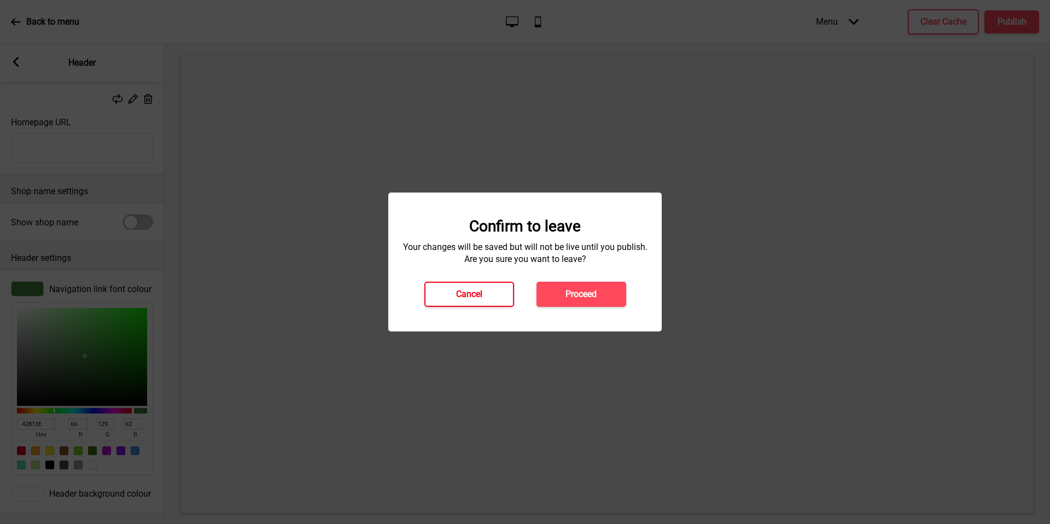
drag, startPoint x: 39, startPoint y: 34, endPoint x: 484, endPoint y: 296, distance: 516.7
click at [484, 296] on button "Cancel" at bounding box center [470, 294] width 90 height 25
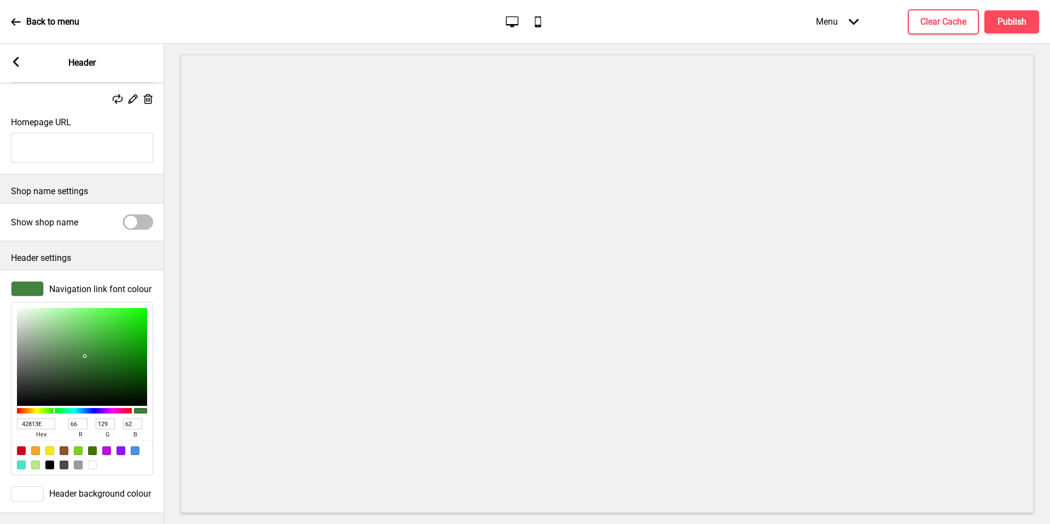
scroll to position [0, 0]
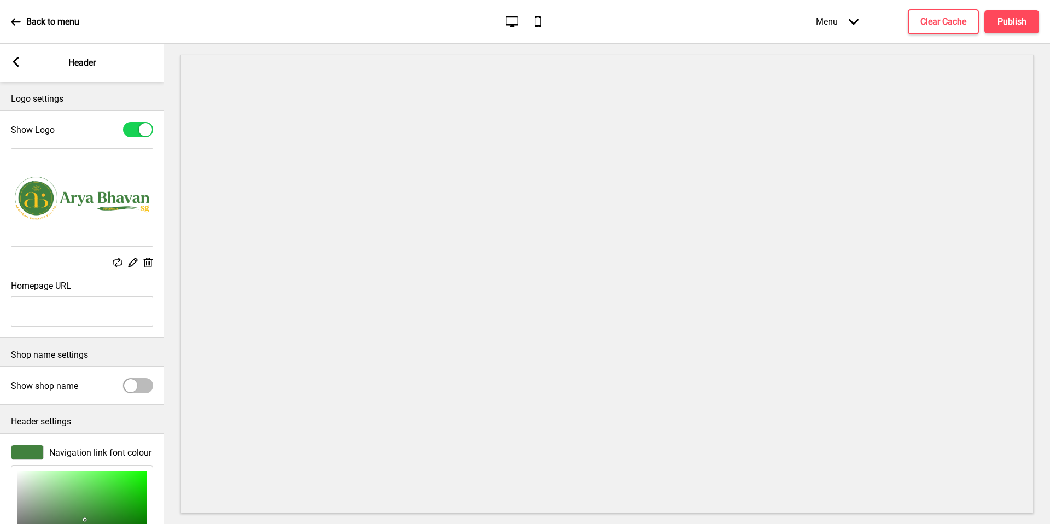
click at [20, 63] on div "Arrow left Header" at bounding box center [82, 63] width 164 height 38
click at [17, 64] on g at bounding box center [16, 62] width 10 height 10
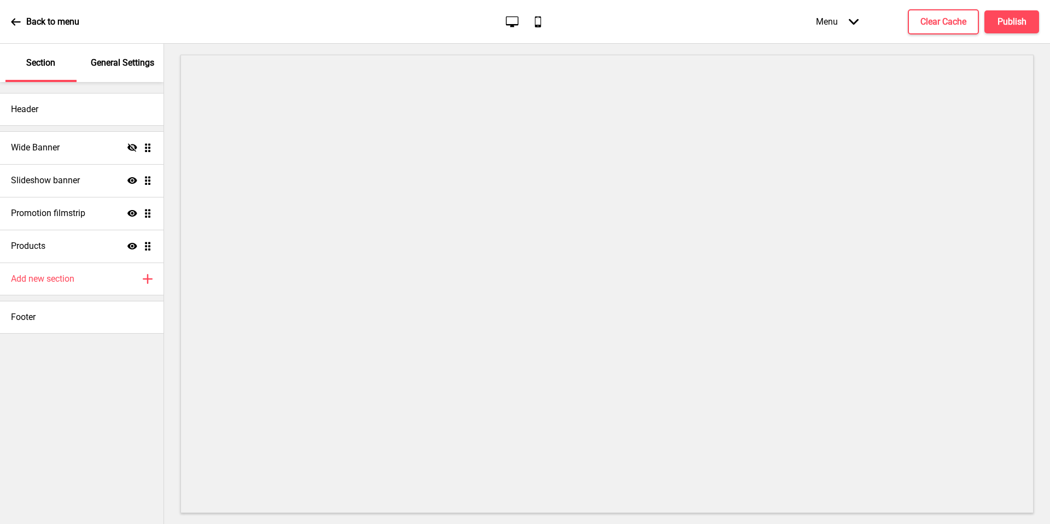
click at [97, 273] on div "Add new section Plus" at bounding box center [82, 279] width 164 height 33
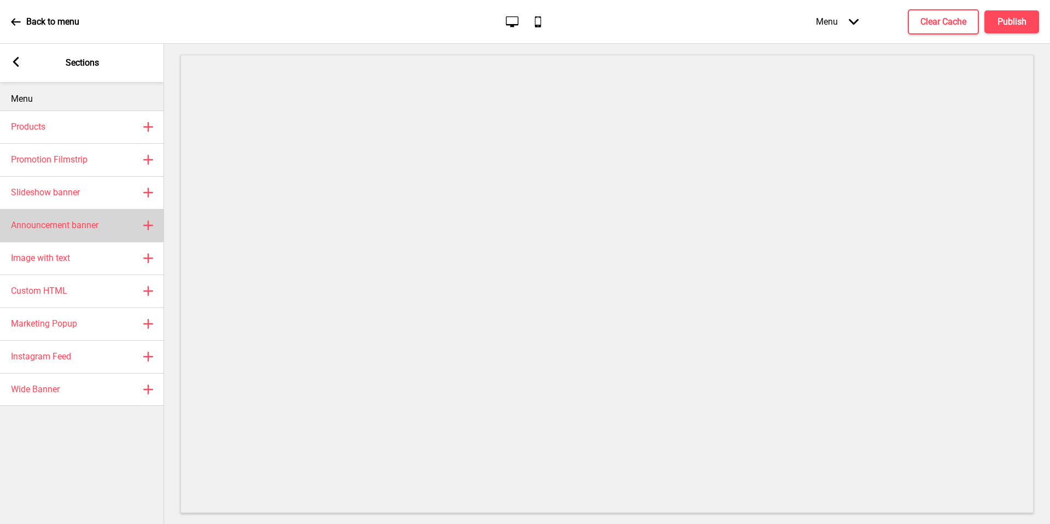
drag, startPoint x: 17, startPoint y: 64, endPoint x: 68, endPoint y: 216, distance: 160.0
click at [68, 216] on div "Announcement banner Plus" at bounding box center [82, 225] width 164 height 33
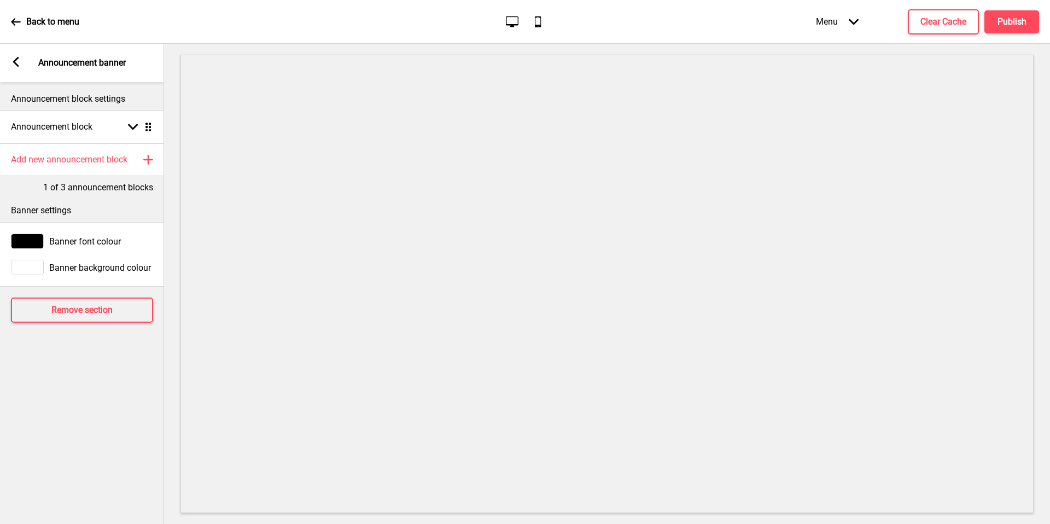
click at [13, 61] on rect at bounding box center [16, 62] width 10 height 10
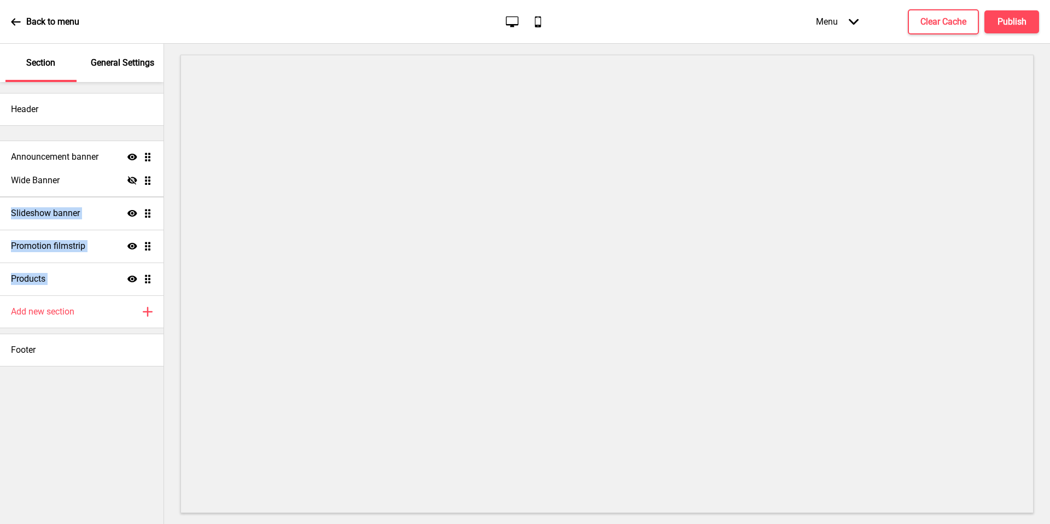
drag, startPoint x: 68, startPoint y: 216, endPoint x: 129, endPoint y: 158, distance: 83.6
click at [129, 158] on ul "Wide Banner Hide Drag Slideshow banner Show Drag Promotion filmstrip Show Drag …" at bounding box center [82, 213] width 164 height 164
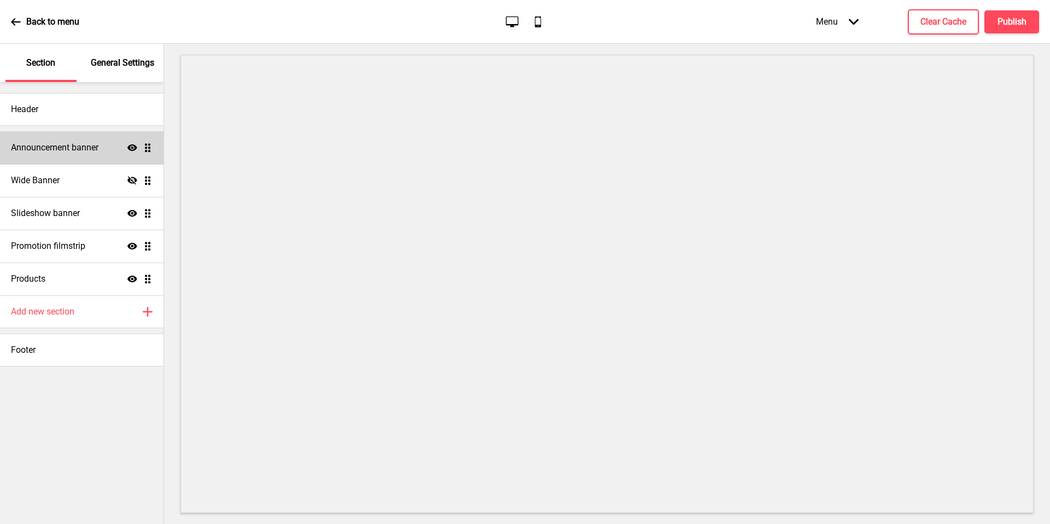
click at [74, 156] on div "Announcement banner Show Drag" at bounding box center [82, 147] width 164 height 33
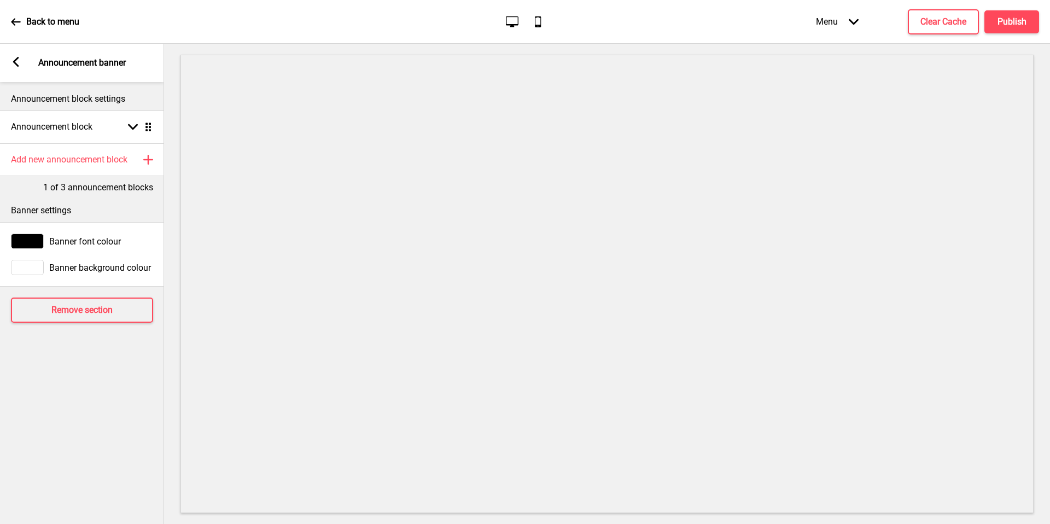
click at [114, 211] on p "Banner settings" at bounding box center [82, 211] width 142 height 12
drag, startPoint x: 129, startPoint y: 158, endPoint x: 146, endPoint y: 156, distance: 16.5
click at [146, 156] on rect at bounding box center [148, 159] width 13 height 13
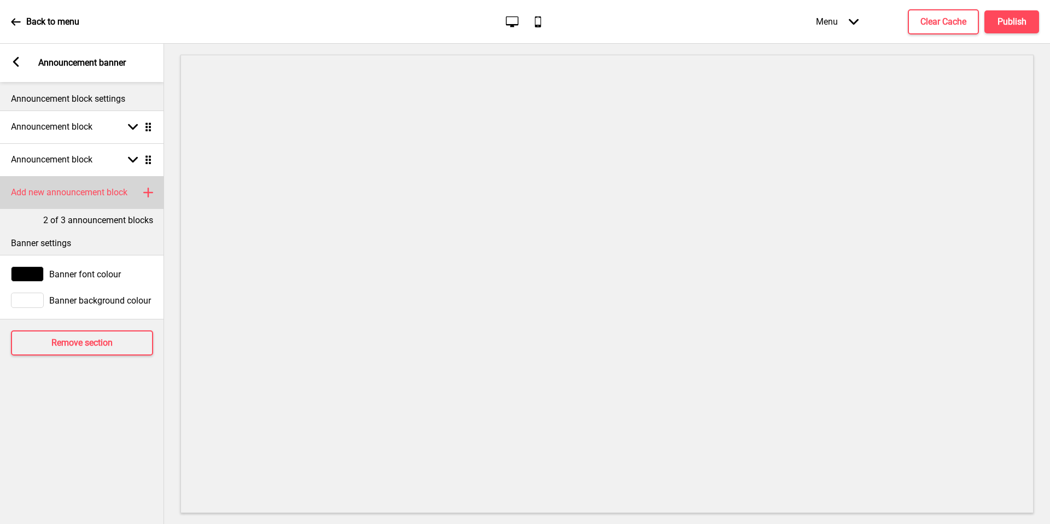
click at [85, 135] on div "Announcement block Arrow down Drag" at bounding box center [82, 127] width 164 height 33
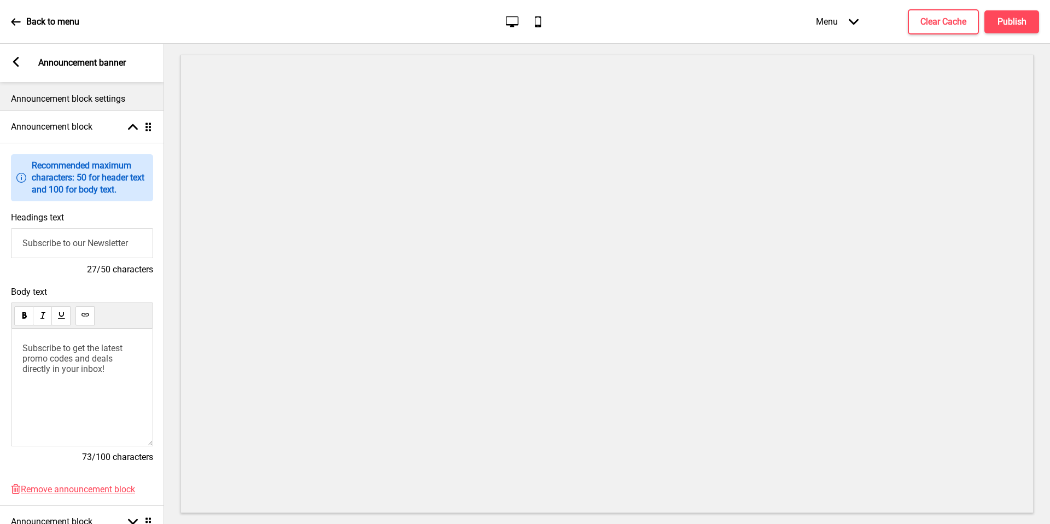
click at [95, 243] on input "Subscribe to our Newsletter" at bounding box center [82, 243] width 142 height 30
paste input "First-Time Promo code <FIRSTORDER6> Enjoy $6 OFF first-time orders with min. sp…"
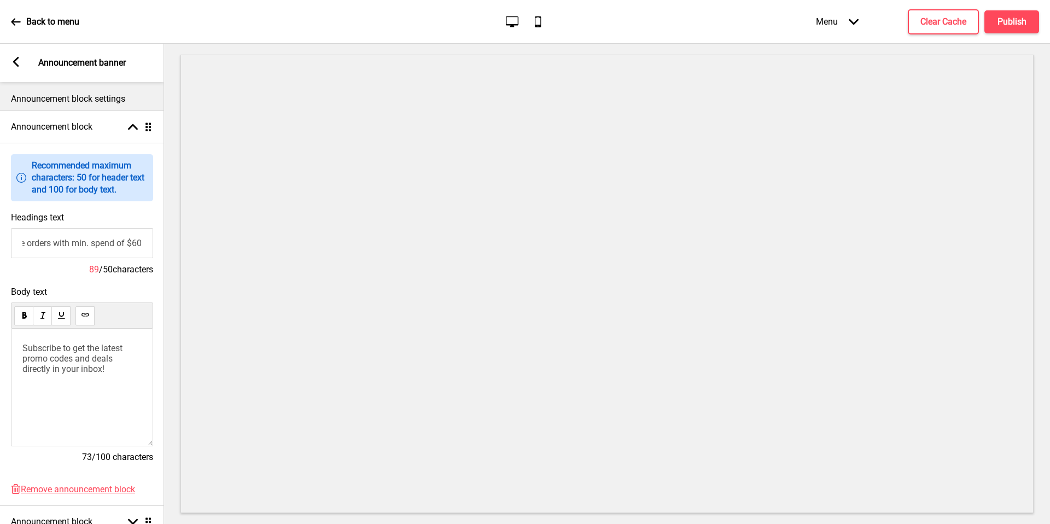
click at [50, 246] on input "First-Time Promo code <FIRSTORDER6> Enjoy $6 OFF first-time orders with min. sp…" at bounding box center [82, 243] width 142 height 30
drag, startPoint x: 95, startPoint y: 243, endPoint x: 146, endPoint y: 248, distance: 51.7
click at [146, 248] on input "First-Time Promo code <FIRSTORDER6> Enjoy $6 OFF first-time orders with min. sp…" at bounding box center [82, 243] width 142 height 30
click at [75, 242] on input "First-Time Promo code <FIRSTORDER6> Enjoy $6 OFF first-time orders with min. sp…" at bounding box center [82, 243] width 142 height 30
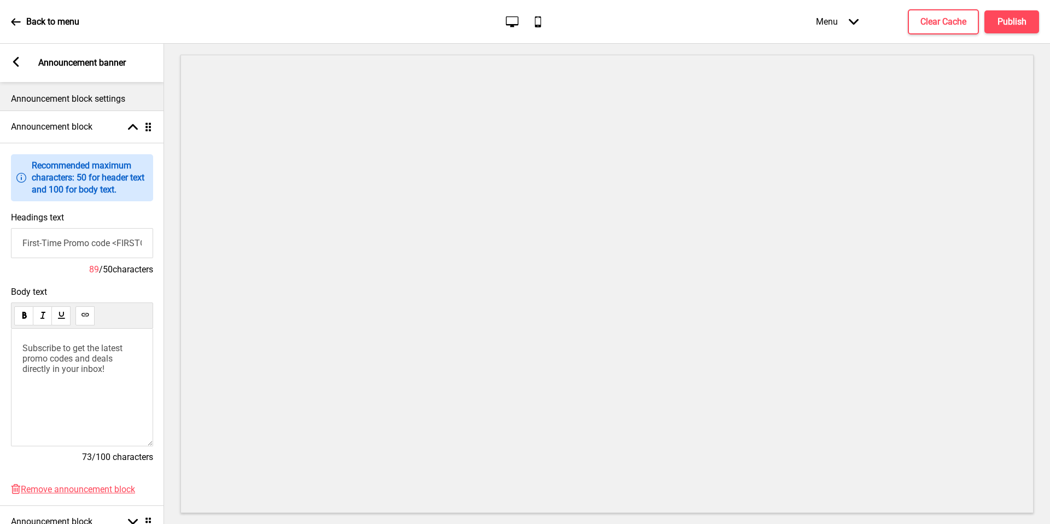
drag, startPoint x: 146, startPoint y: 248, endPoint x: 0, endPoint y: 245, distance: 146.1
click at [0, 245] on div "Headings text First-Time Promo code <FIRSTORDER6> Enjoy $6 OFF first-time order…" at bounding box center [82, 244] width 164 height 74
drag, startPoint x: 0, startPoint y: 245, endPoint x: 118, endPoint y: 245, distance: 117.6
click at [118, 245] on input "First-Time Promo code <FIRSTORDER6> Enjoy $6 OFF first-time orders with min. sp…" at bounding box center [82, 243] width 142 height 30
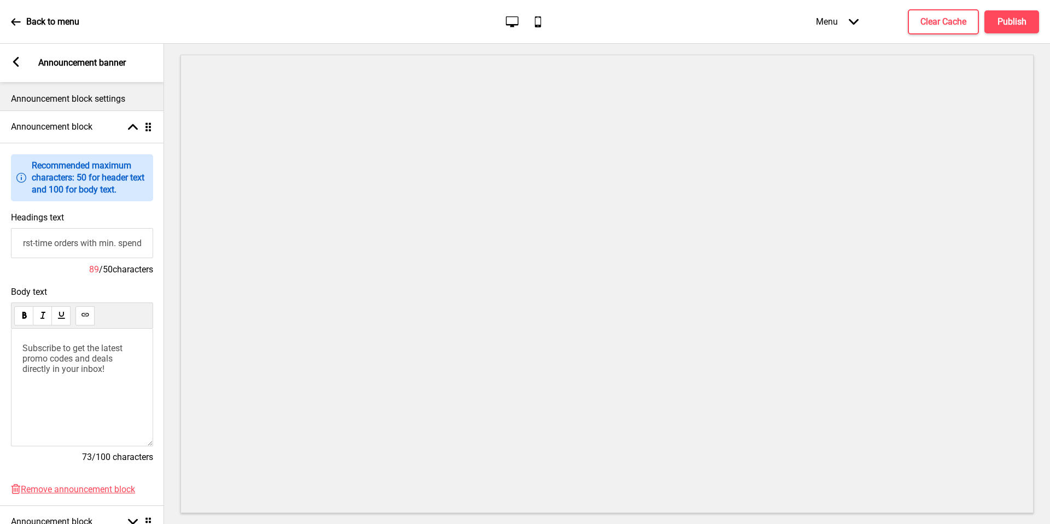
drag, startPoint x: 118, startPoint y: 245, endPoint x: 144, endPoint y: 245, distance: 26.3
click at [144, 245] on input "First-Time Promo code <FIRSTORDER6> Enjoy $6 OFF first-time orders with min. sp…" at bounding box center [82, 243] width 142 height 30
drag, startPoint x: 144, startPoint y: 245, endPoint x: 74, endPoint y: 241, distance: 70.1
click at [74, 241] on input "First-Time Promo code <FIRSTORDER6> Enjoy $6 OFF first-time orders with min. sp…" at bounding box center [82, 243] width 142 height 30
click at [40, 244] on input "First-Time Promo code <FIRSTORDER6> Enjoy $6 OFF first-time orders with min. sp…" at bounding box center [82, 243] width 142 height 30
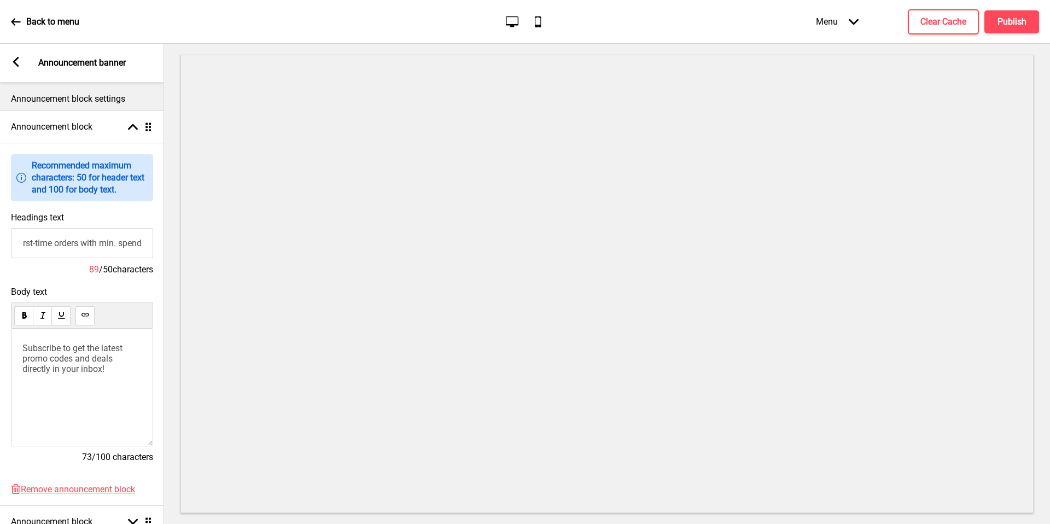
scroll to position [0, 117]
drag, startPoint x: 74, startPoint y: 241, endPoint x: 4, endPoint y: 247, distance: 69.7
click at [4, 247] on div "Headings text First-Time Promo code <FIRSTORDER6> Enjoy $6 OFF first-time order…" at bounding box center [82, 244] width 164 height 74
drag, startPoint x: 4, startPoint y: 247, endPoint x: 80, endPoint y: 242, distance: 76.2
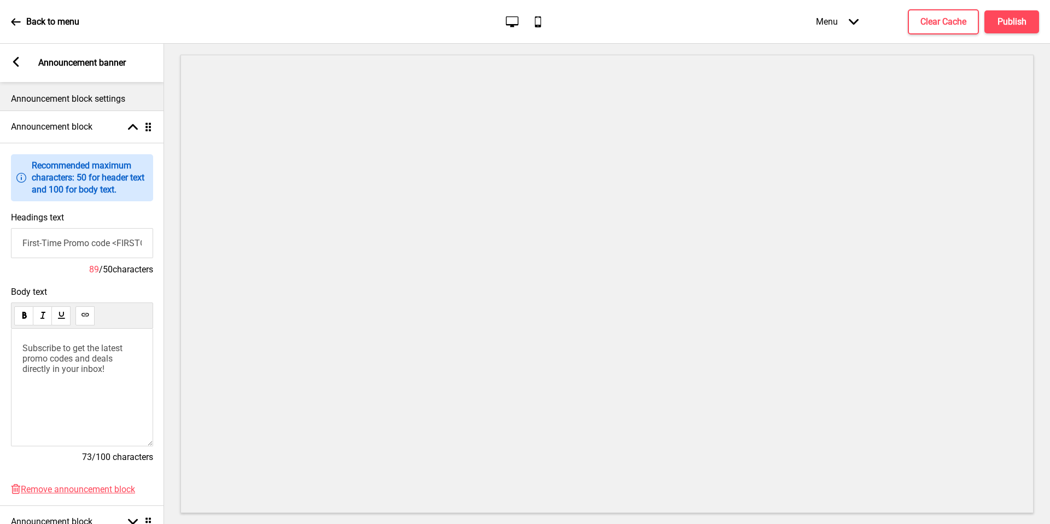
click at [80, 242] on input "First-Time Promo code <FIRSTORDER6> Enjoy $6 OFF first-time orders with min. sp…" at bounding box center [82, 243] width 142 height 30
drag, startPoint x: 80, startPoint y: 242, endPoint x: 126, endPoint y: 245, distance: 46.0
click at [126, 245] on input "First-Time Promo code <FIRSTORDER6> Enjoy $6 OFF first-time orders with min. sp…" at bounding box center [82, 243] width 142 height 30
click at [125, 245] on input "First-Time Promo code <FIRSTORDER6> Enjoy $6 OFF first-time orders with min. sp…" at bounding box center [82, 243] width 142 height 30
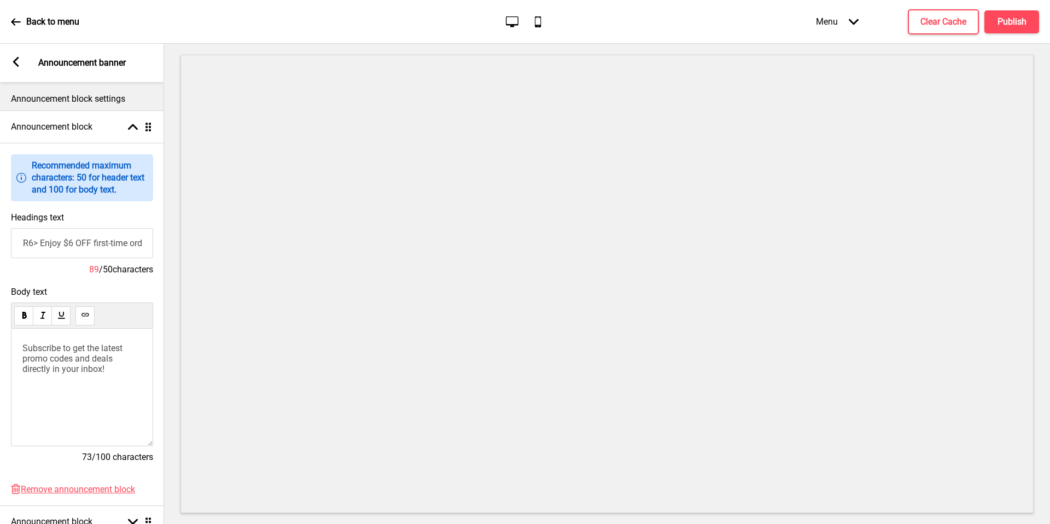
drag, startPoint x: 126, startPoint y: 245, endPoint x: 139, endPoint y: 243, distance: 13.2
click at [139, 243] on input "First-Time Promo code <FIRSTORDER6> Enjoy $6 OFF first-time orders with min. sp…" at bounding box center [82, 243] width 142 height 30
click at [75, 243] on input "First-Time Promo code <FIRSTORDER6> Enjoy $6 OFF first-time orders with min. sp…" at bounding box center [82, 243] width 142 height 30
drag, startPoint x: 139, startPoint y: 243, endPoint x: 47, endPoint y: 241, distance: 92.5
click at [47, 241] on input "First-Time Promo code <FIRSTORDER6> Enjoy $6 OFF first-time orders with min. sp…" at bounding box center [82, 243] width 142 height 30
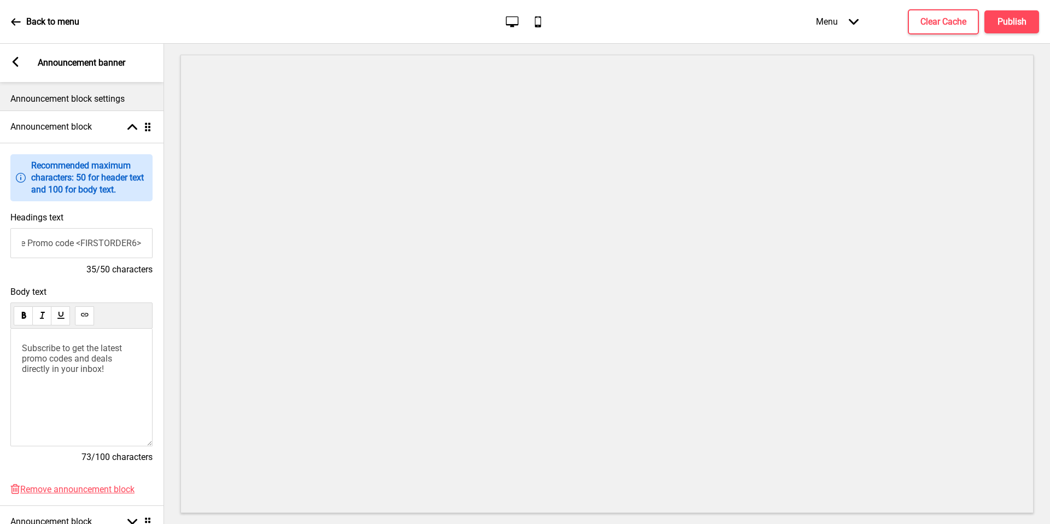
scroll to position [0, 42]
click at [133, 245] on input "First-Time Promo code <FIRSTORDER6>" at bounding box center [81, 243] width 142 height 30
type input "First-Time Promo code <FIRSTORDER8>"
click at [91, 366] on span "Subscribe to get the latest promo codes and deals directly in your inbox!" at bounding box center [73, 358] width 102 height 31
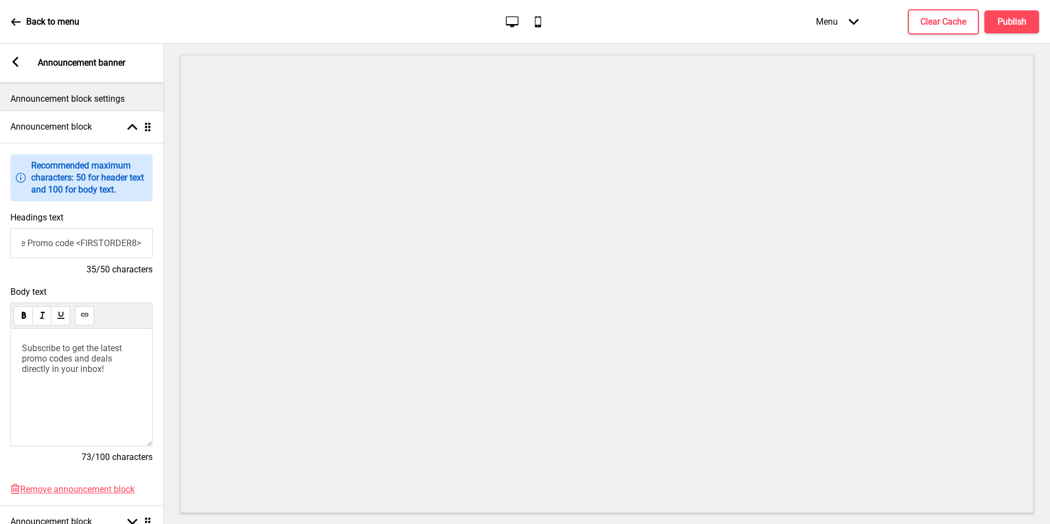
scroll to position [0, 0]
drag, startPoint x: 133, startPoint y: 245, endPoint x: 92, endPoint y: 367, distance: 128.4
click at [92, 367] on span "Subscribe to get the latest promo codes and deals directly in your inbox!" at bounding box center [73, 358] width 102 height 31
click at [90, 133] on div "Announcement block Arrow up Drag" at bounding box center [81, 127] width 164 height 33
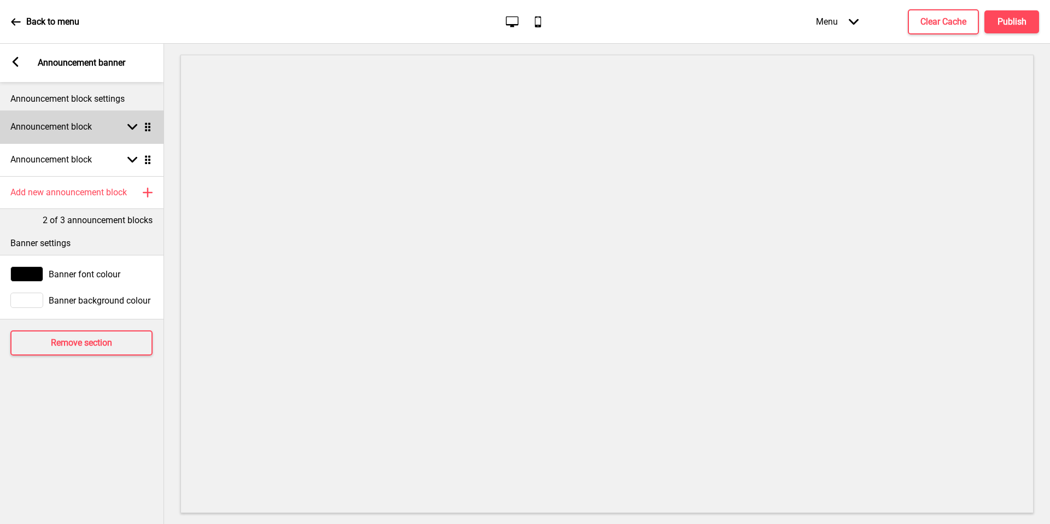
click at [98, 154] on div "Announcement block Arrow down Drag" at bounding box center [81, 159] width 164 height 33
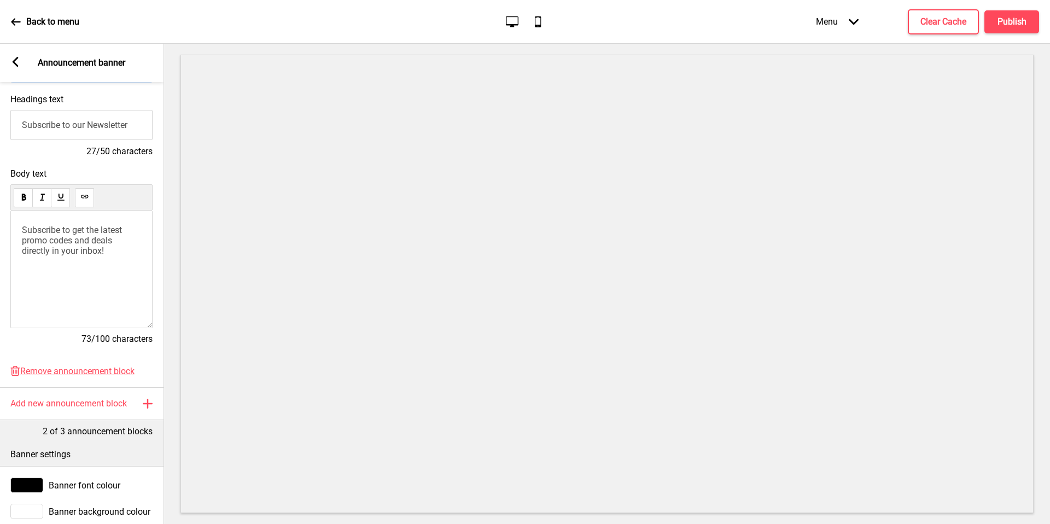
scroll to position [156, 0]
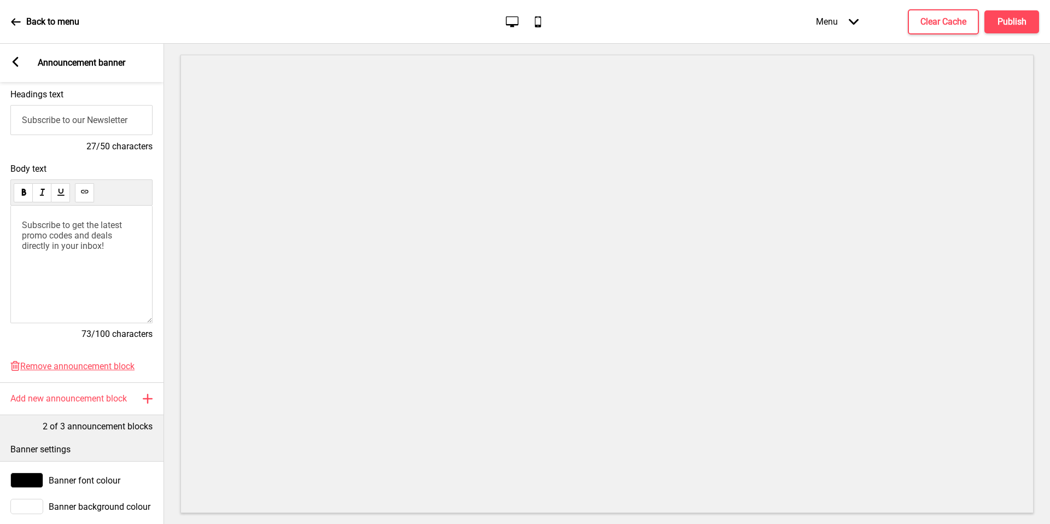
click at [100, 124] on input "Subscribe to our Newsletter" at bounding box center [81, 120] width 142 height 30
type input "i"
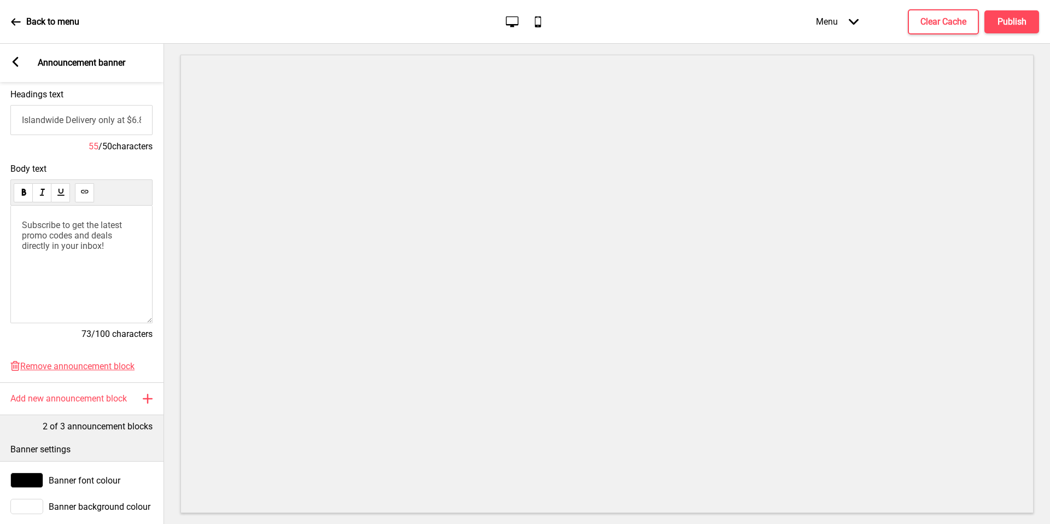
scroll to position [0, 98]
drag, startPoint x: 108, startPoint y: 127, endPoint x: 170, endPoint y: 124, distance: 61.9
click at [170, 124] on div "Section General Settings Header Announcement banner Show Drag Wide Banner Hide …" at bounding box center [525, 284] width 1050 height 480
click at [109, 125] on input "Islandwide Delivery only at $6.80 and Pick Up Available" at bounding box center [81, 120] width 142 height 30
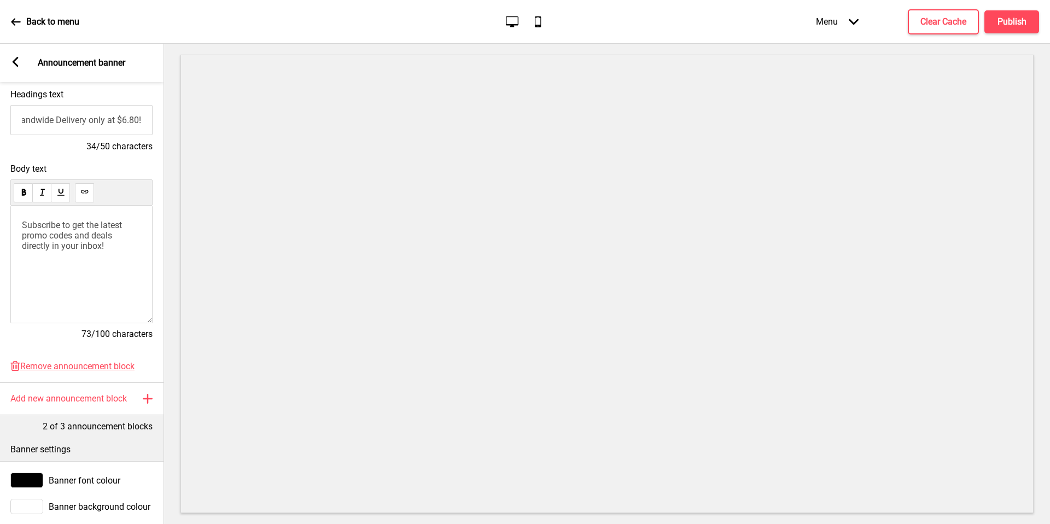
type input "Islandwide Delivery only at $6.80!"
click at [121, 229] on span "Subscribe to get the latest promo codes and deals directly in your inbox!" at bounding box center [73, 235] width 102 height 31
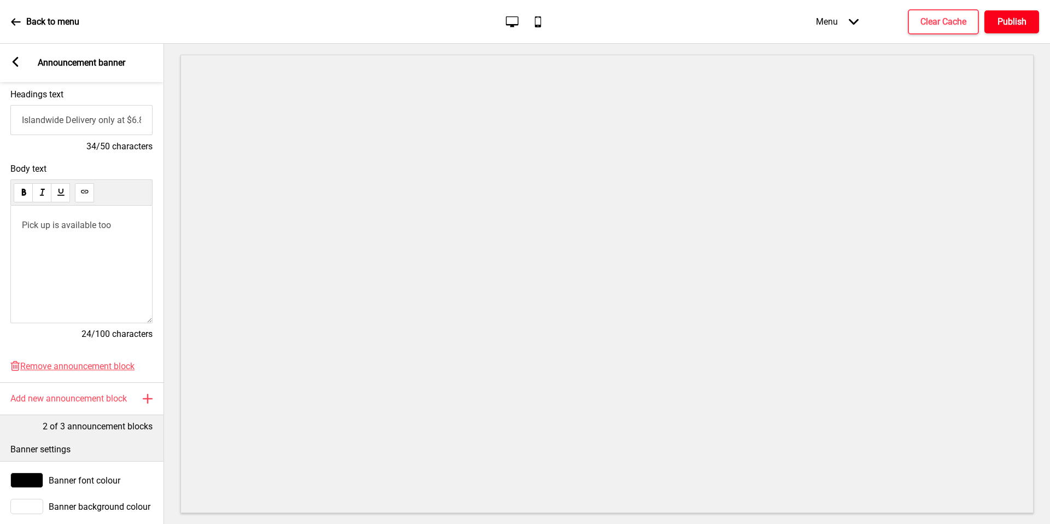
drag, startPoint x: 1044, startPoint y: 147, endPoint x: 1004, endPoint y: 16, distance: 136.5
click at [1004, 16] on h4 "Publish" at bounding box center [1012, 22] width 29 height 12
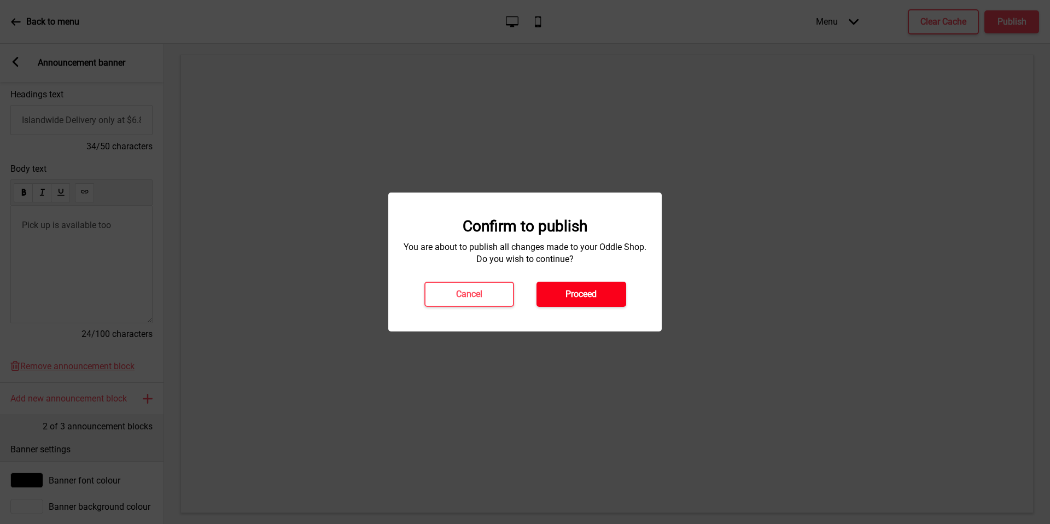
drag, startPoint x: 1004, startPoint y: 16, endPoint x: 590, endPoint y: 290, distance: 496.3
click at [590, 290] on h4 "Proceed" at bounding box center [581, 294] width 31 height 12
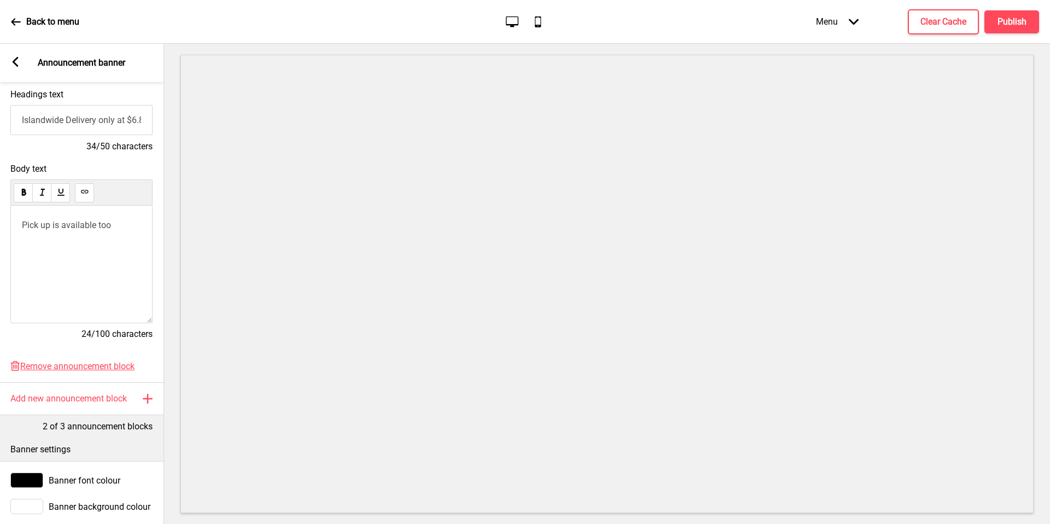
drag, startPoint x: 590, startPoint y: 290, endPoint x: 61, endPoint y: 20, distance: 593.8
click at [61, 20] on p "Back to menu" at bounding box center [52, 22] width 53 height 12
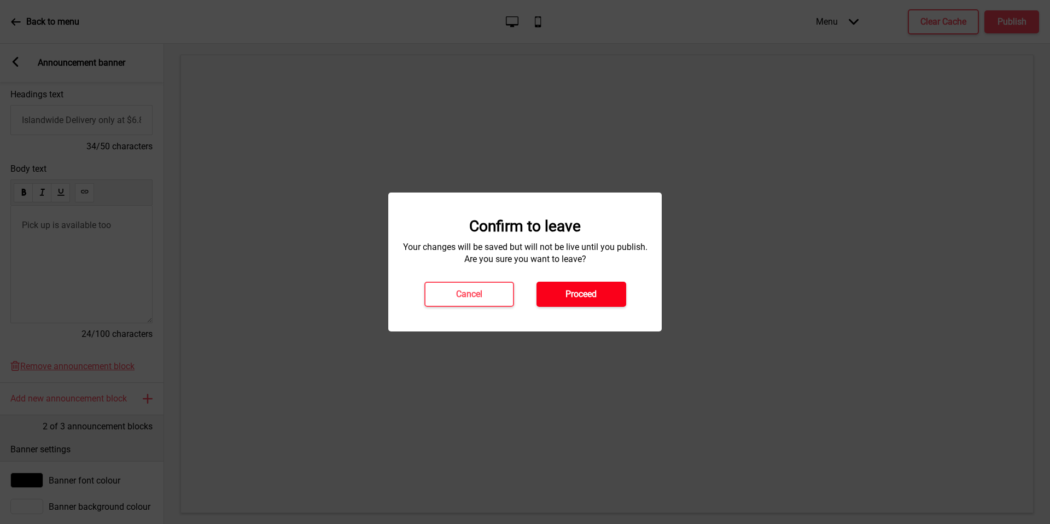
drag, startPoint x: 61, startPoint y: 20, endPoint x: 611, endPoint y: 298, distance: 616.0
click at [611, 298] on button "Proceed" at bounding box center [582, 294] width 90 height 25
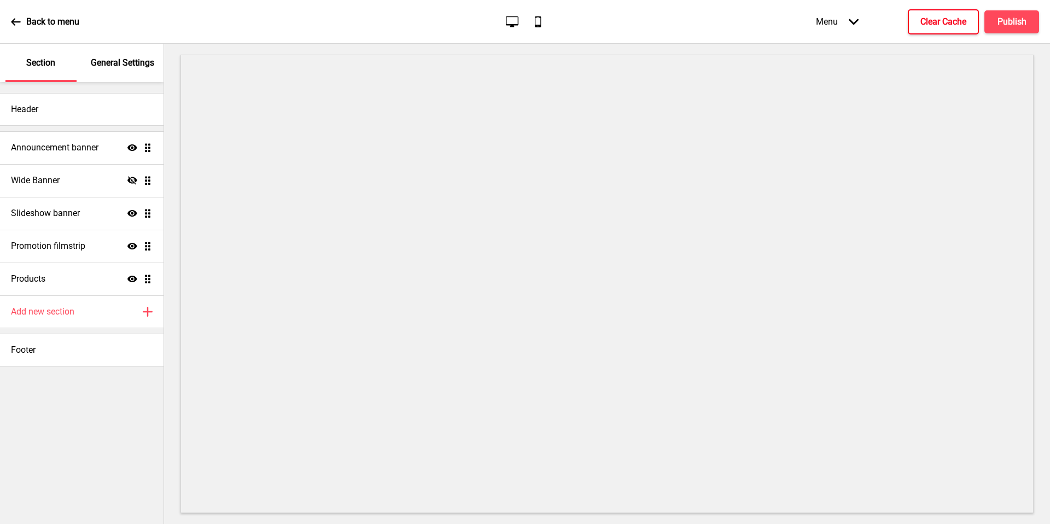
click at [952, 24] on h4 "Clear Cache" at bounding box center [944, 22] width 46 height 12
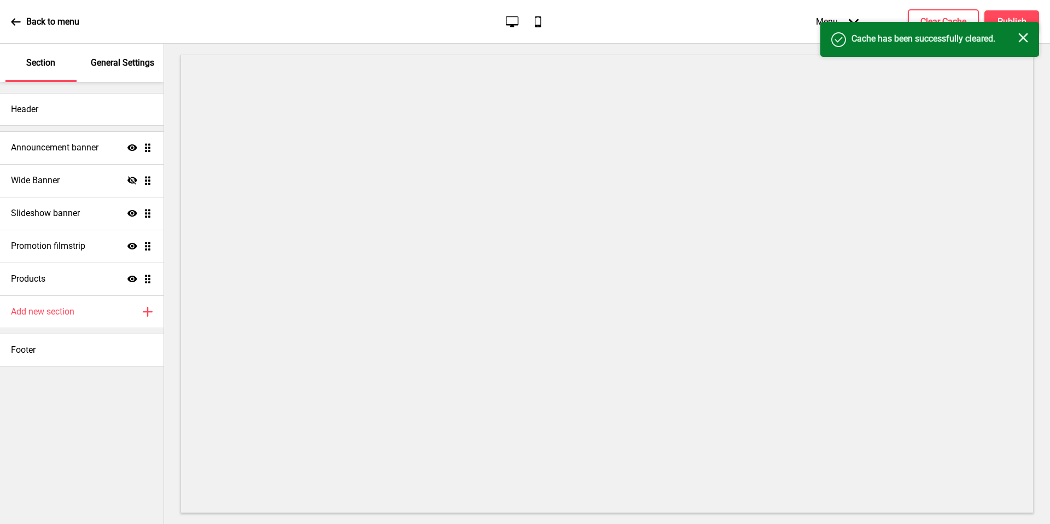
drag, startPoint x: 0, startPoint y: 0, endPoint x: 1021, endPoint y: 38, distance: 1022.1
click at [1021, 38] on icon "Close" at bounding box center [1024, 38] width 10 height 10
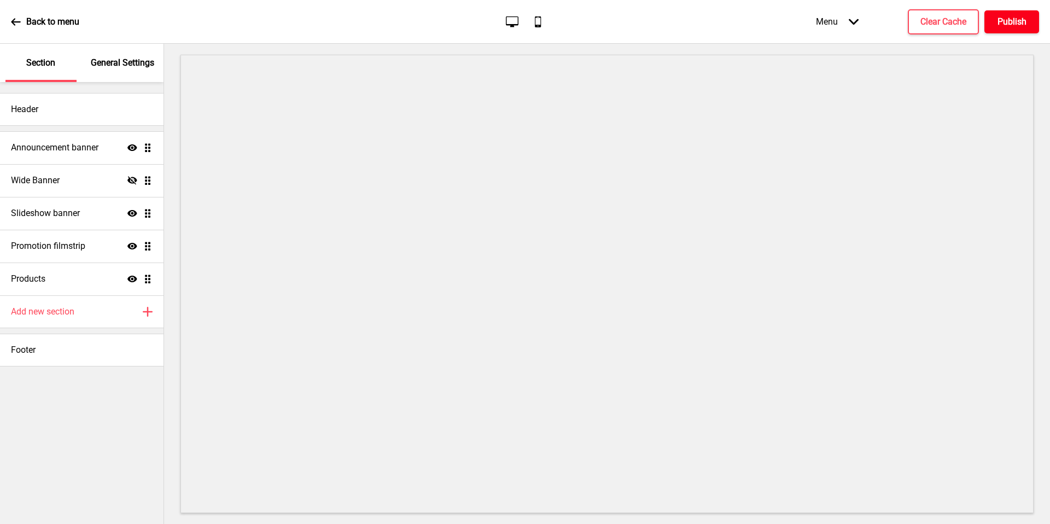
click at [1010, 26] on h4 "Publish" at bounding box center [1012, 22] width 29 height 12
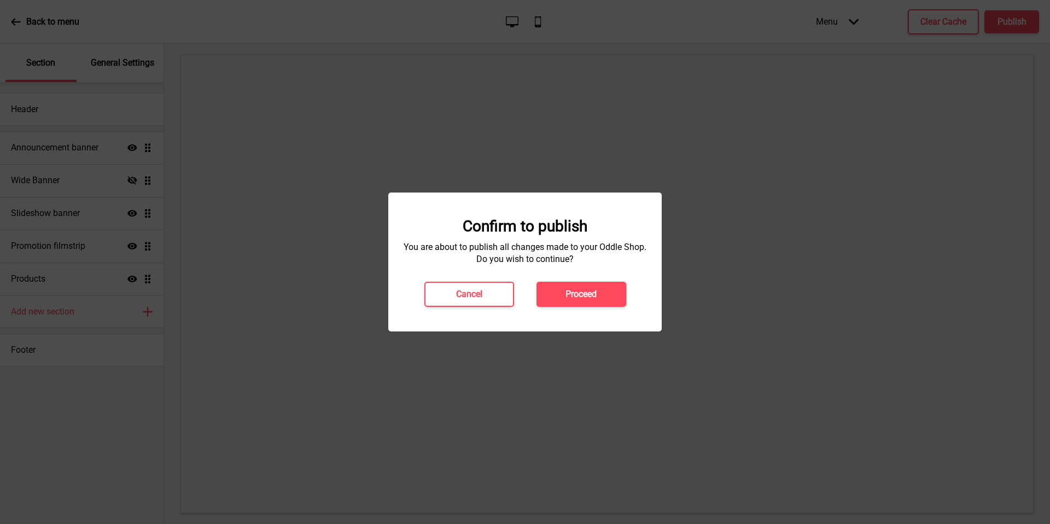
click at [586, 288] on h4 "Proceed" at bounding box center [581, 294] width 31 height 12
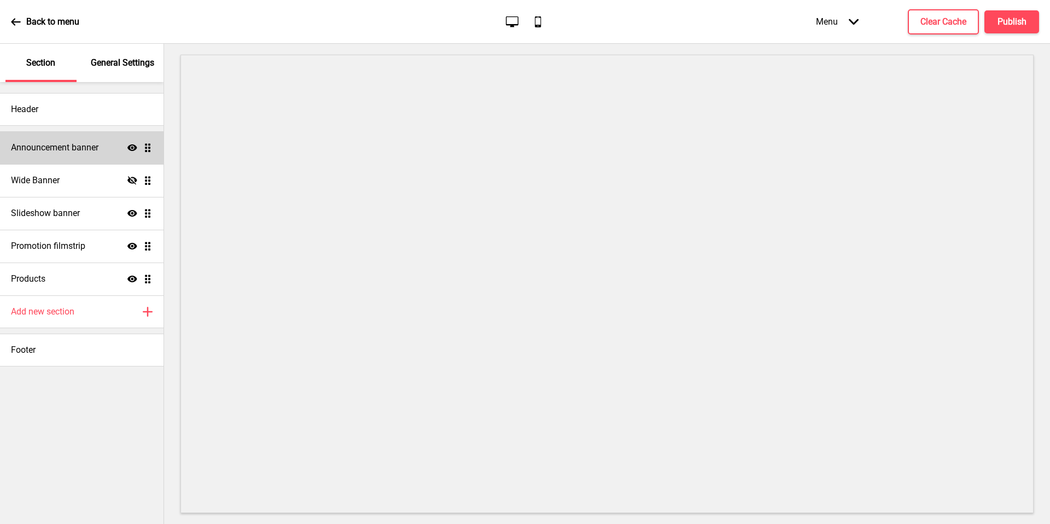
click at [81, 153] on h4 "Announcement banner" at bounding box center [55, 148] width 88 height 12
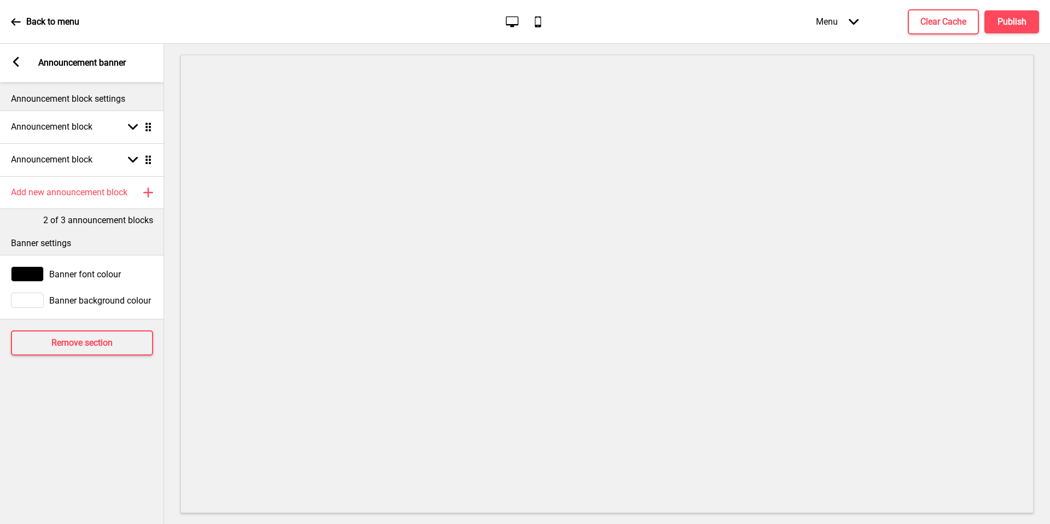
click at [82, 153] on div "Announcement block Arrow down Drag" at bounding box center [82, 159] width 164 height 33
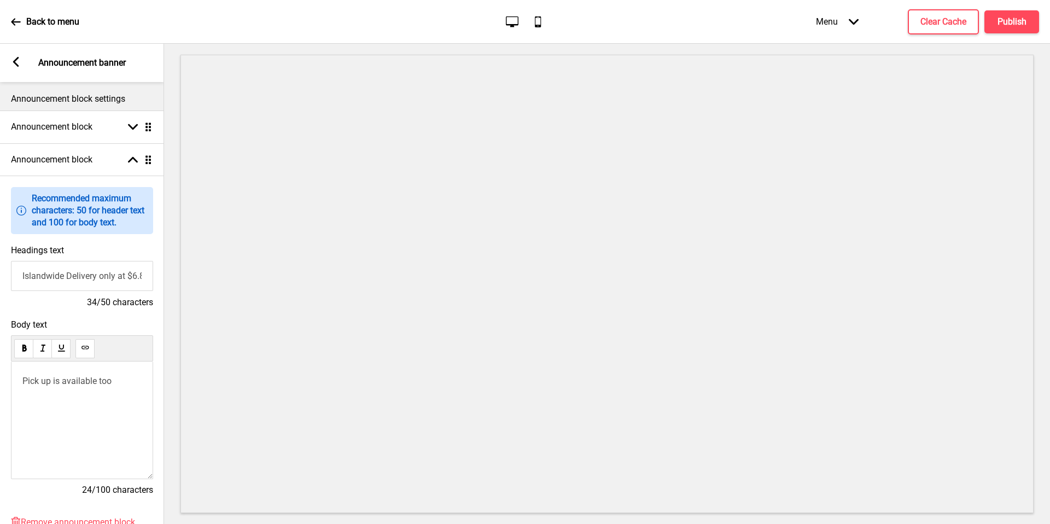
click at [85, 140] on div "Announcement block Arrow down Drag" at bounding box center [82, 127] width 164 height 33
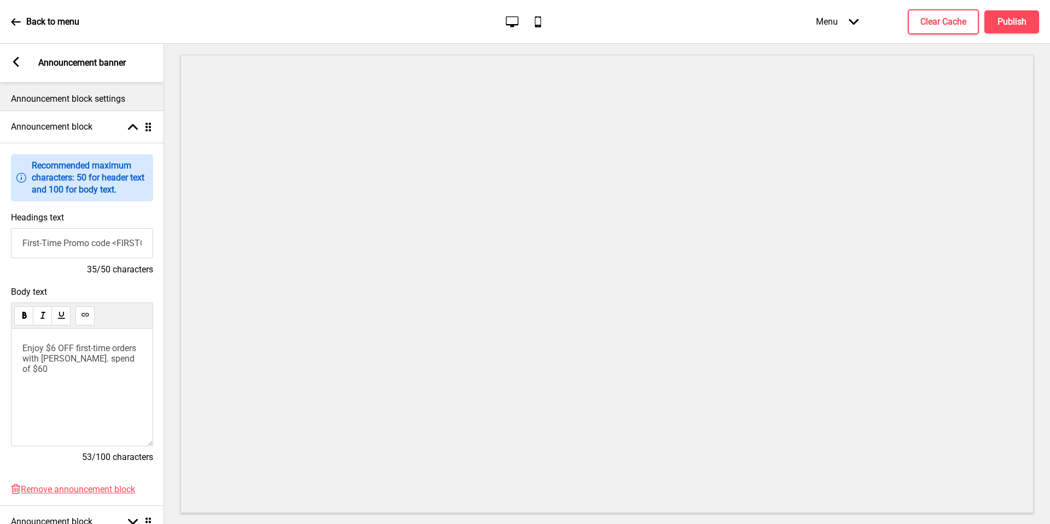
drag, startPoint x: 81, startPoint y: 153, endPoint x: 115, endPoint y: 343, distance: 193.4
click at [115, 343] on span "Enjoy $6 OFF first-time orders with min. spend of $60" at bounding box center [80, 358] width 116 height 31
drag, startPoint x: 115, startPoint y: 343, endPoint x: 127, endPoint y: 356, distance: 17.8
click at [127, 356] on span "Enjoy $6 OFF first-time orders with min. spend of $60" at bounding box center [80, 358] width 116 height 31
click at [59, 348] on span "Enjoy $6 OFF first-time orders with min. spend of $60" at bounding box center [80, 358] width 116 height 31
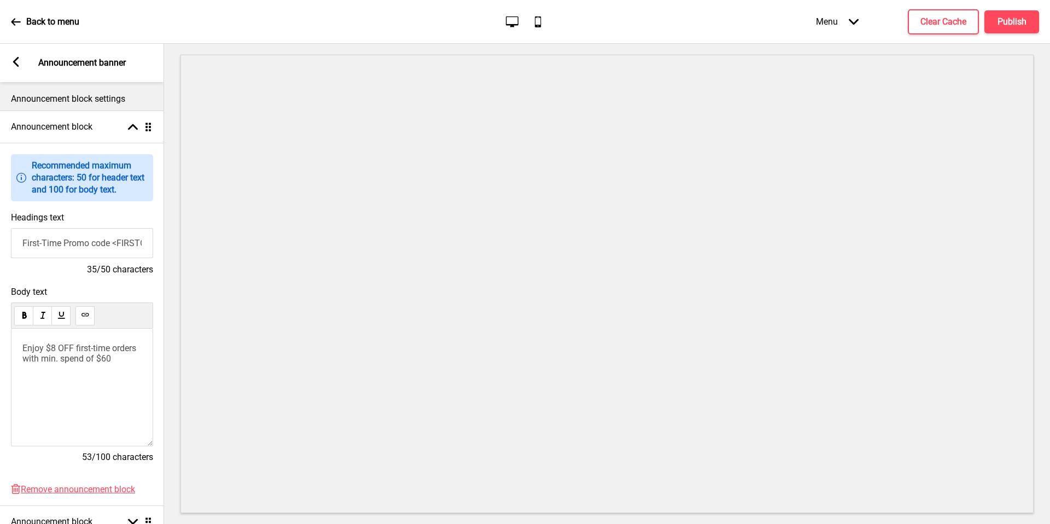
click at [125, 359] on span "Enjoy $8 OFF first-time orders with min. spend of $60" at bounding box center [80, 353] width 116 height 21
drag, startPoint x: 125, startPoint y: 359, endPoint x: 135, endPoint y: 358, distance: 9.9
click at [135, 358] on span "Enjoy $8 OFF first-time orders with min. spend of $60" at bounding box center [80, 353] width 116 height 21
click at [999, 22] on h4 "Publish" at bounding box center [1012, 22] width 29 height 12
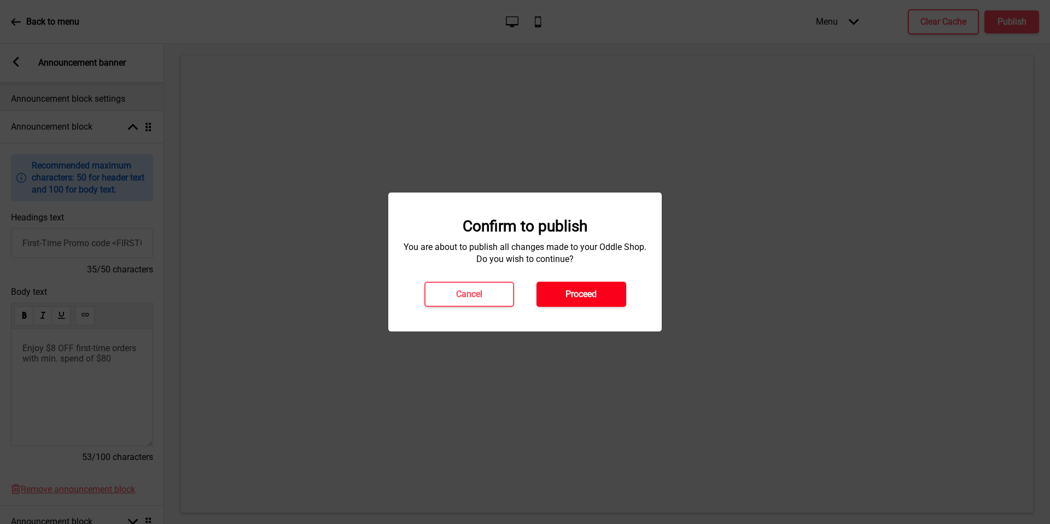
drag, startPoint x: 999, startPoint y: 22, endPoint x: 588, endPoint y: 293, distance: 493.0
click at [588, 293] on h4 "Proceed" at bounding box center [581, 294] width 31 height 12
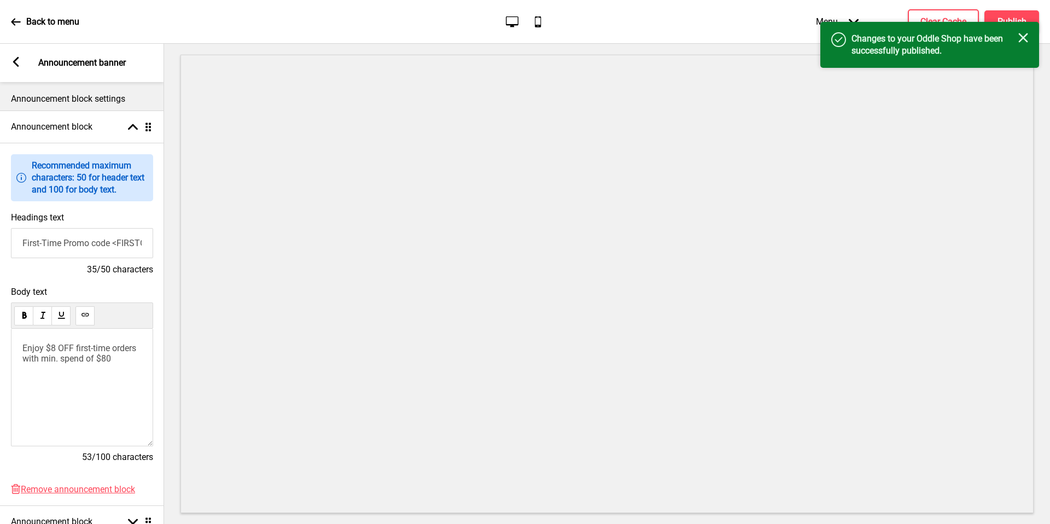
click at [949, 5] on div "Menu Arrow down Product Page Store Information Checkout Thank you Terms & Condi…" at bounding box center [905, 21] width 267 height 32
click at [949, 18] on h4 "Clear Cache" at bounding box center [944, 22] width 46 height 12
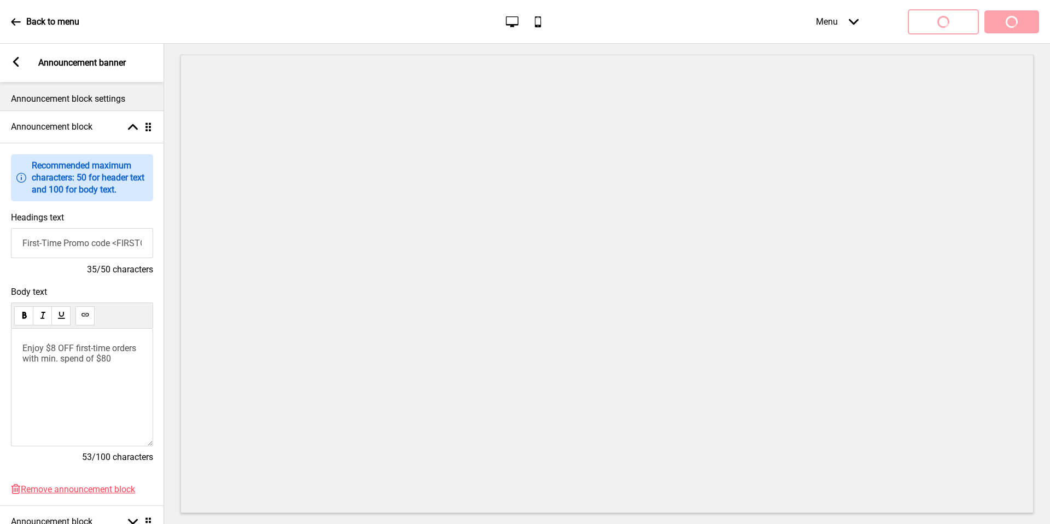
click at [1007, 24] on div "Menu Arrow down Product Page Store Information Checkout Thank you Terms & Condi…" at bounding box center [905, 21] width 267 height 32
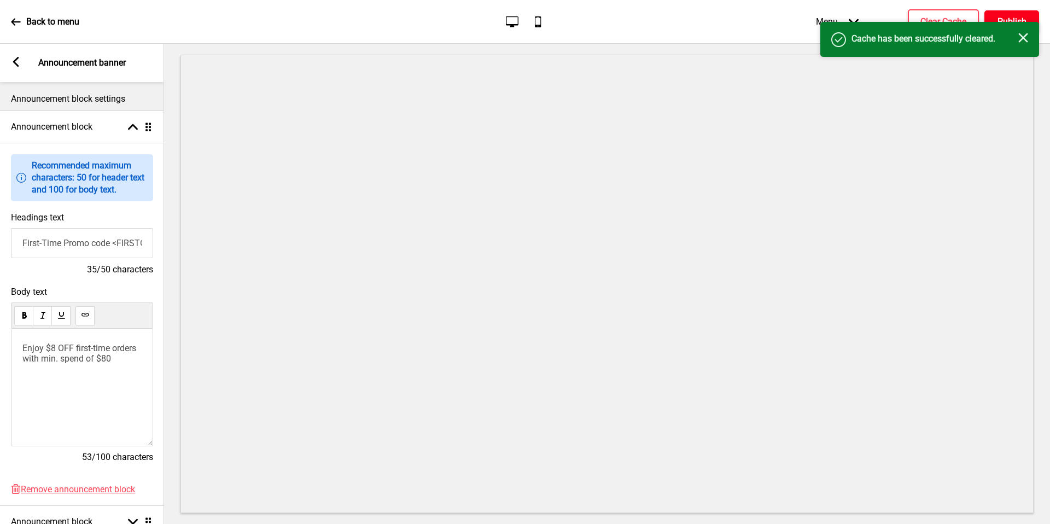
click at [1009, 19] on h4 "Publish" at bounding box center [1012, 22] width 29 height 12
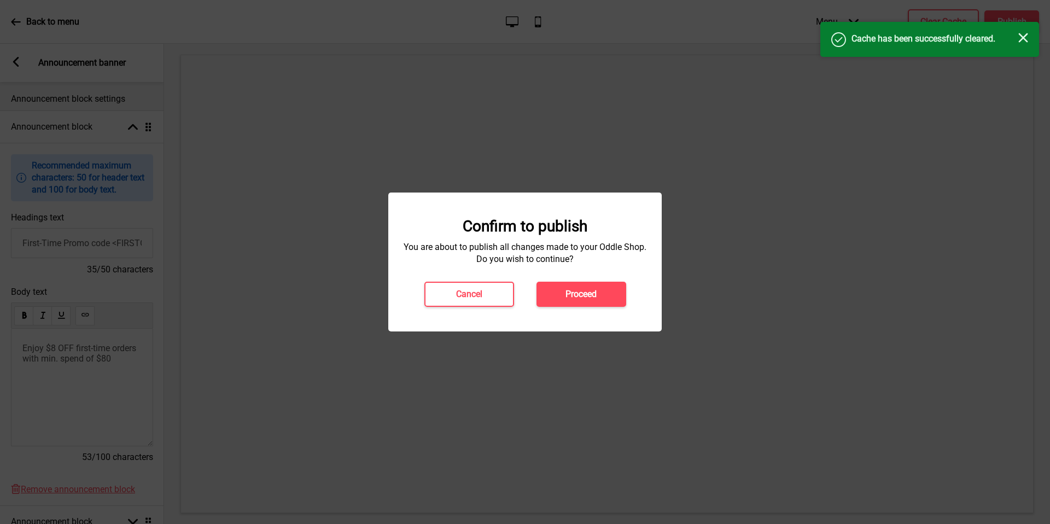
click at [604, 287] on button "Proceed" at bounding box center [582, 294] width 90 height 25
